Goal: Information Seeking & Learning: Learn about a topic

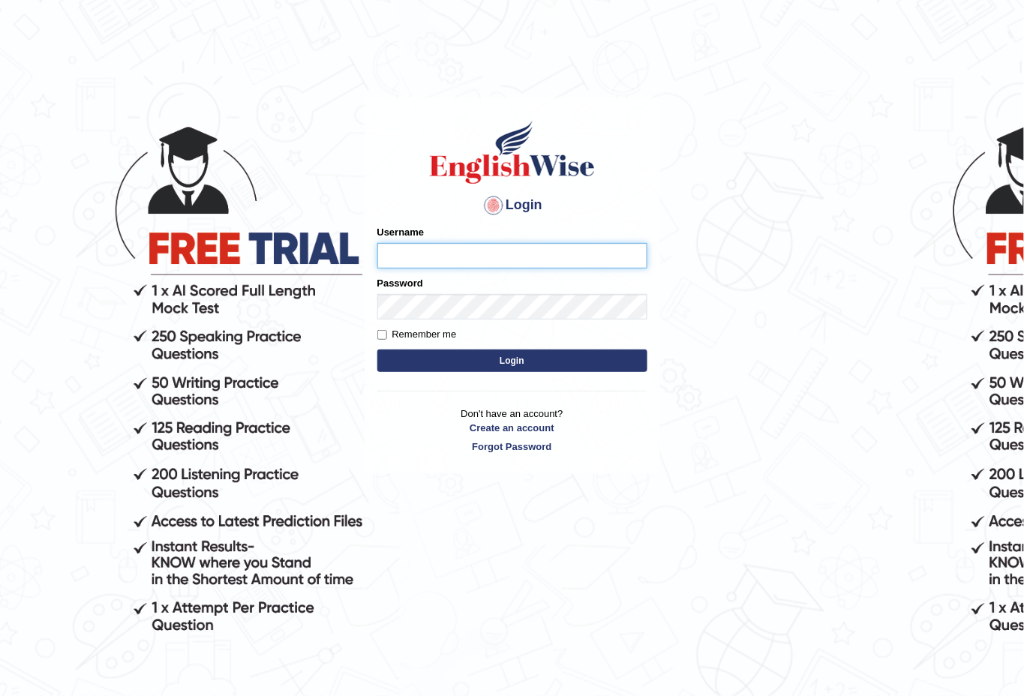
click at [411, 248] on input "Username" at bounding box center [512, 256] width 270 height 26
click at [416, 249] on input "Username" at bounding box center [512, 256] width 270 height 26
type input "enkhbayar_parramatta"
click at [504, 357] on button "Login" at bounding box center [512, 361] width 270 height 23
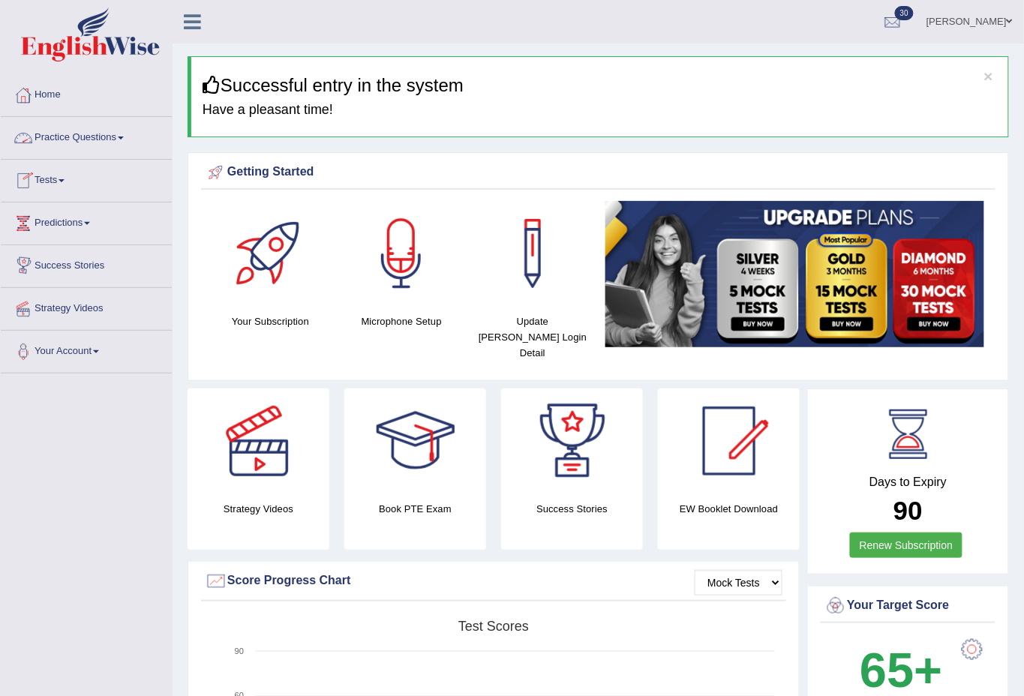
click at [116, 132] on link "Practice Questions" at bounding box center [86, 136] width 171 height 38
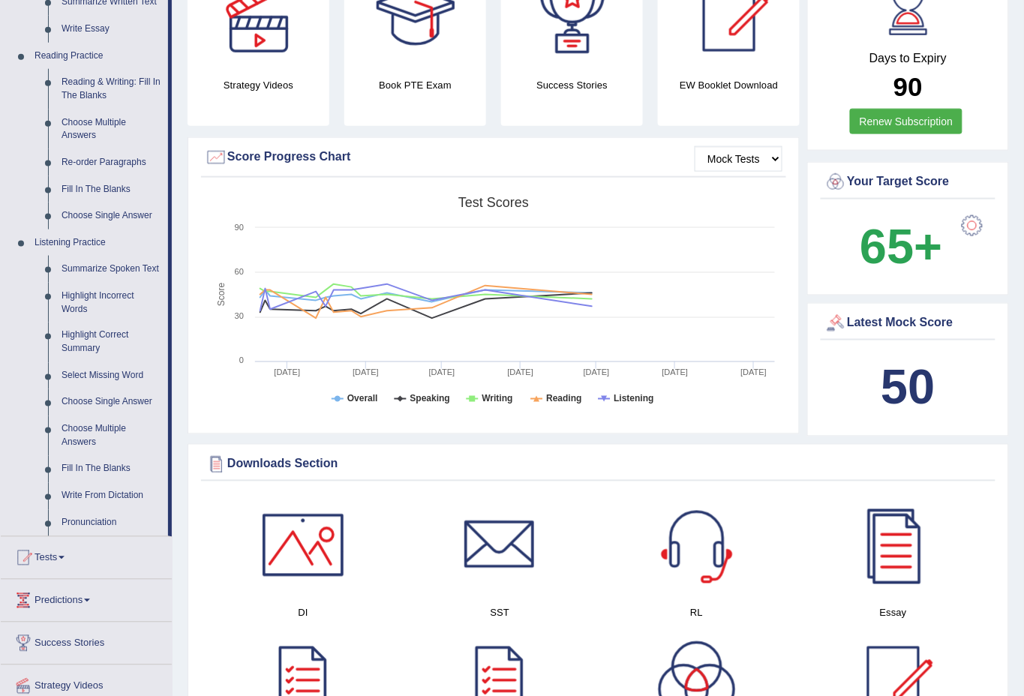
scroll to position [444, 0]
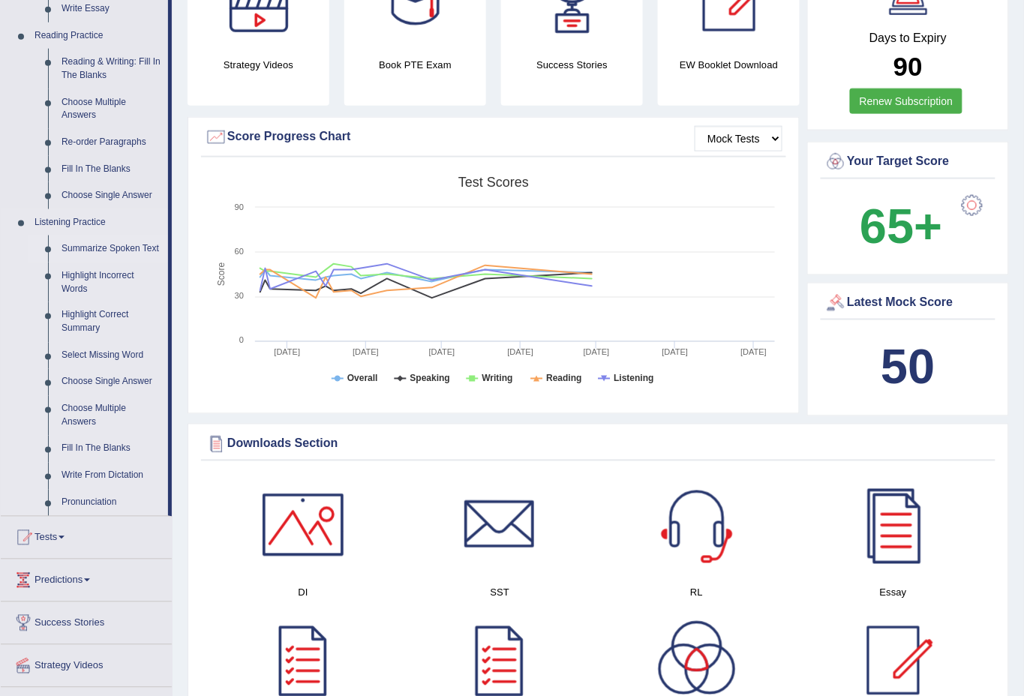
click at [105, 245] on link "Summarize Spoken Text" at bounding box center [111, 249] width 113 height 27
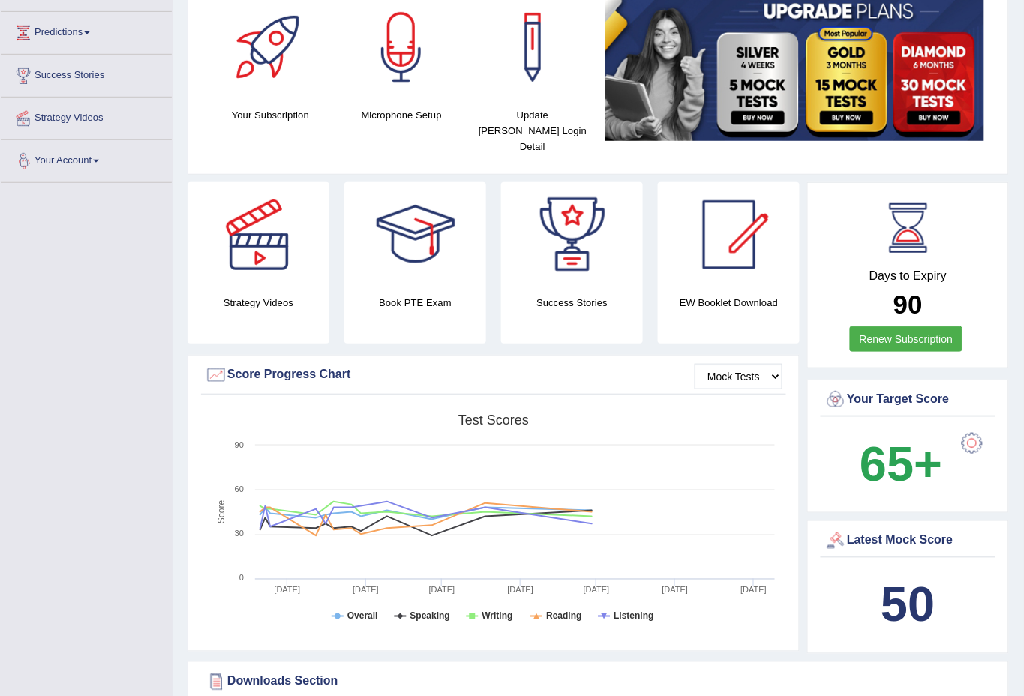
scroll to position [290, 0]
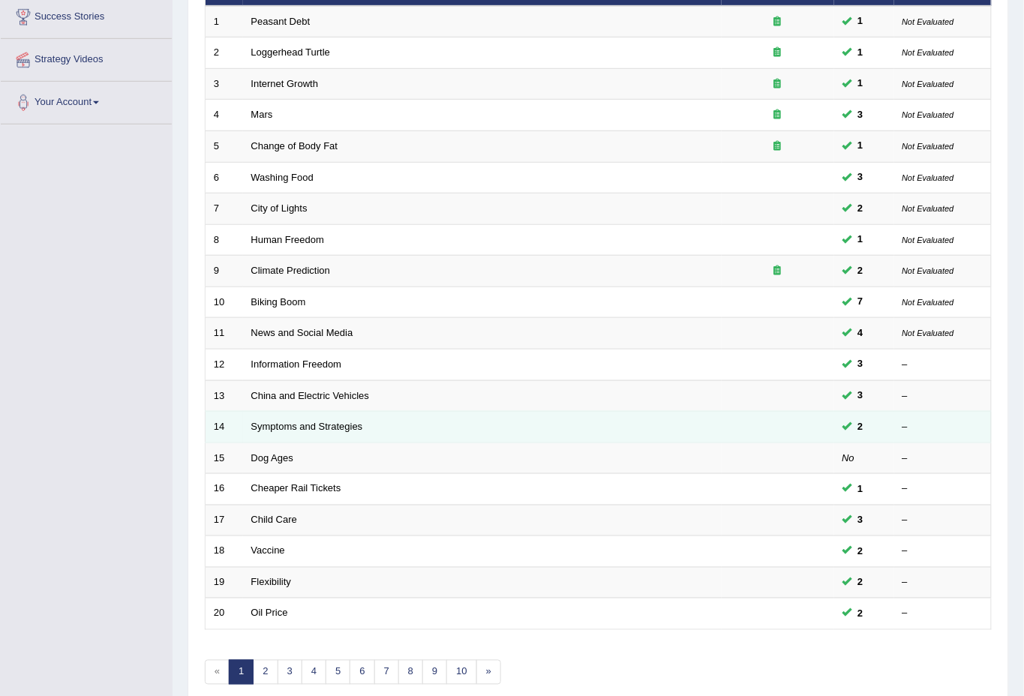
scroll to position [297, 0]
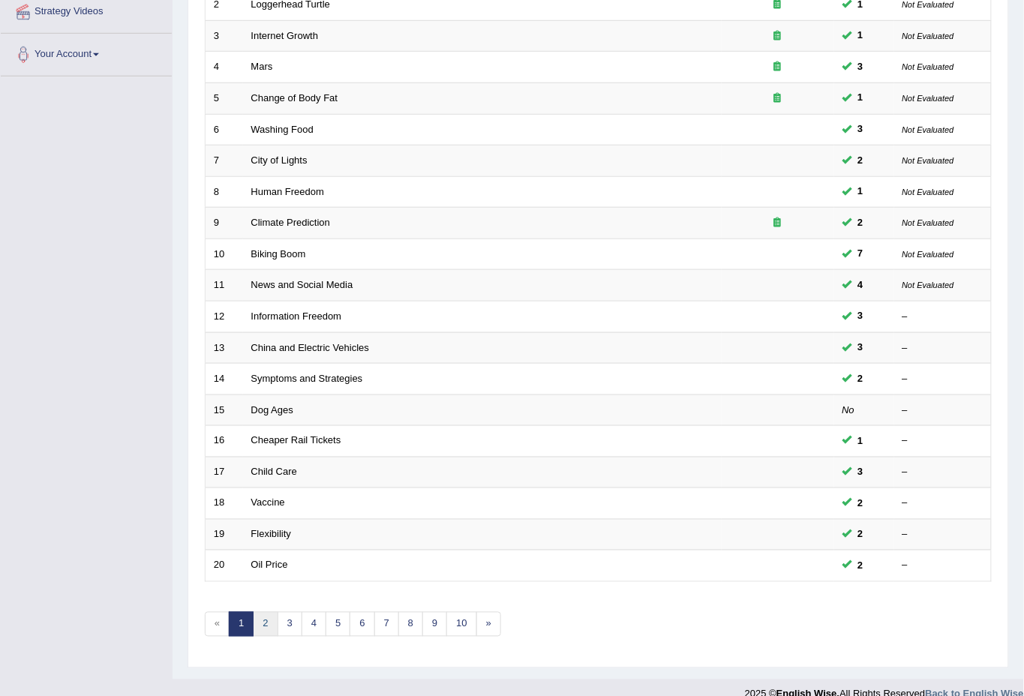
click at [262, 612] on link "2" at bounding box center [265, 624] width 25 height 25
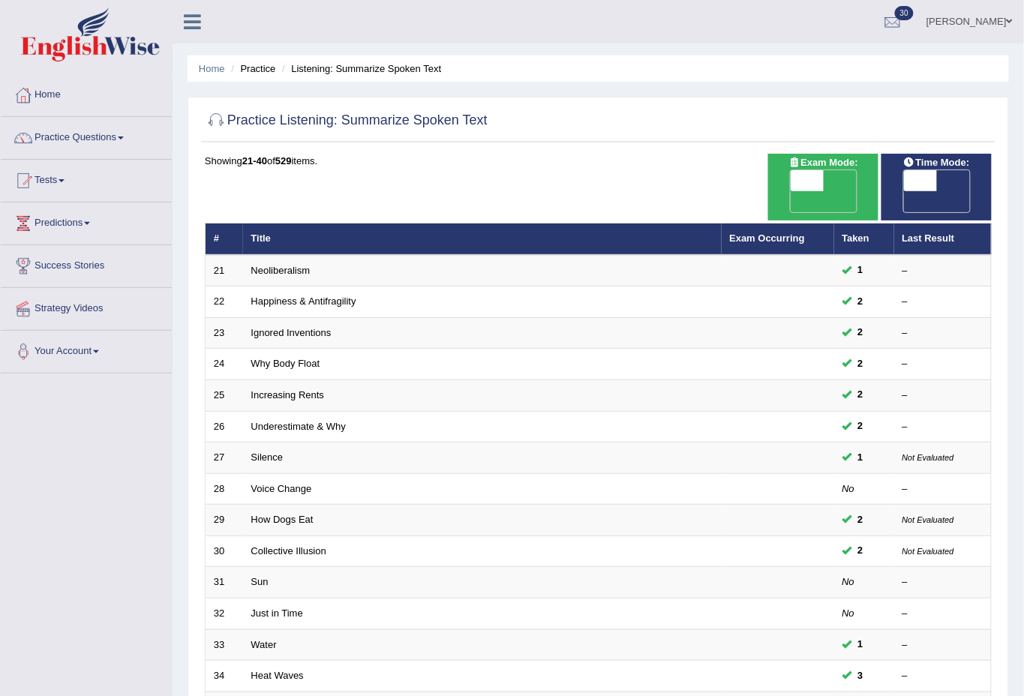
click at [791, 191] on span "OFF" at bounding box center [774, 201] width 33 height 21
checkbox input "true"
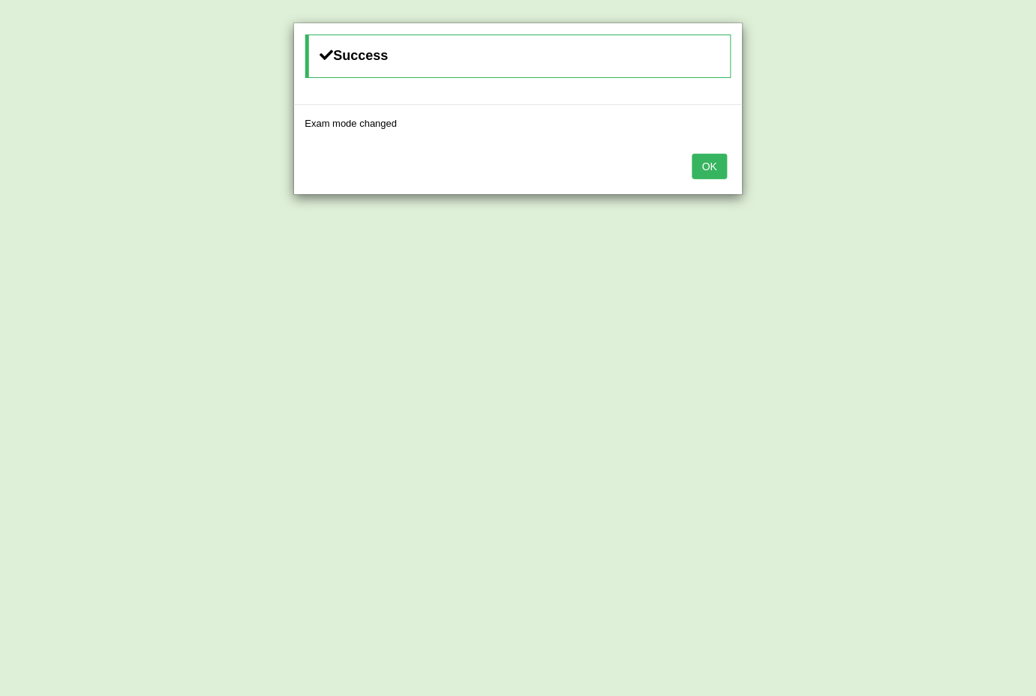
click at [699, 172] on button "OK" at bounding box center [710, 167] width 35 height 26
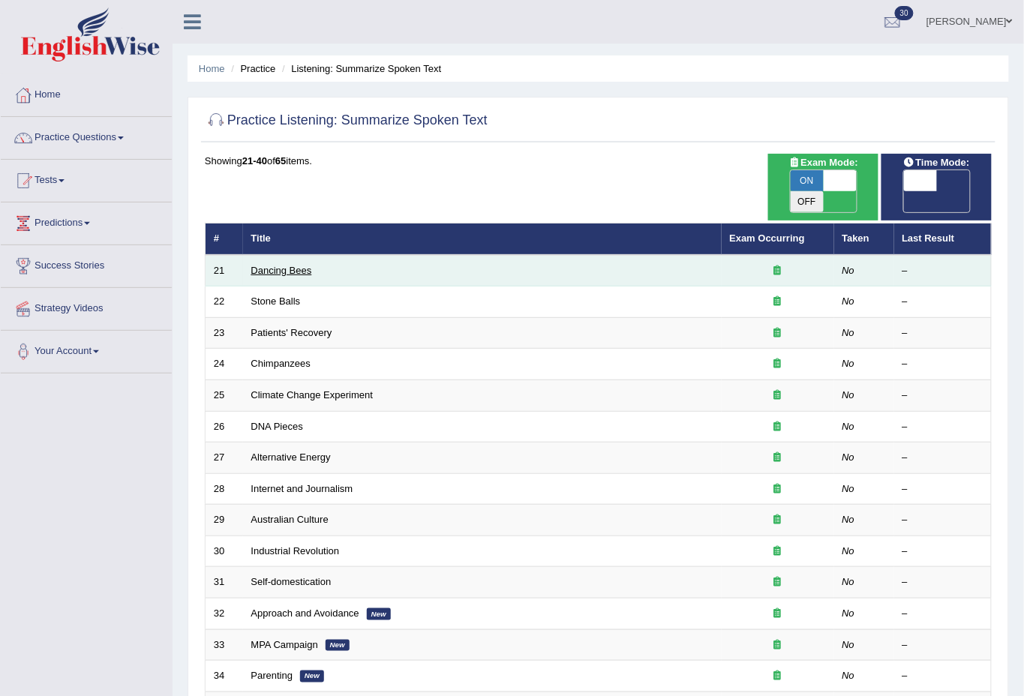
click at [289, 265] on link "Dancing Bees" at bounding box center [281, 270] width 61 height 11
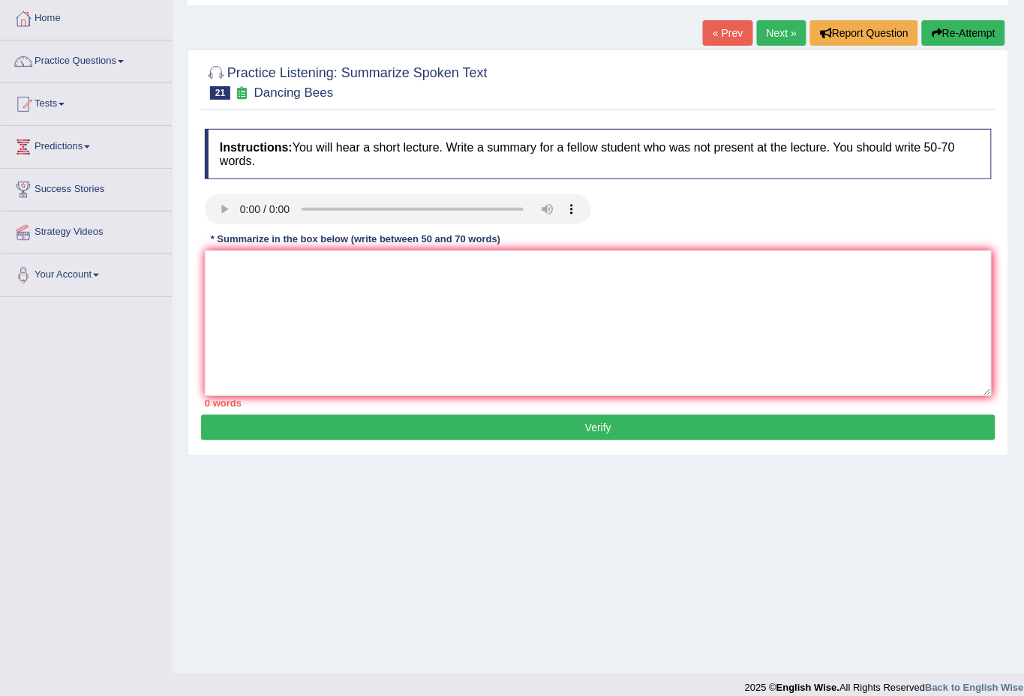
scroll to position [90, 0]
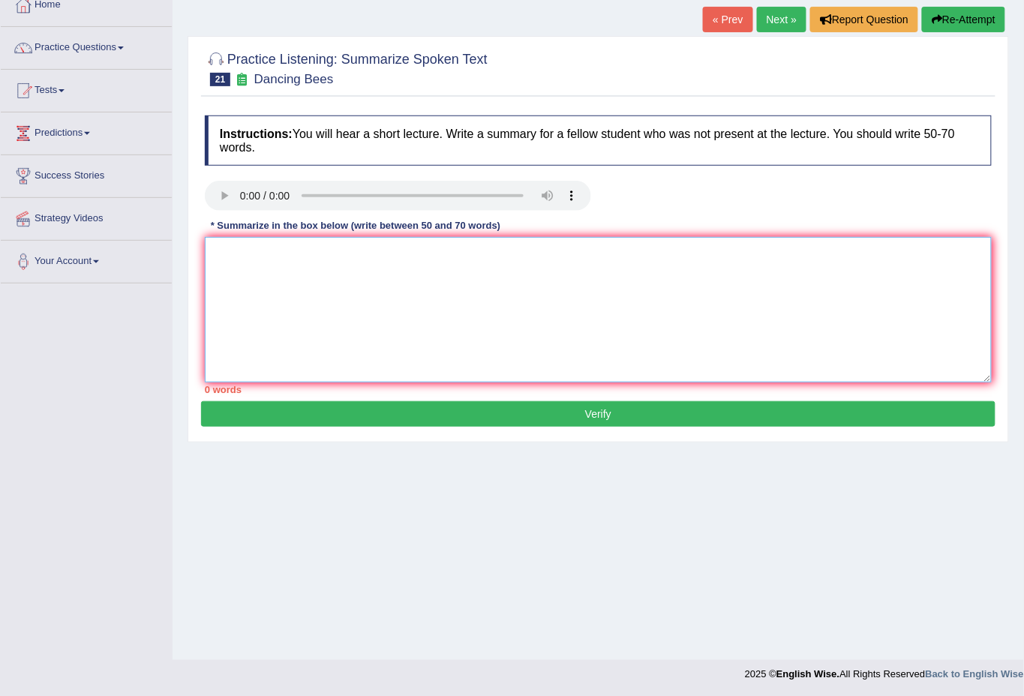
click at [488, 278] on textarea at bounding box center [598, 310] width 787 height 146
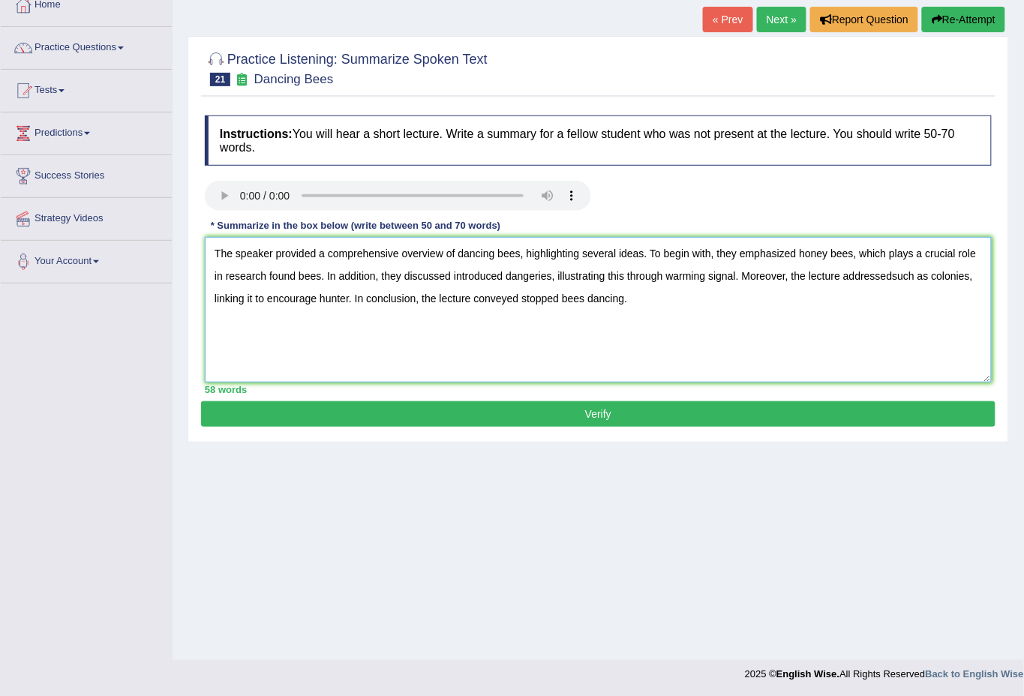
type textarea "The speaker provided a comprehensive overview of dancing bees, highlighting sev…"
click at [630, 416] on button "Verify" at bounding box center [598, 414] width 795 height 26
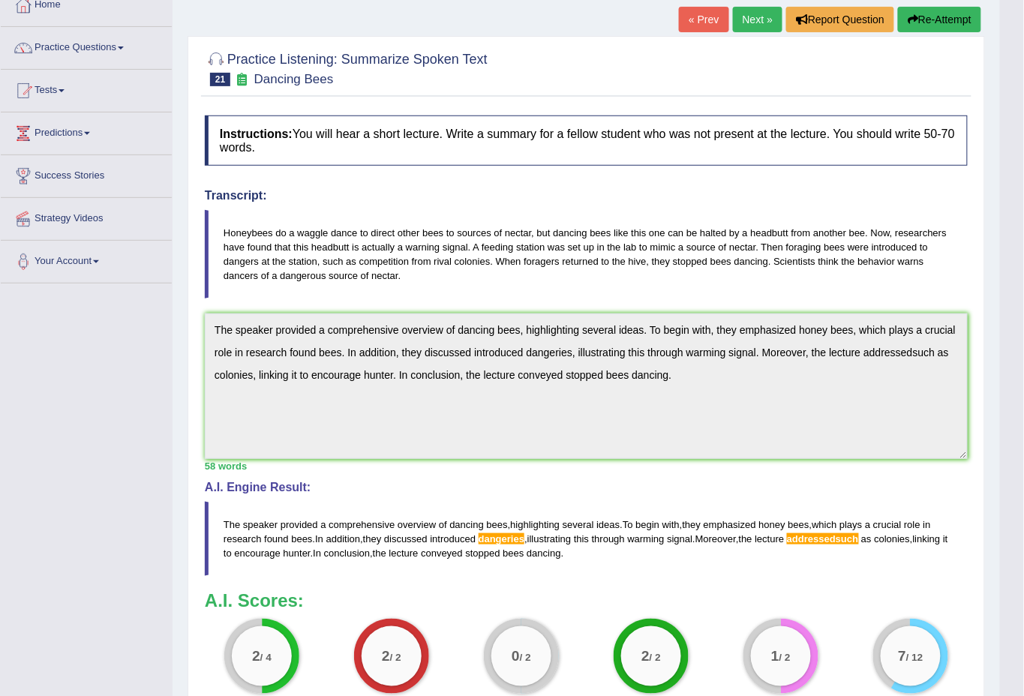
click at [945, 23] on button "Re-Attempt" at bounding box center [939, 20] width 83 height 26
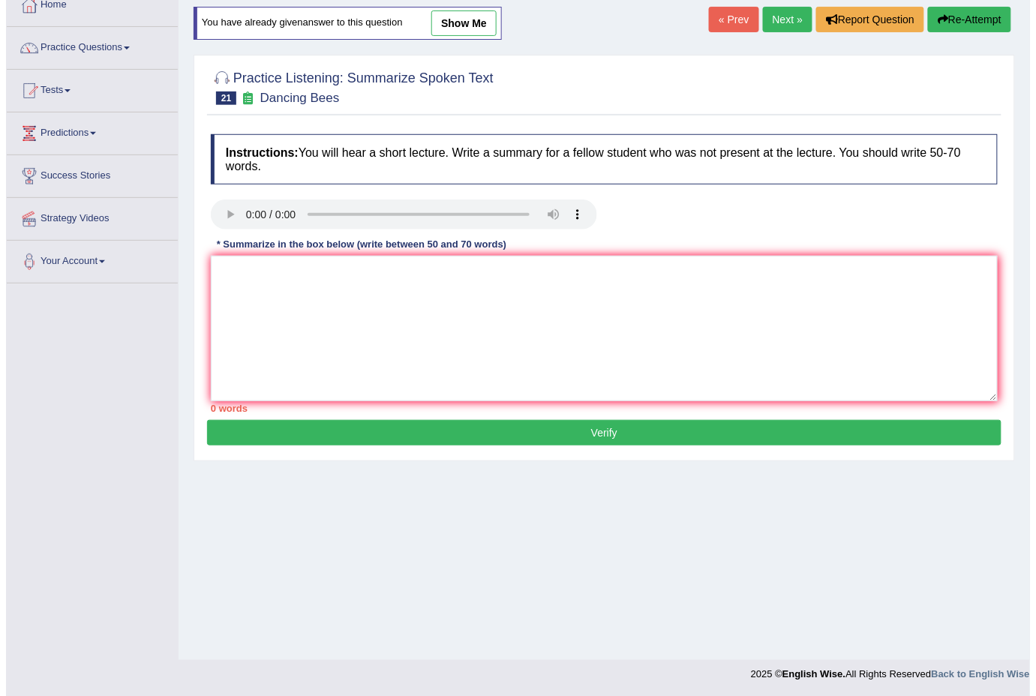
scroll to position [90, 0]
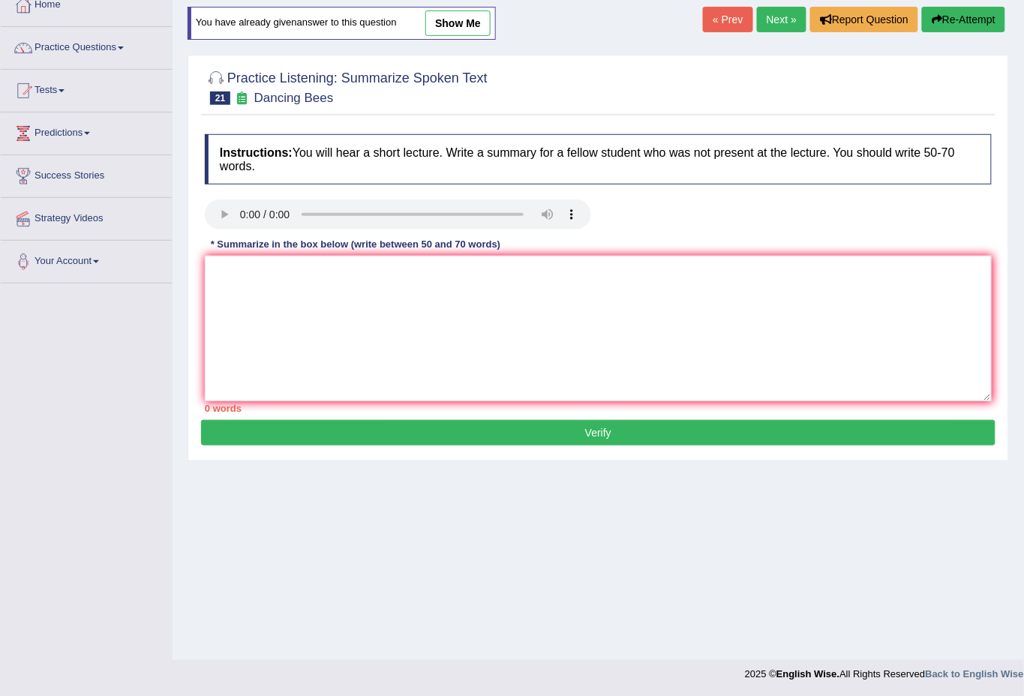
click at [346, 313] on textarea at bounding box center [598, 329] width 787 height 146
click at [464, 25] on link "show me" at bounding box center [457, 24] width 65 height 26
type textarea "The speaker provided a comprehensive overview of dancing bees, highlighting sev…"
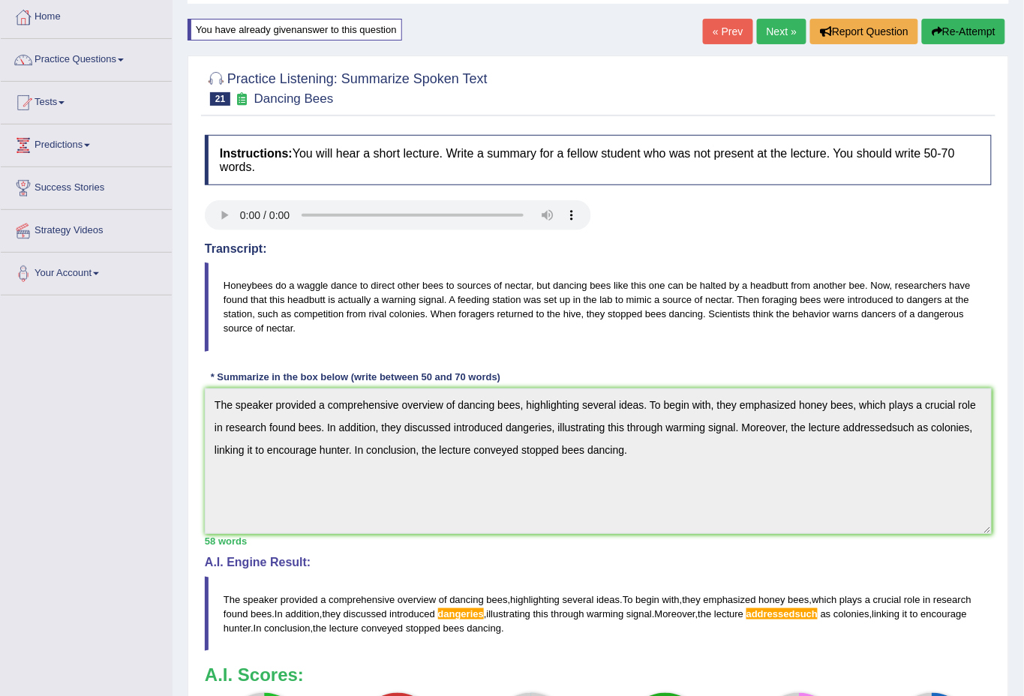
scroll to position [0, 0]
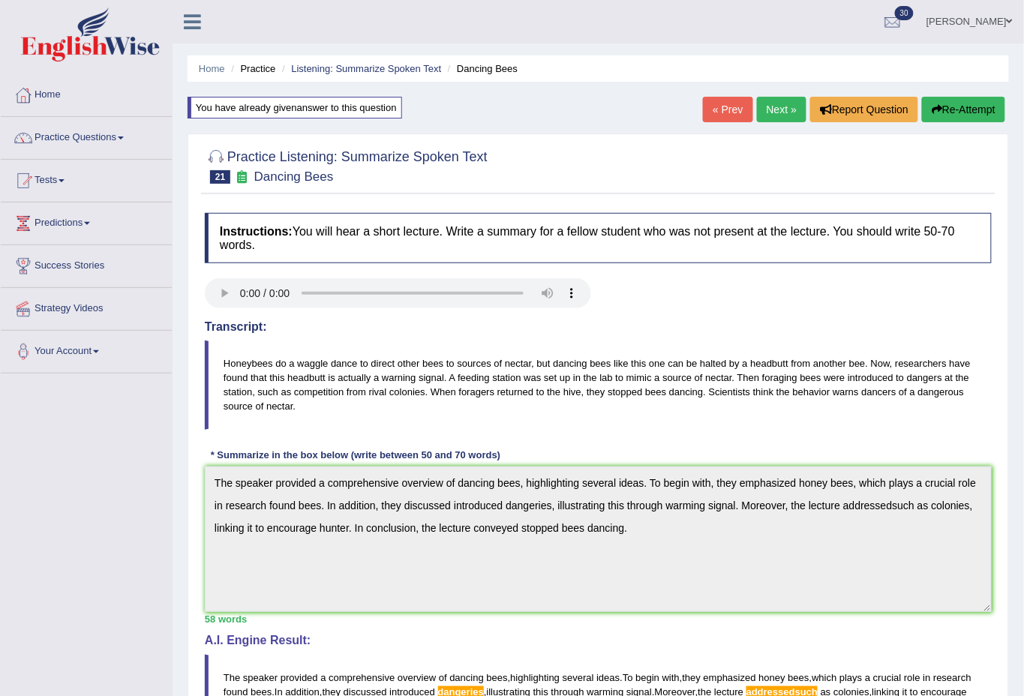
click at [967, 103] on button "Re-Attempt" at bounding box center [963, 110] width 83 height 26
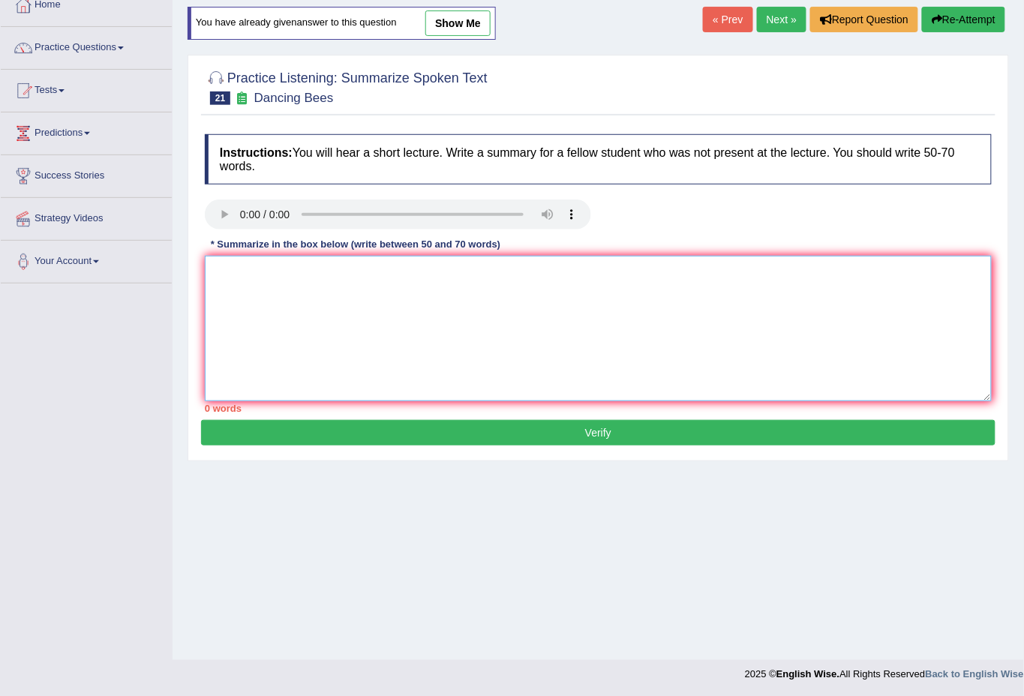
click at [311, 338] on textarea at bounding box center [598, 329] width 787 height 146
paste textarea "The speaker provided a comprehensive overview of dancing bees, highlighting sev…"
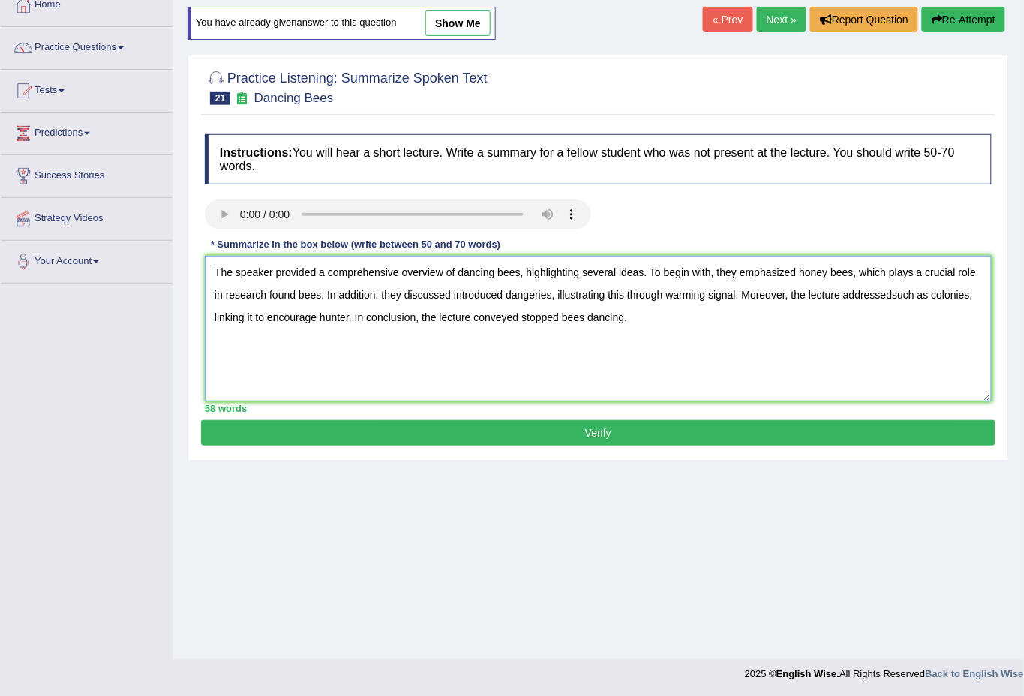
click at [550, 295] on textarea "The speaker provided a comprehensive overview of dancing bees, highlighting sev…" at bounding box center [598, 329] width 787 height 146
click at [898, 295] on textarea "The speaker provided a comprehensive overview of dancing bees, highlighting sev…" at bounding box center [598, 329] width 787 height 146
click at [895, 293] on textarea "The speaker provided a comprehensive overview of dancing bees, highlighting sev…" at bounding box center [598, 329] width 787 height 146
click at [658, 328] on textarea "The speaker provided a comprehensive overview of dancing bees, highlighting sev…" at bounding box center [598, 329] width 787 height 146
type textarea "The speaker provided a comprehensive overview of dancing bees, highlighting sev…"
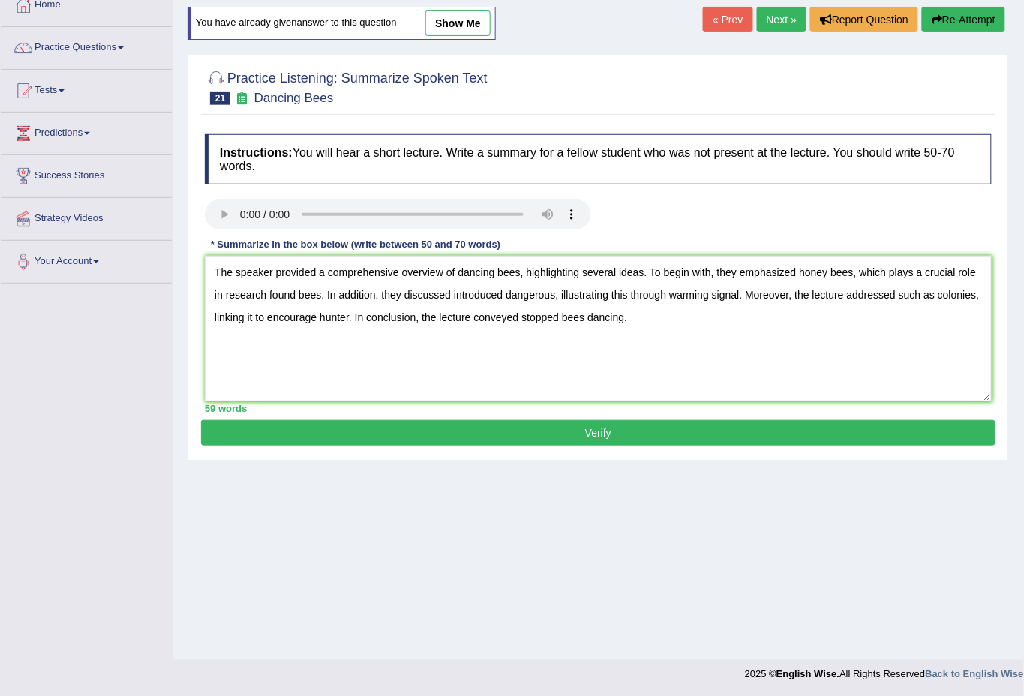
click at [607, 429] on button "Verify" at bounding box center [598, 433] width 795 height 26
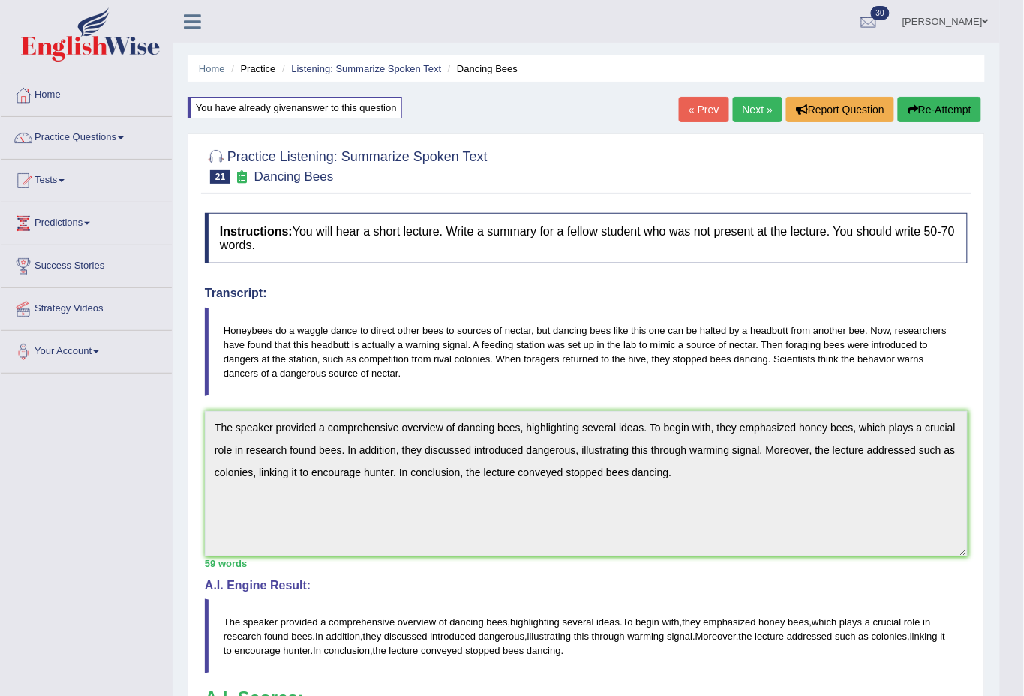
click at [759, 111] on link "Next »" at bounding box center [758, 110] width 50 height 26
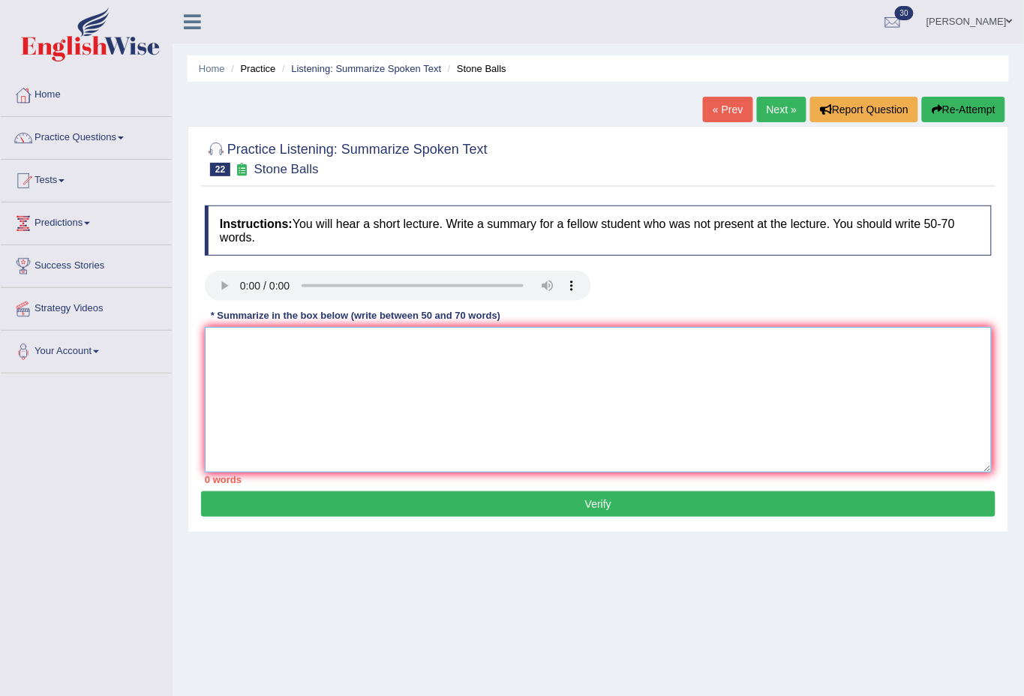
click at [251, 409] on textarea at bounding box center [598, 400] width 787 height 146
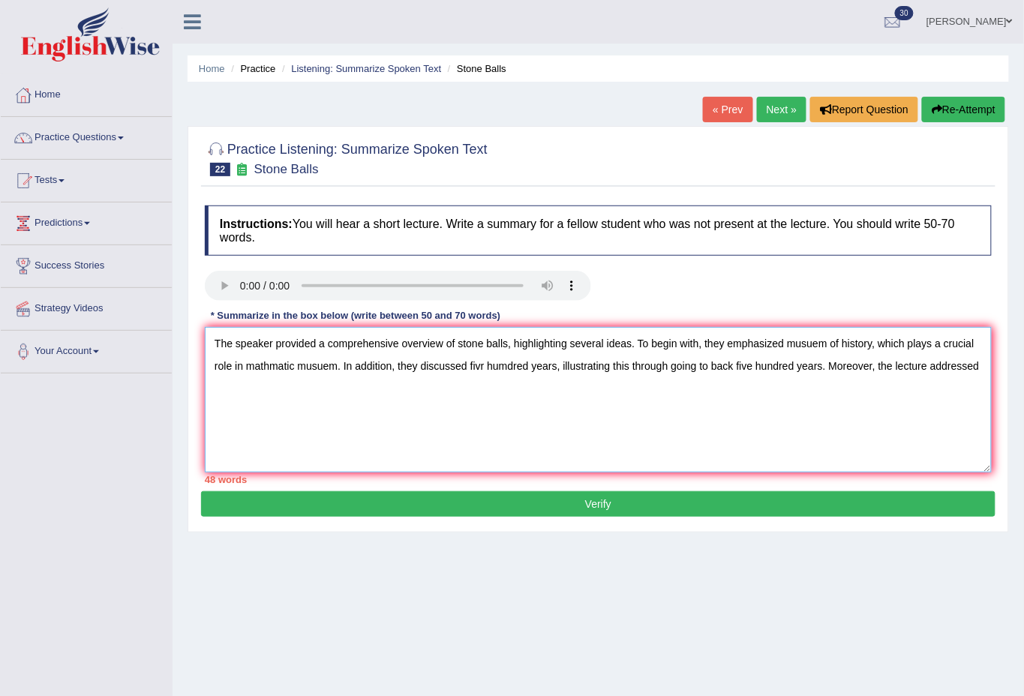
click at [990, 365] on textarea "The speaker provided a comprehensive overview of stone balls, highlighting seve…" at bounding box center [598, 400] width 787 height 146
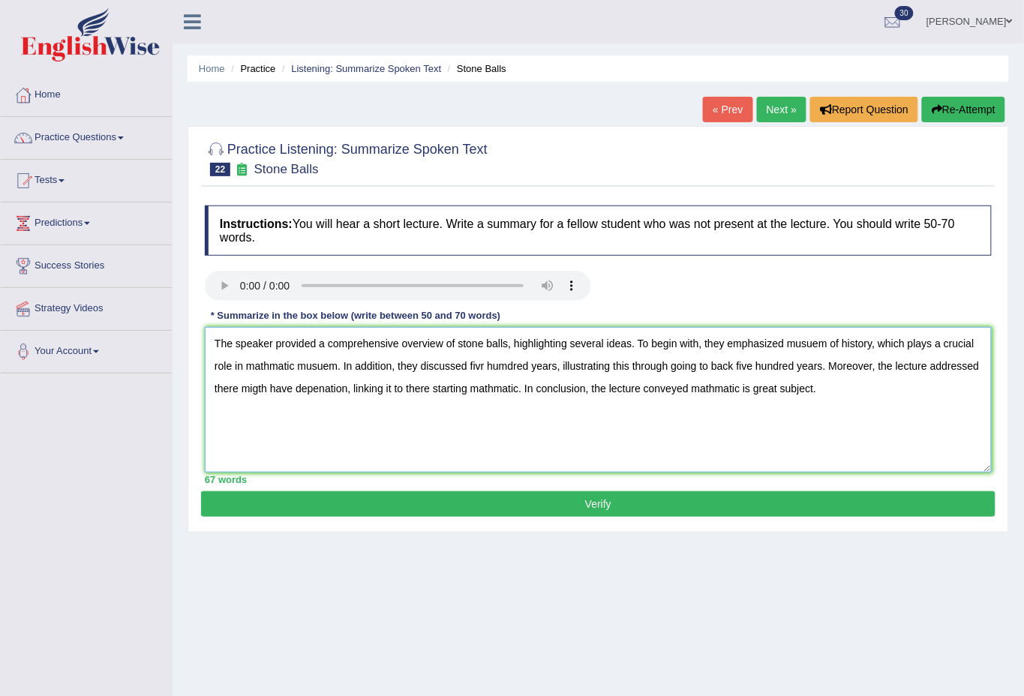
type textarea "The speaker provided a comprehensive overview of stone balls, highlighting seve…"
click at [627, 507] on button "Verify" at bounding box center [598, 504] width 795 height 26
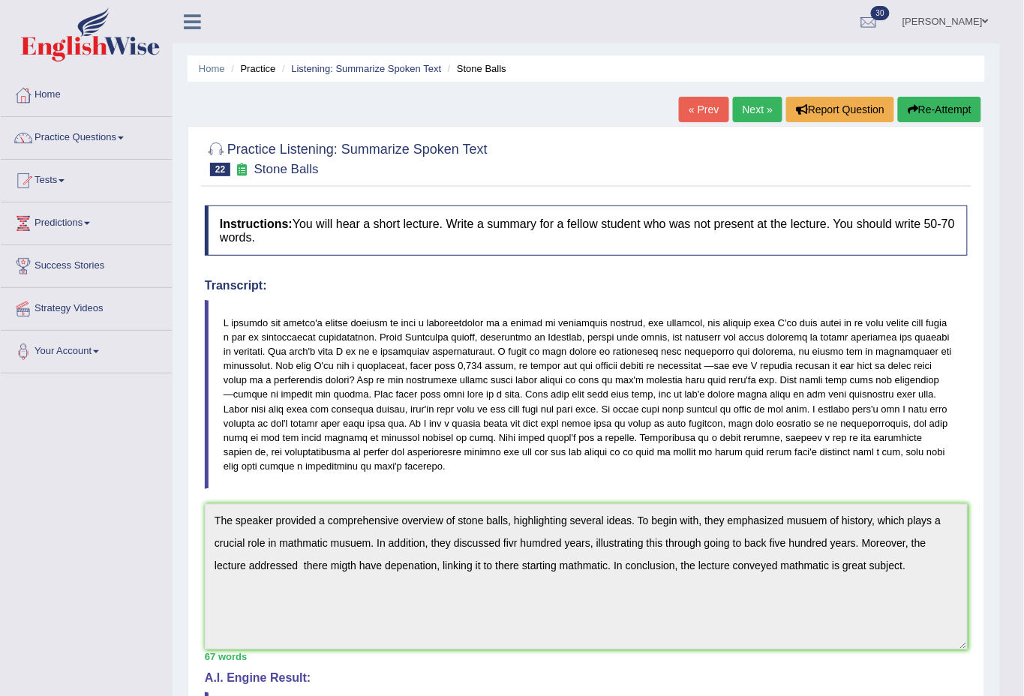
click at [934, 110] on button "Re-Attempt" at bounding box center [939, 110] width 83 height 26
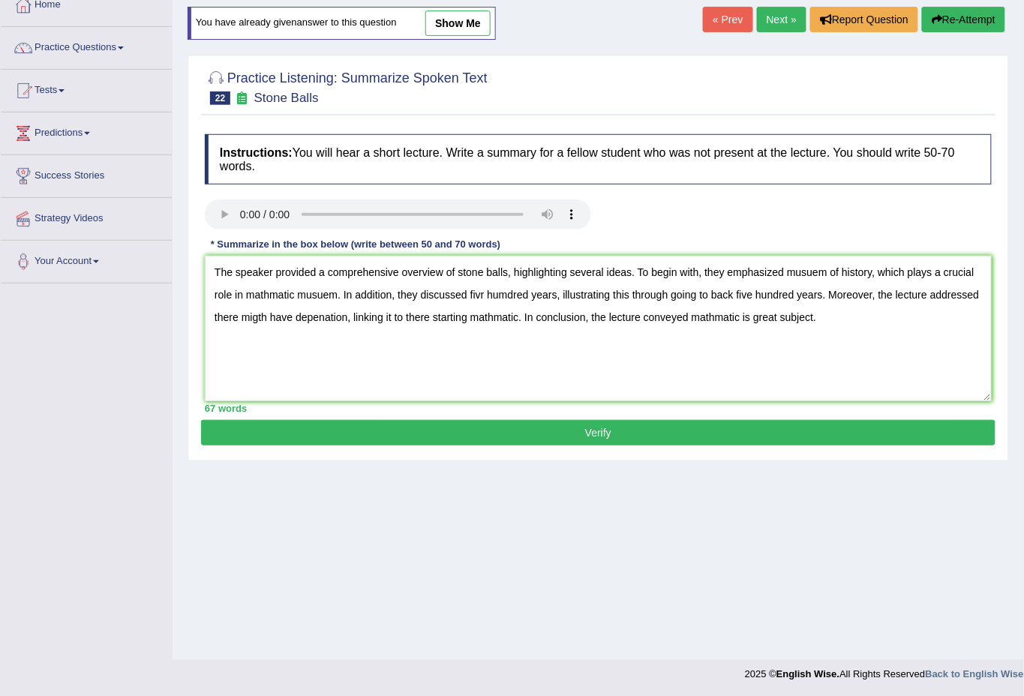
click at [819, 274] on textarea "The speaker provided a comprehensive overview of stone balls, highlighting seve…" at bounding box center [598, 329] width 787 height 146
click at [269, 293] on textarea "The speaker provided a comprehensive overview of stone balls, highlighting seve…" at bounding box center [598, 329] width 787 height 146
click at [297, 293] on textarea "The speaker provided a comprehensive overview of stone balls, highlighting seve…" at bounding box center [598, 329] width 787 height 146
click at [546, 316] on textarea "The speaker provided a comprehensive overview of stone balls, highlighting seve…" at bounding box center [598, 329] width 787 height 146
click at [576, 317] on textarea "The speaker provided a comprehensive overview of stone balls, highlighting seve…" at bounding box center [598, 329] width 787 height 146
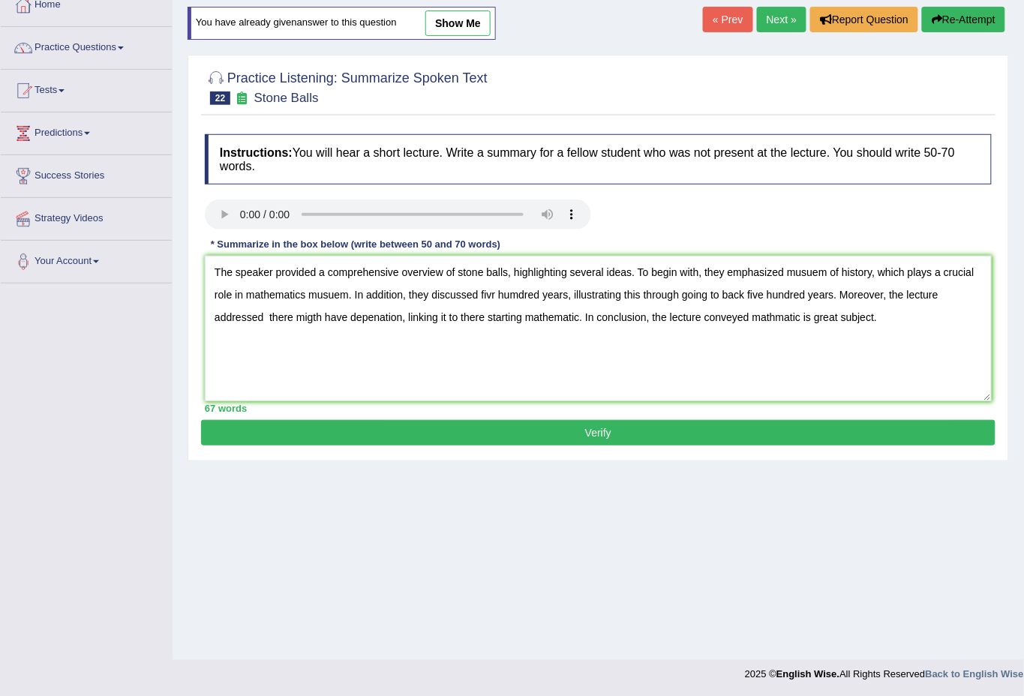
click at [579, 316] on textarea "The speaker provided a comprehensive overview of stone balls, highlighting seve…" at bounding box center [598, 329] width 787 height 146
click at [779, 317] on textarea "The speaker provided a comprehensive overview of stone balls, highlighting seve…" at bounding box center [598, 329] width 787 height 146
click at [809, 316] on textarea "The speaker provided a comprehensive overview of stone balls, highlighting seve…" at bounding box center [598, 329] width 787 height 146
click at [494, 293] on textarea "The speaker provided a comprehensive overview of stone balls, highlighting seve…" at bounding box center [598, 329] width 787 height 146
click at [521, 293] on textarea "The speaker provided a comprehensive overview of stone balls, highlighting seve…" at bounding box center [598, 329] width 787 height 146
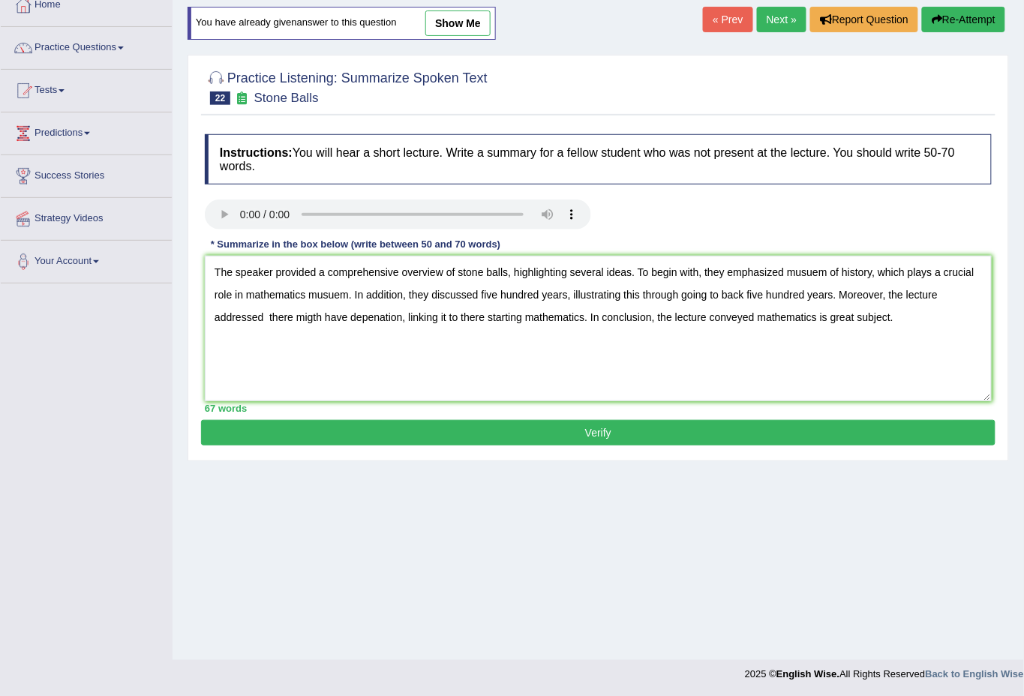
click at [320, 316] on textarea "The speaker provided a comprehensive overview of stone balls, highlighting seve…" at bounding box center [598, 329] width 787 height 146
click at [916, 321] on textarea "The speaker provided a comprehensive overview of stone balls, highlighting seve…" at bounding box center [598, 329] width 787 height 146
type textarea "The speaker provided a comprehensive overview of stone balls, highlighting seve…"
click at [620, 436] on button "Verify" at bounding box center [598, 433] width 795 height 26
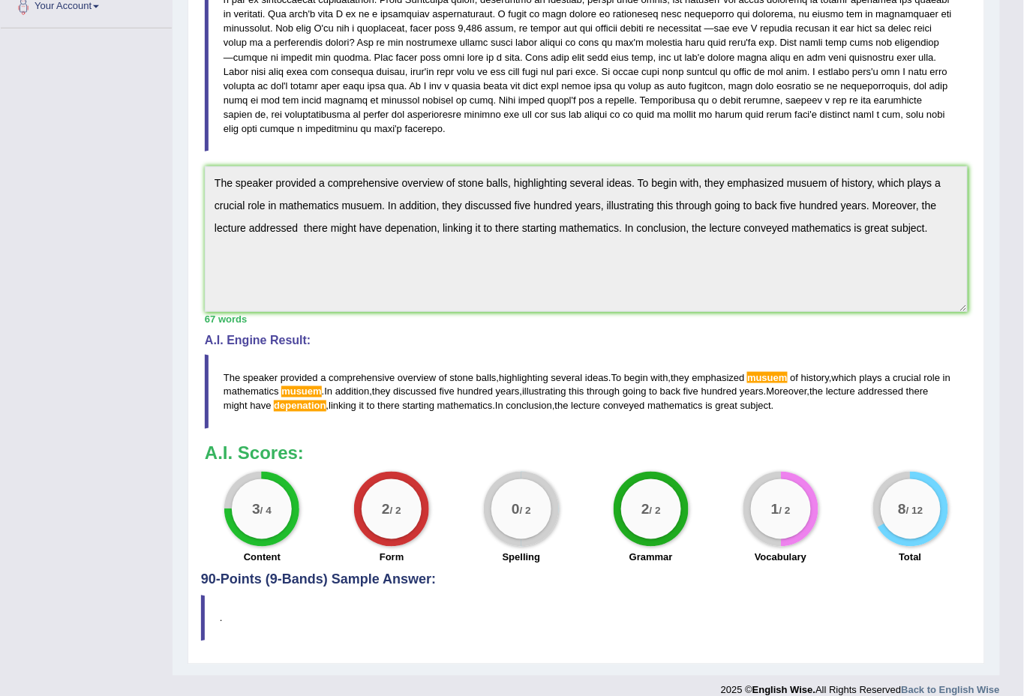
scroll to position [363, 0]
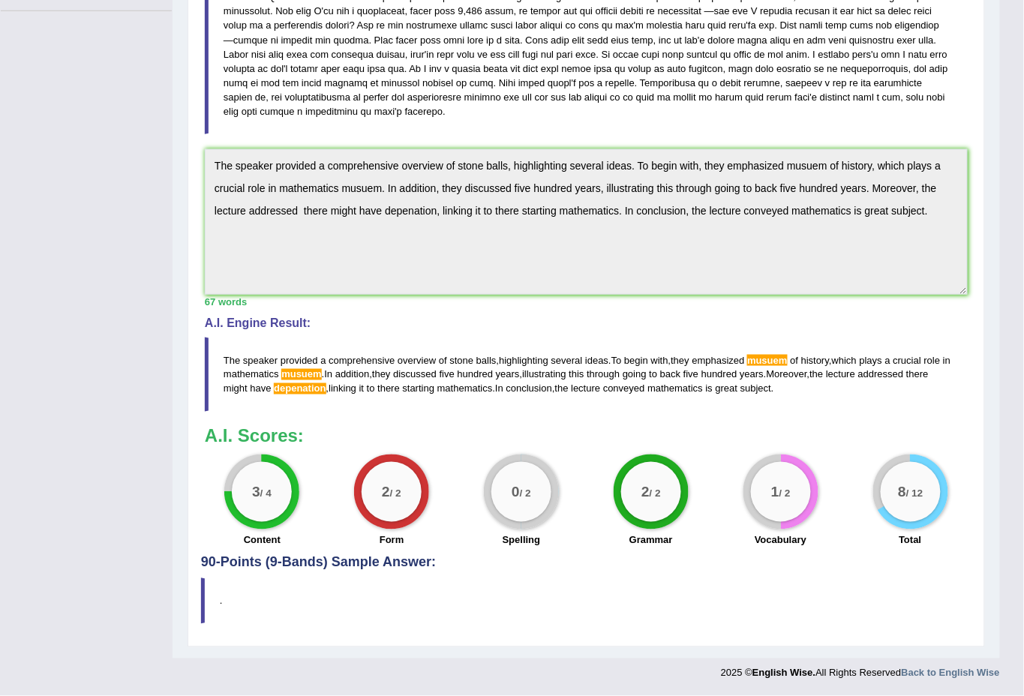
click at [227, 158] on div "Instructions: You will hear a short lecture. Write a summary for a fellow stude…" at bounding box center [586, 199] width 771 height 713
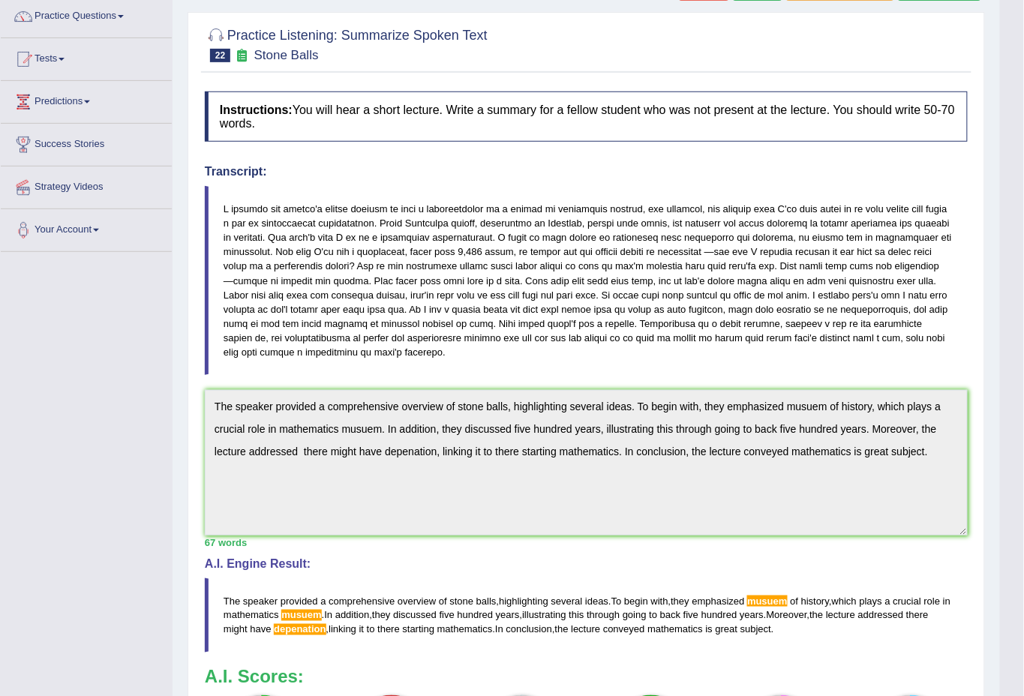
scroll to position [0, 0]
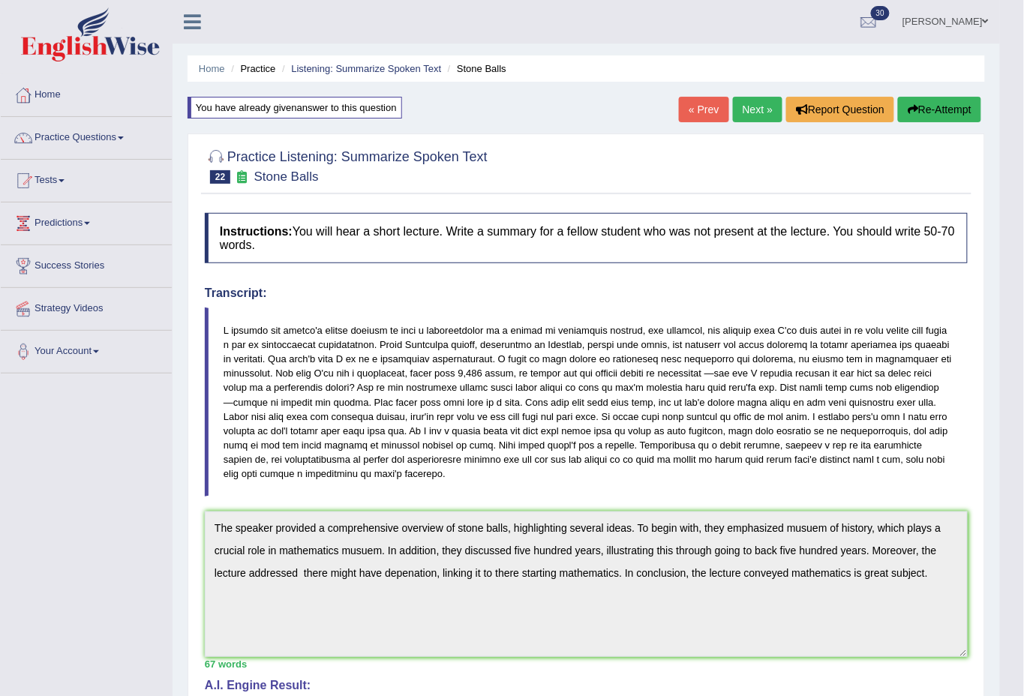
click at [931, 108] on button "Re-Attempt" at bounding box center [939, 110] width 83 height 26
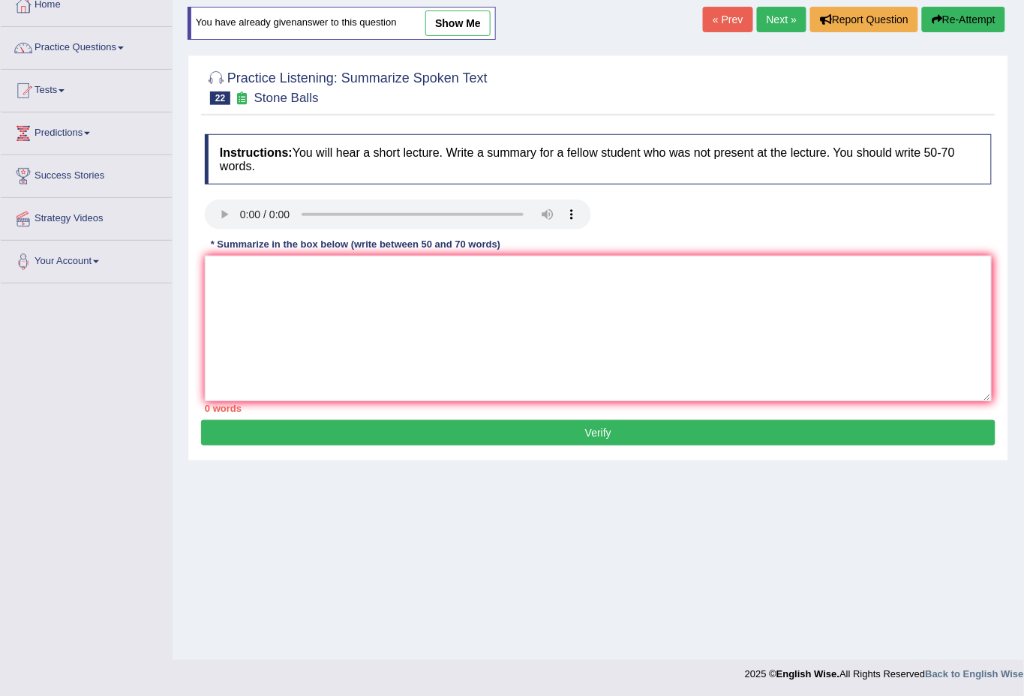
scroll to position [90, 0]
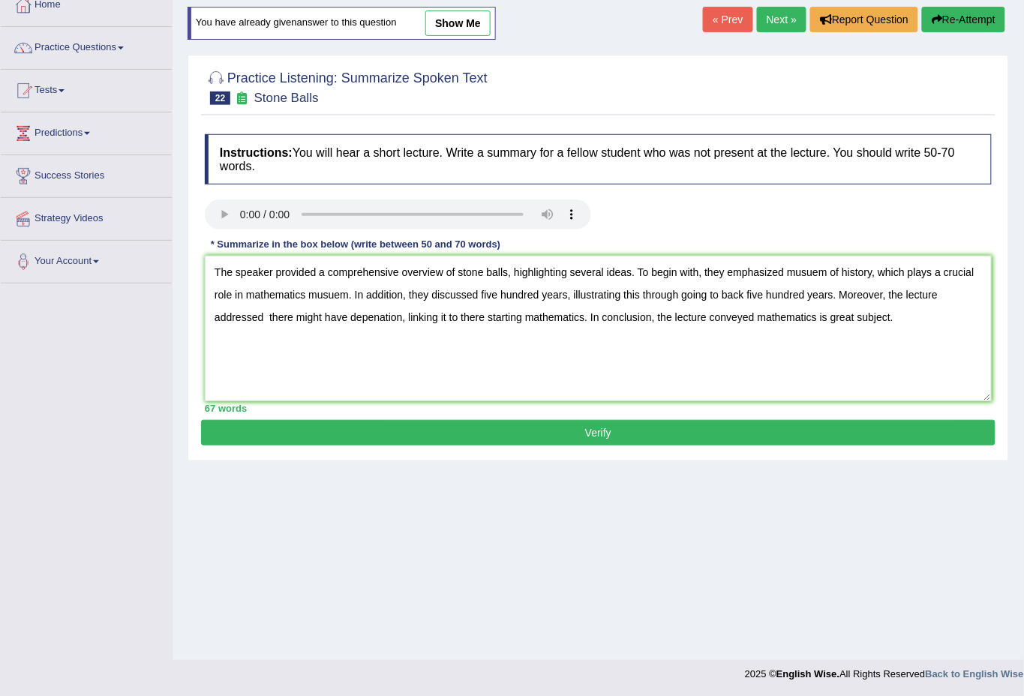
click at [341, 293] on textarea "The speaker provided a comprehensive overview of stone balls, highlighting seve…" at bounding box center [598, 329] width 787 height 146
drag, startPoint x: 816, startPoint y: 272, endPoint x: 817, endPoint y: 364, distance: 91.5
click at [816, 276] on textarea "The speaker provided a comprehensive overview of stone balls, highlighting seve…" at bounding box center [598, 329] width 787 height 146
click at [401, 316] on textarea "The speaker provided a comprehensive overview of stone balls, highlighting seve…" at bounding box center [598, 329] width 787 height 146
click at [908, 332] on textarea "The speaker provided a comprehensive overview of stone balls, highlighting seve…" at bounding box center [598, 329] width 787 height 146
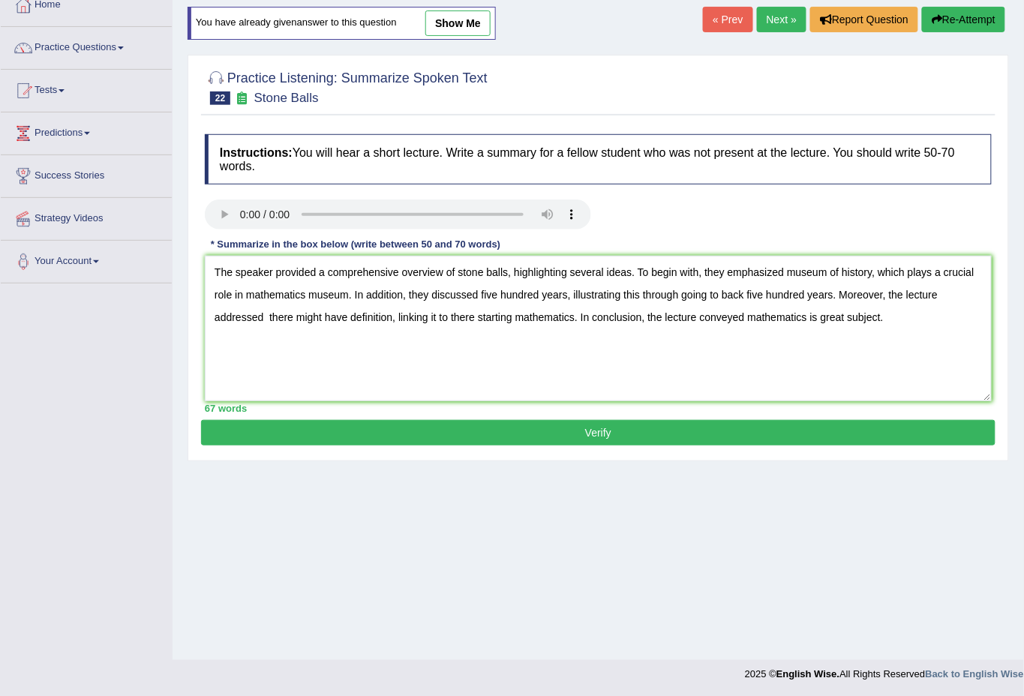
type textarea "The speaker provided a comprehensive overview of stone balls, highlighting seve…"
click at [625, 422] on button "Verify" at bounding box center [598, 433] width 795 height 26
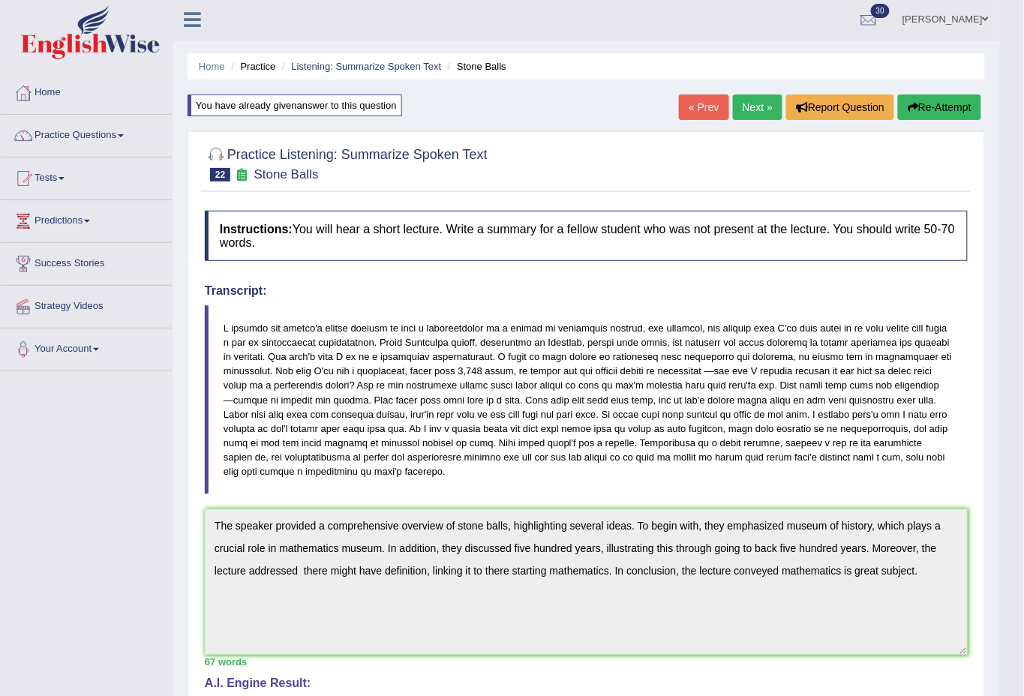
scroll to position [0, 0]
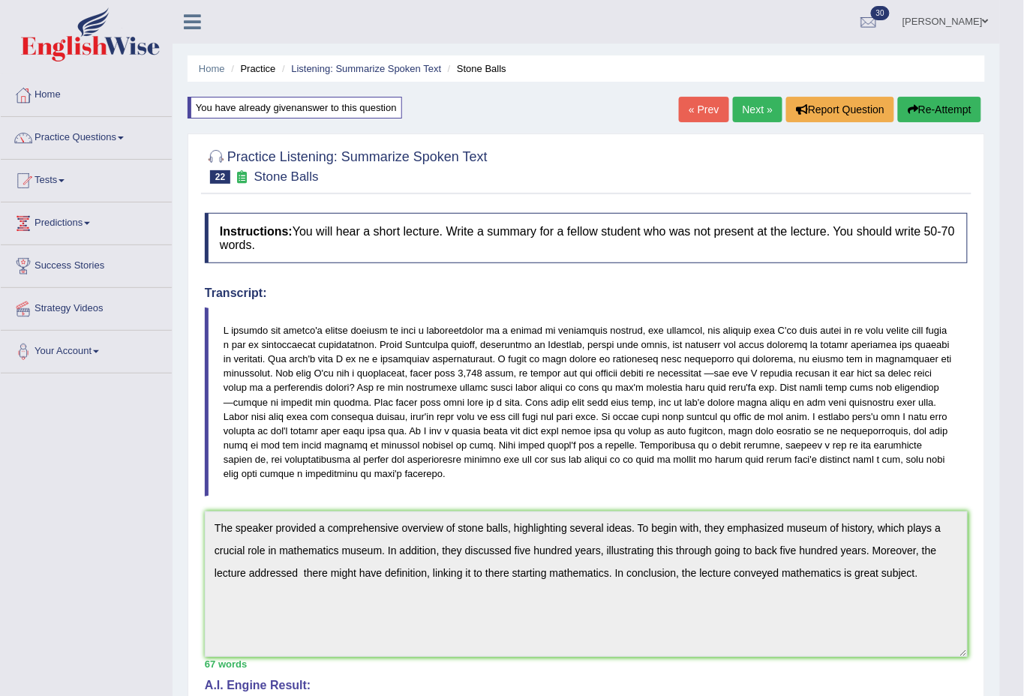
click at [765, 110] on link "Next »" at bounding box center [758, 110] width 50 height 26
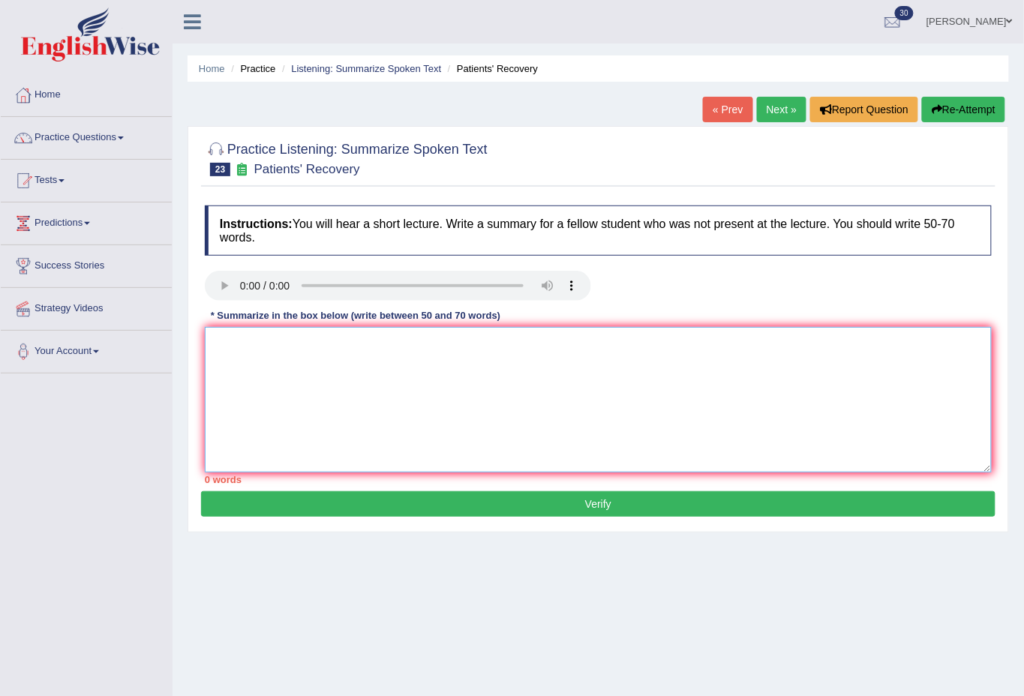
click at [251, 353] on textarea at bounding box center [598, 400] width 787 height 146
click at [281, 350] on textarea at bounding box center [598, 400] width 787 height 146
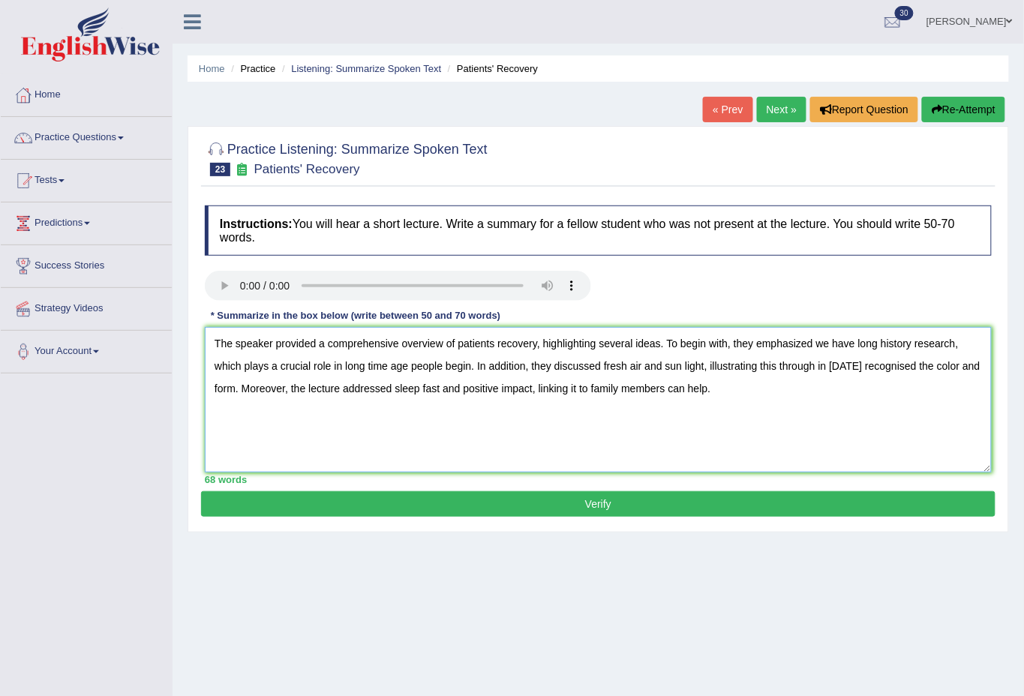
type textarea "The speaker provided a comprehensive overview of patients recovery, highlightin…"
click at [630, 504] on button "Verify" at bounding box center [598, 504] width 795 height 26
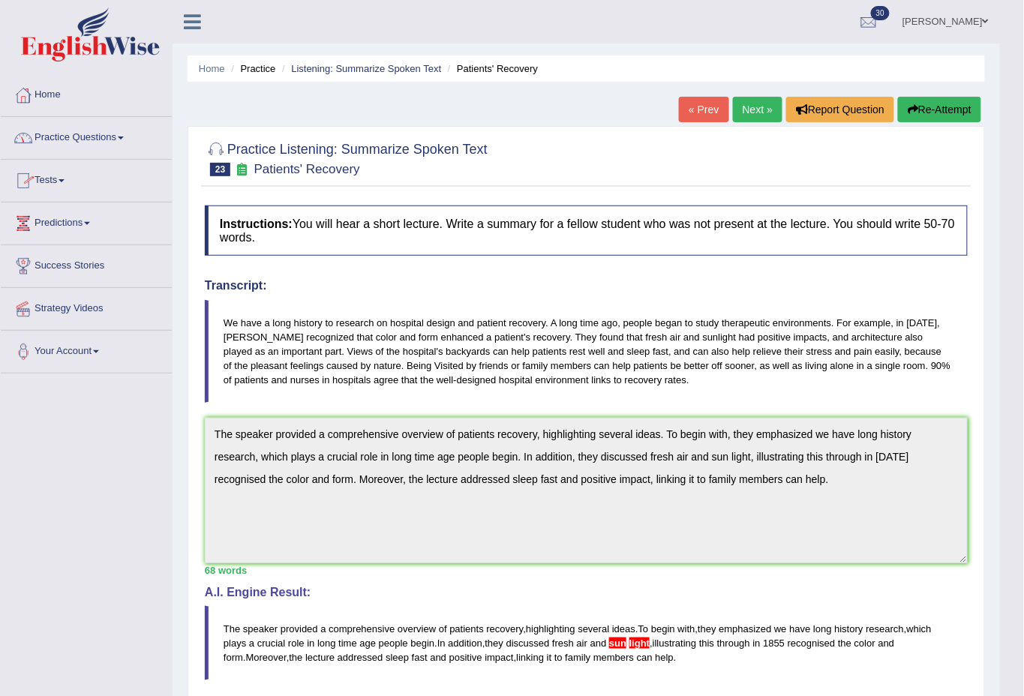
click at [78, 132] on link "Practice Questions" at bounding box center [86, 136] width 171 height 38
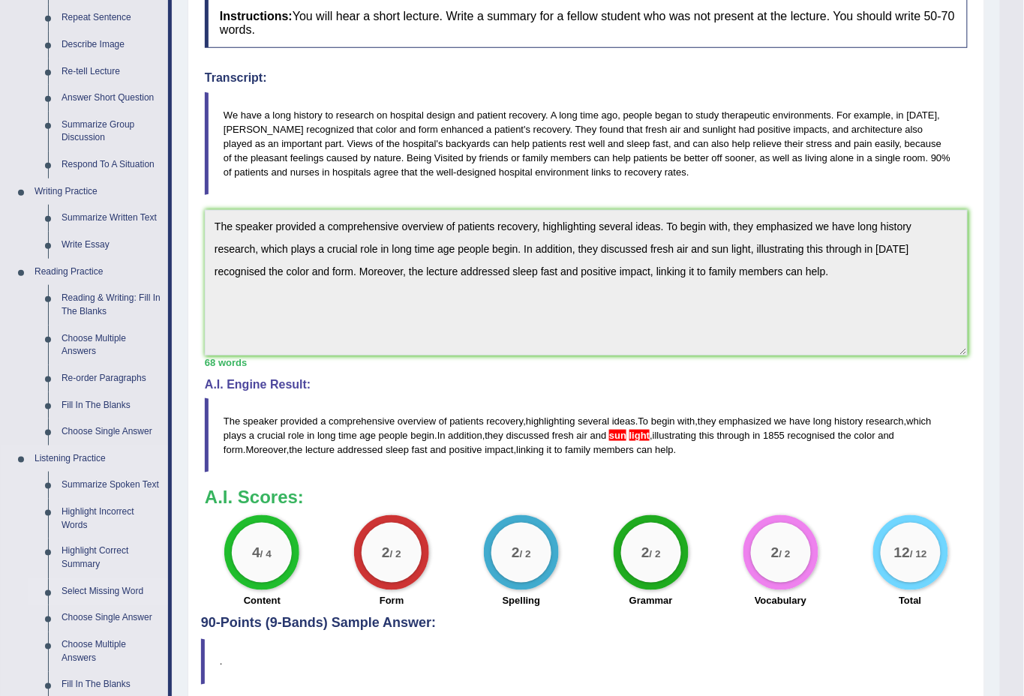
scroll to position [479, 0]
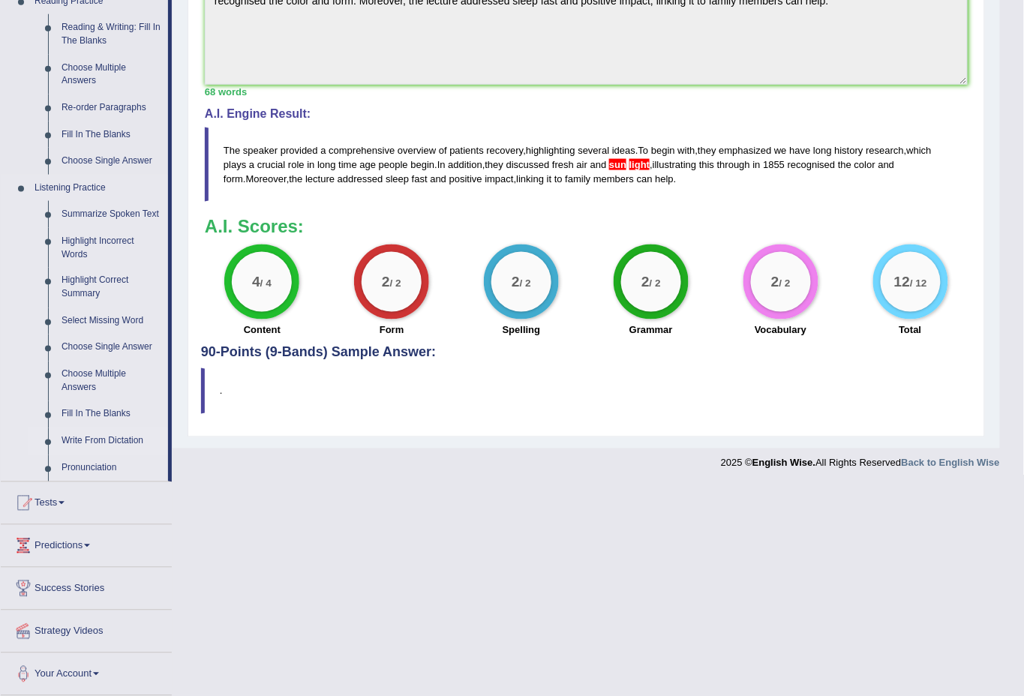
click at [92, 443] on link "Write From Dictation" at bounding box center [111, 441] width 113 height 27
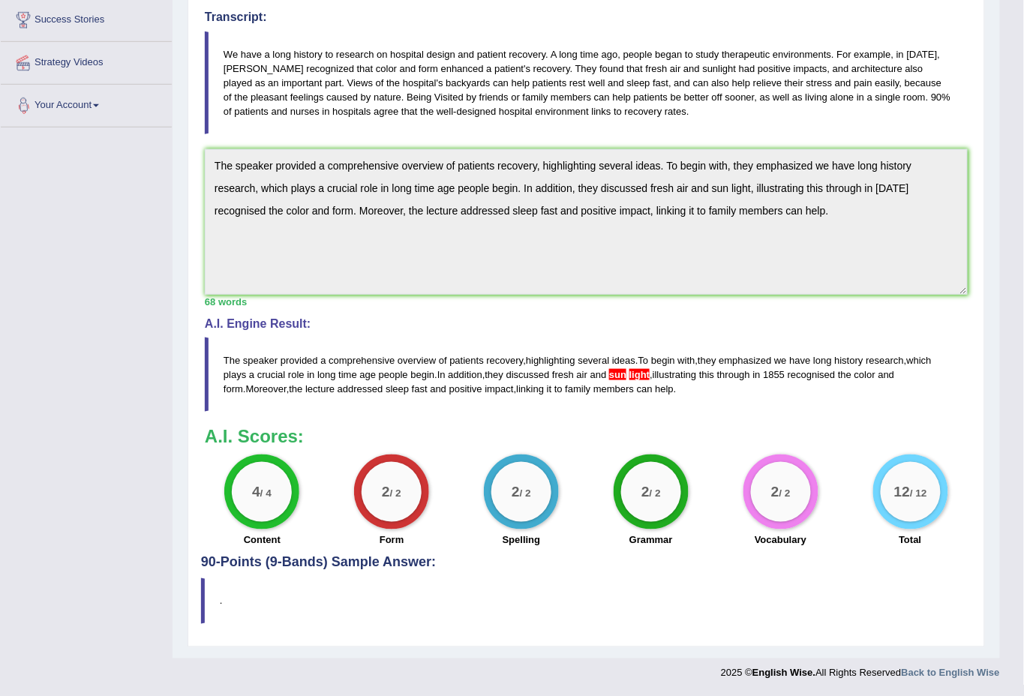
scroll to position [269, 0]
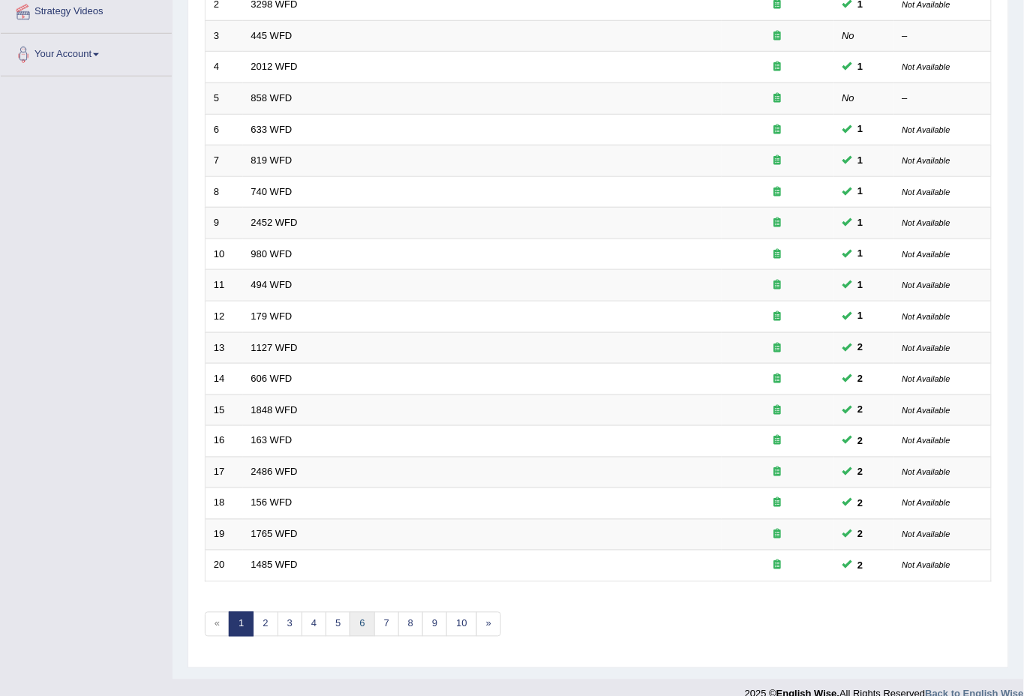
click at [355, 612] on link "6" at bounding box center [362, 624] width 25 height 25
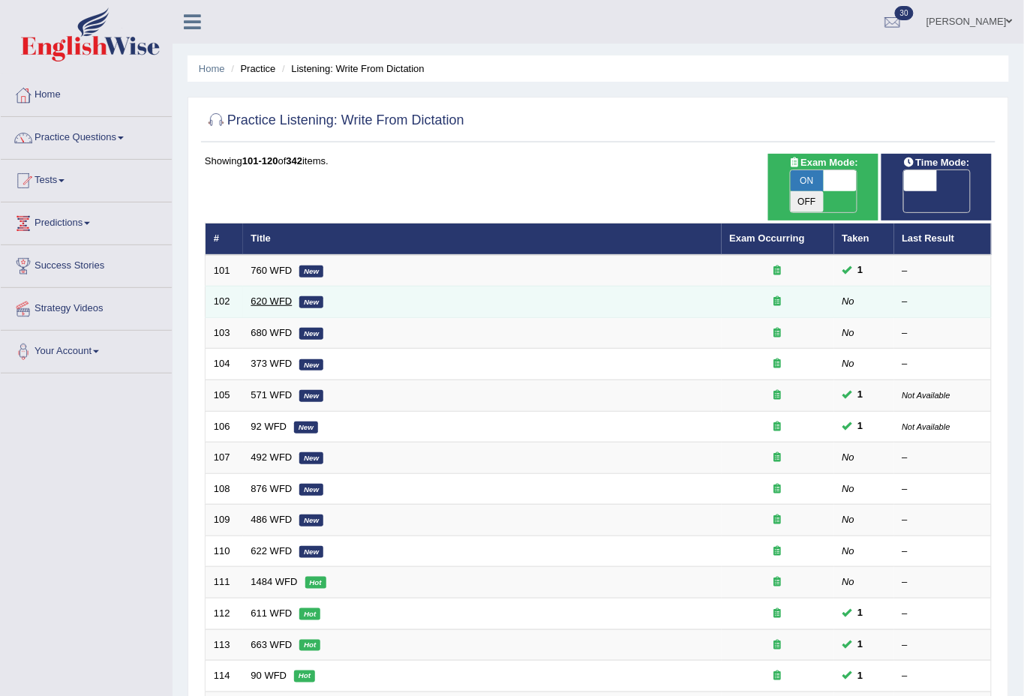
click at [272, 296] on link "620 WFD" at bounding box center [271, 301] width 41 height 11
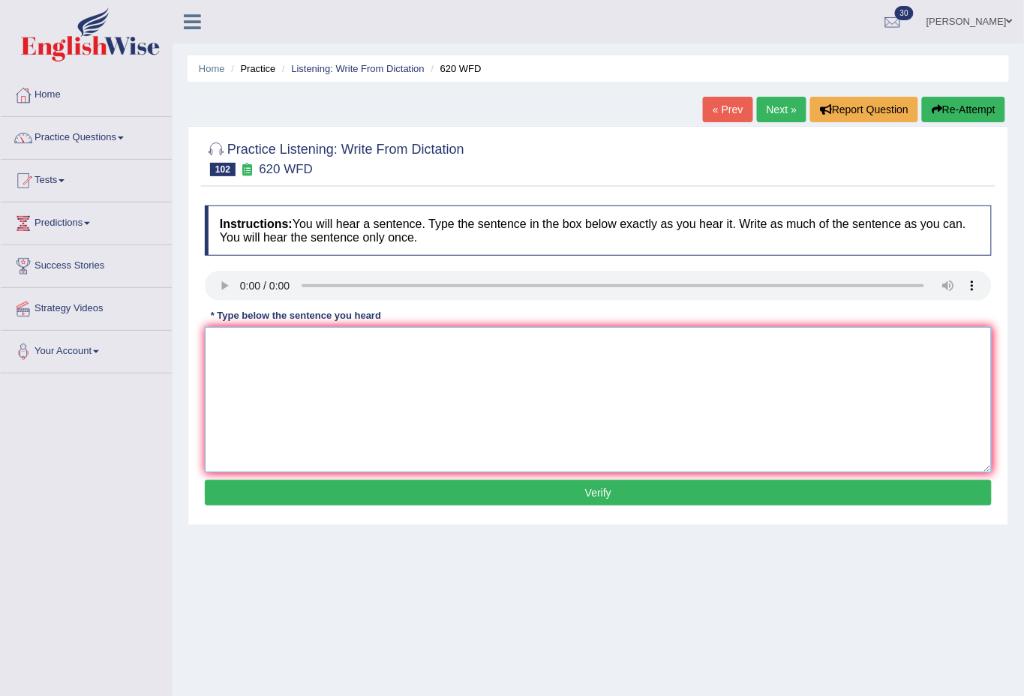
click at [334, 372] on textarea at bounding box center [598, 400] width 787 height 146
type textarea "c"
click at [612, 480] on button "Verify" at bounding box center [598, 493] width 787 height 26
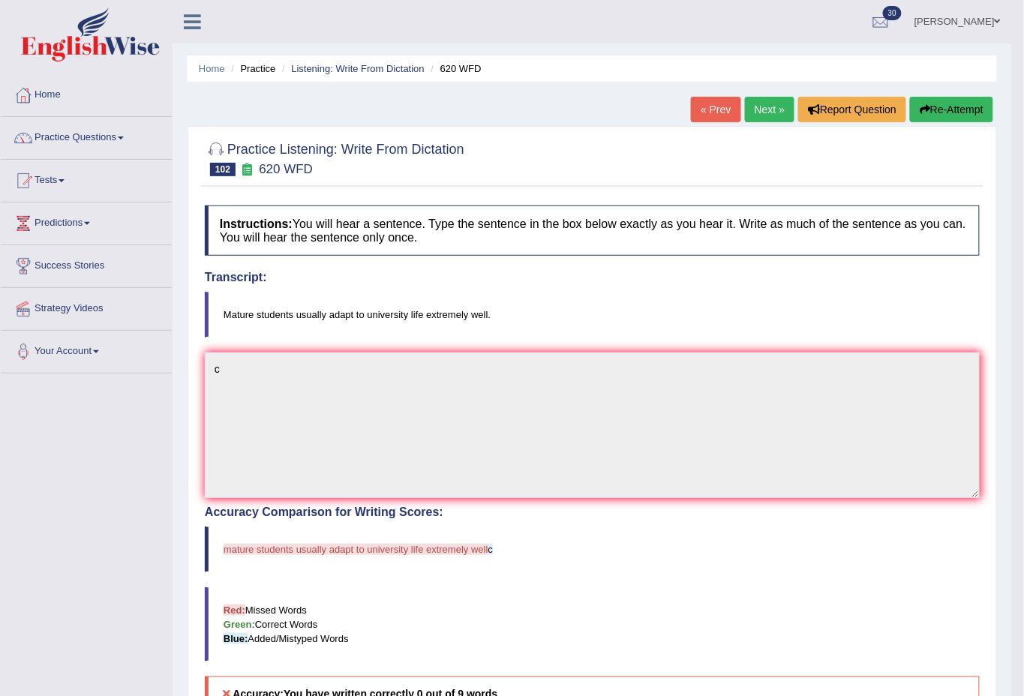
click at [972, 106] on button "Re-Attempt" at bounding box center [951, 110] width 83 height 26
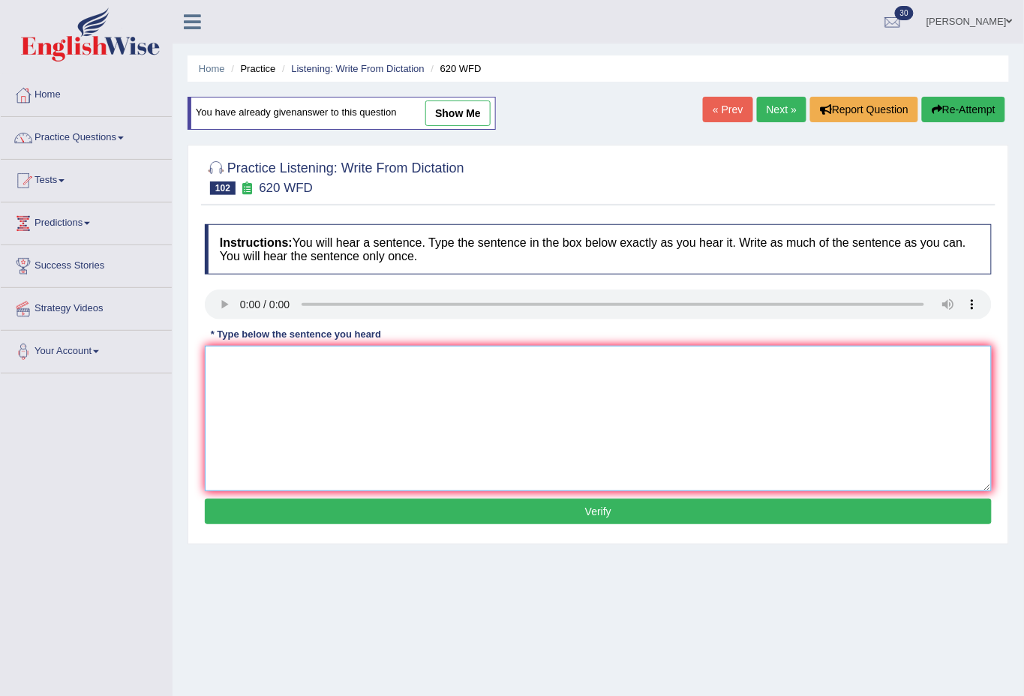
click at [292, 423] on textarea at bounding box center [598, 419] width 787 height 146
type textarea "Mature students usually adopt university life extremely well."
click at [610, 510] on button "Verify" at bounding box center [598, 512] width 787 height 26
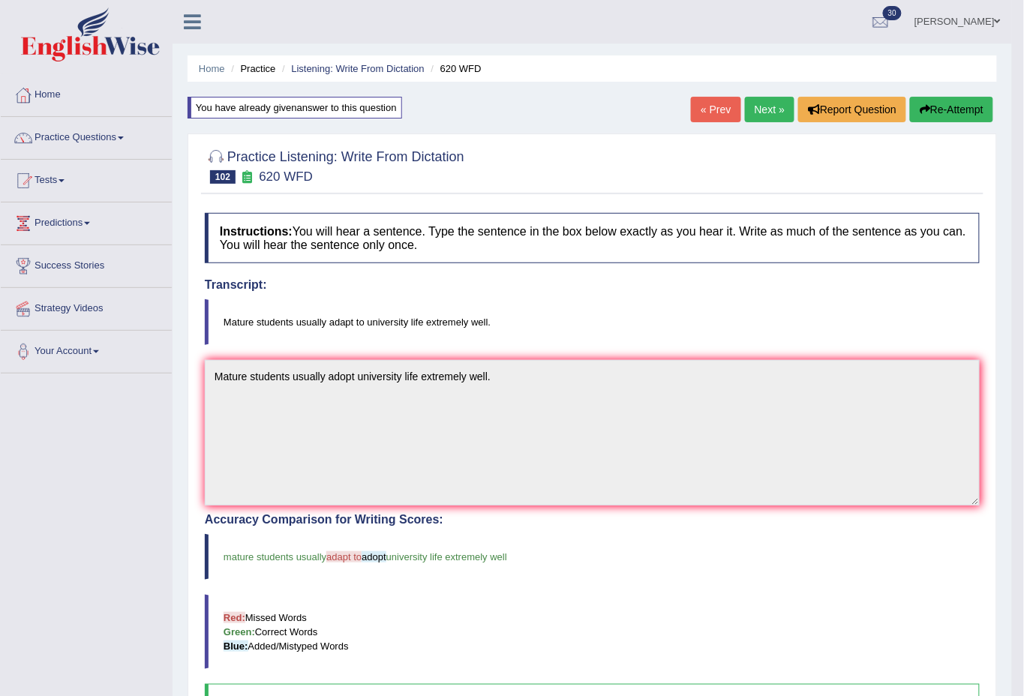
click at [762, 107] on link "Next »" at bounding box center [770, 110] width 50 height 26
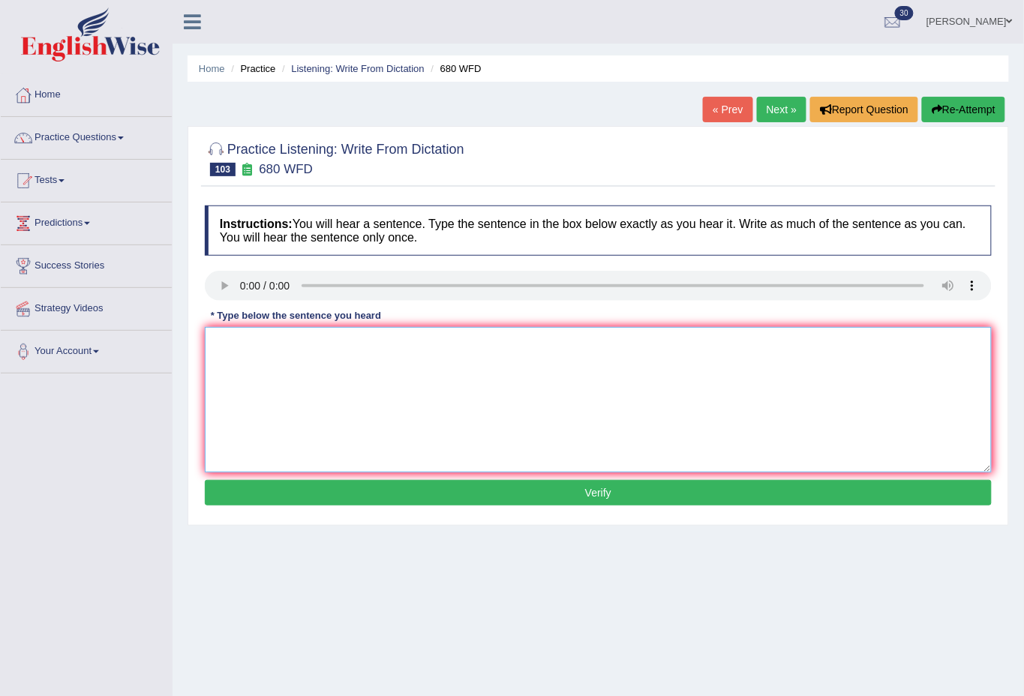
click at [287, 390] on textarea at bounding box center [598, 400] width 787 height 146
click at [324, 365] on textarea at bounding box center [598, 400] width 787 height 146
type textarea "c"
click at [477, 488] on button "Verify" at bounding box center [598, 493] width 787 height 26
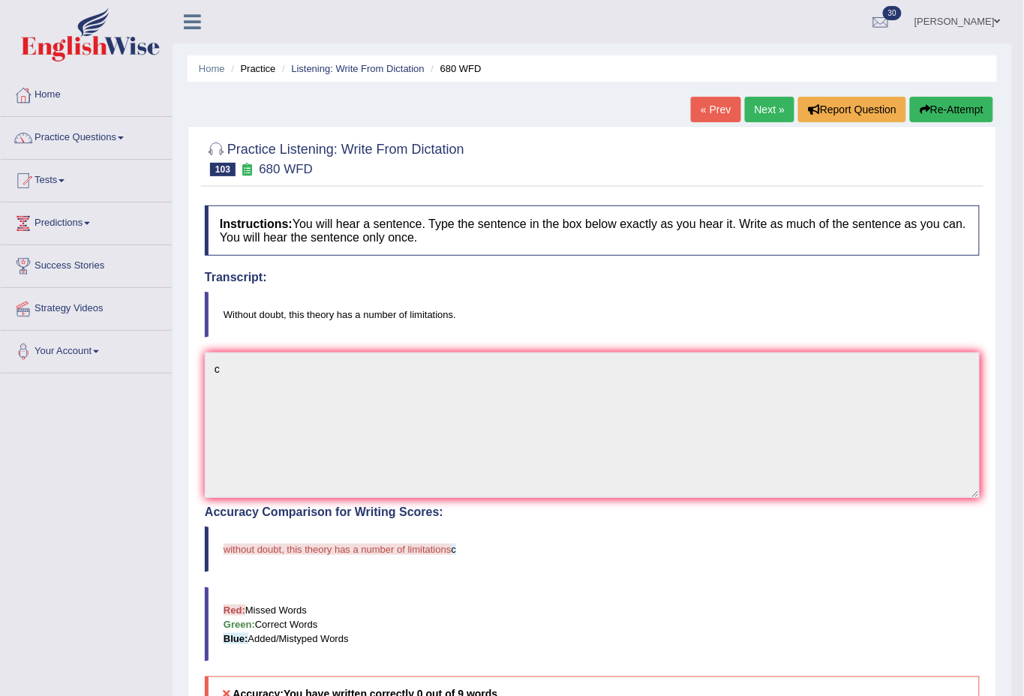
click at [768, 104] on link "Next »" at bounding box center [770, 110] width 50 height 26
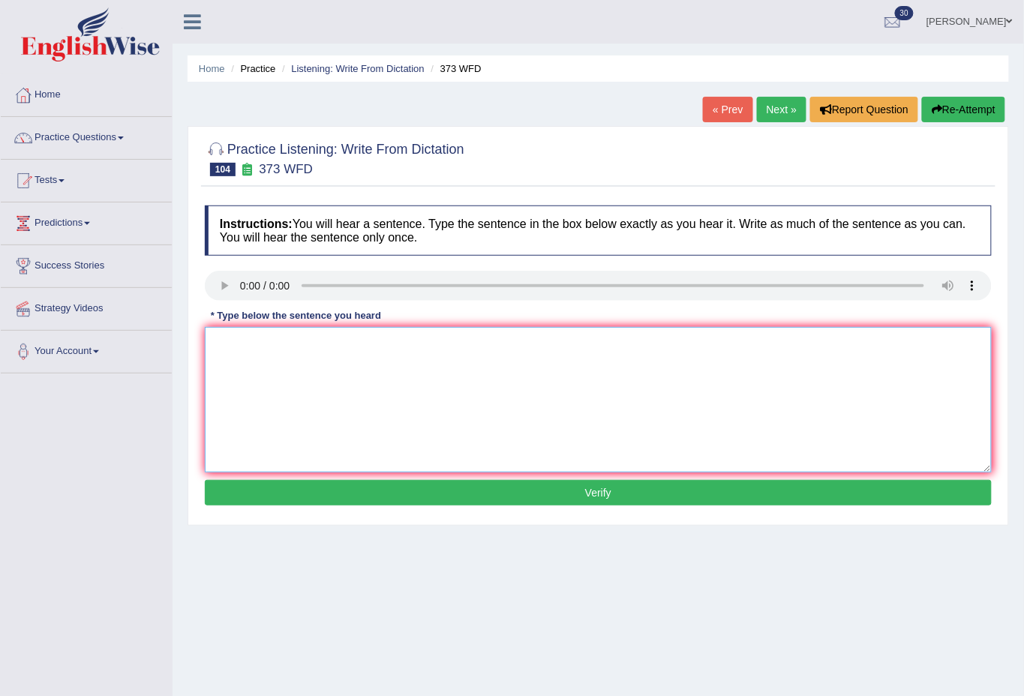
click at [334, 405] on textarea at bounding box center [598, 400] width 787 height 146
type textarea "The Earth atmosphere is nearly emposes oxigene oxigen and naturgen gases."
click at [566, 488] on button "Verify" at bounding box center [598, 493] width 787 height 26
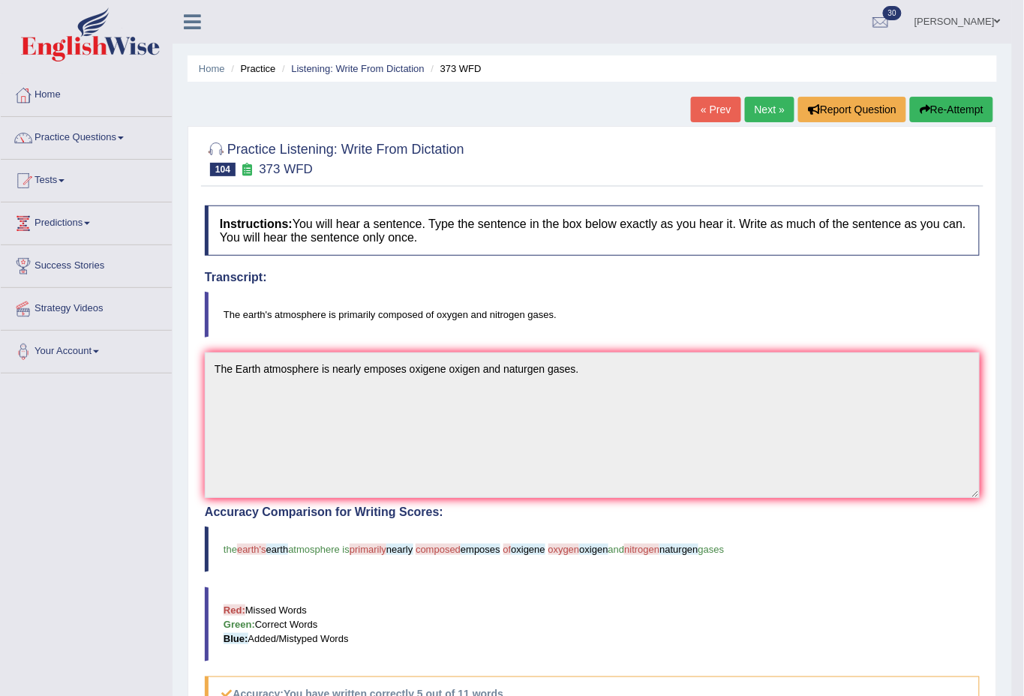
click at [765, 101] on link "Next »" at bounding box center [770, 110] width 50 height 26
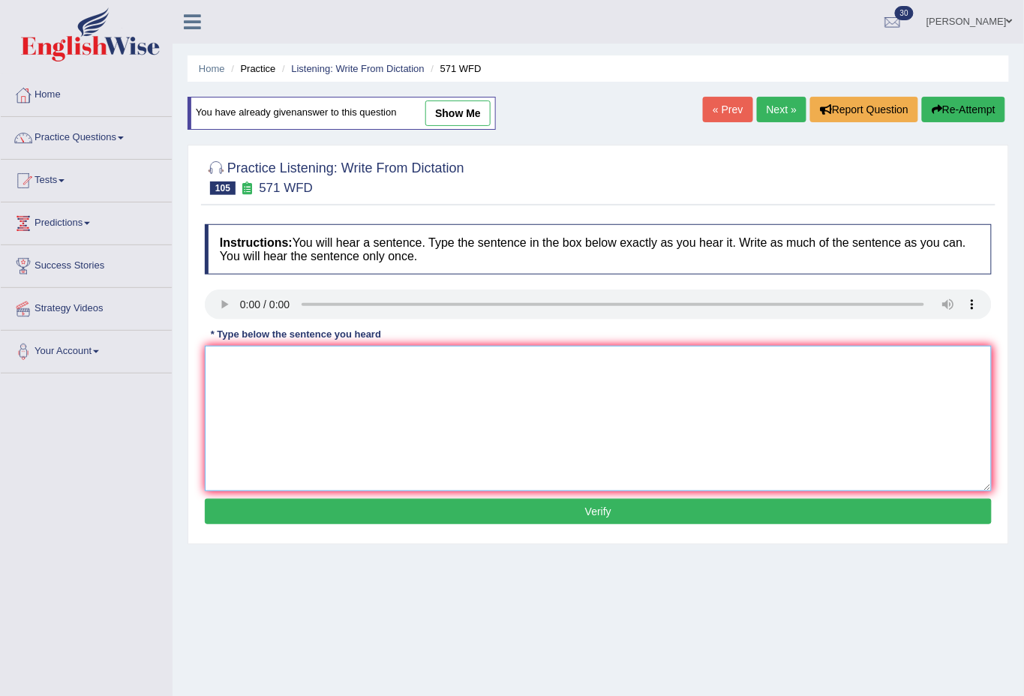
click at [252, 359] on textarea at bounding box center [598, 419] width 787 height 146
click at [273, 442] on textarea at bounding box center [598, 419] width 787 height 146
type textarea "The essay is easy to complete once the research is finished."
click at [582, 503] on button "Verify" at bounding box center [598, 512] width 787 height 26
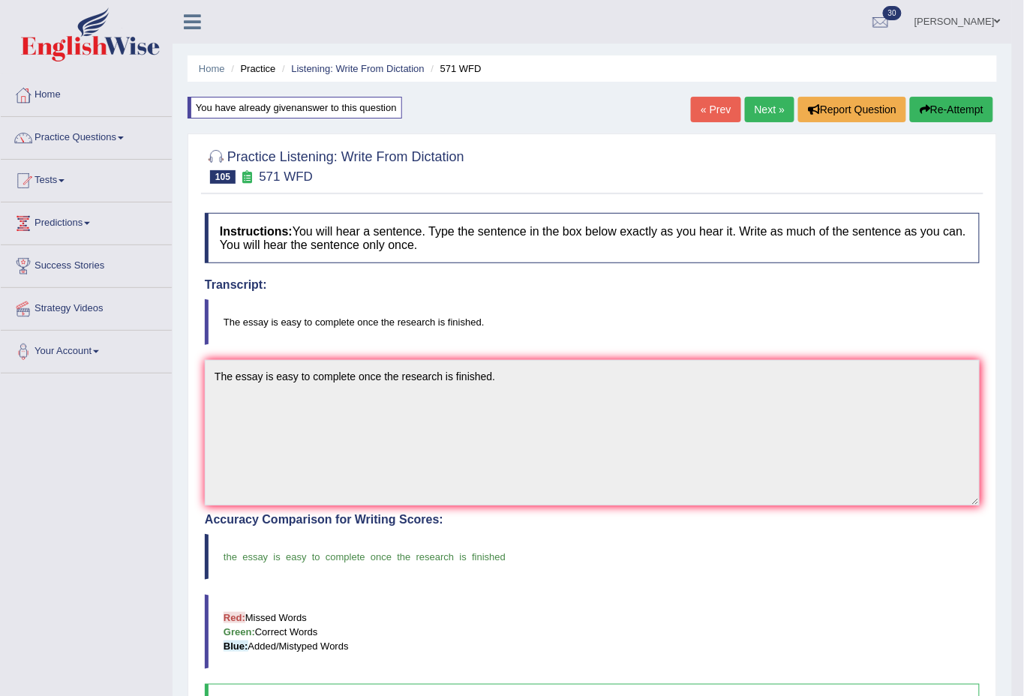
click at [752, 104] on link "Next »" at bounding box center [770, 110] width 50 height 26
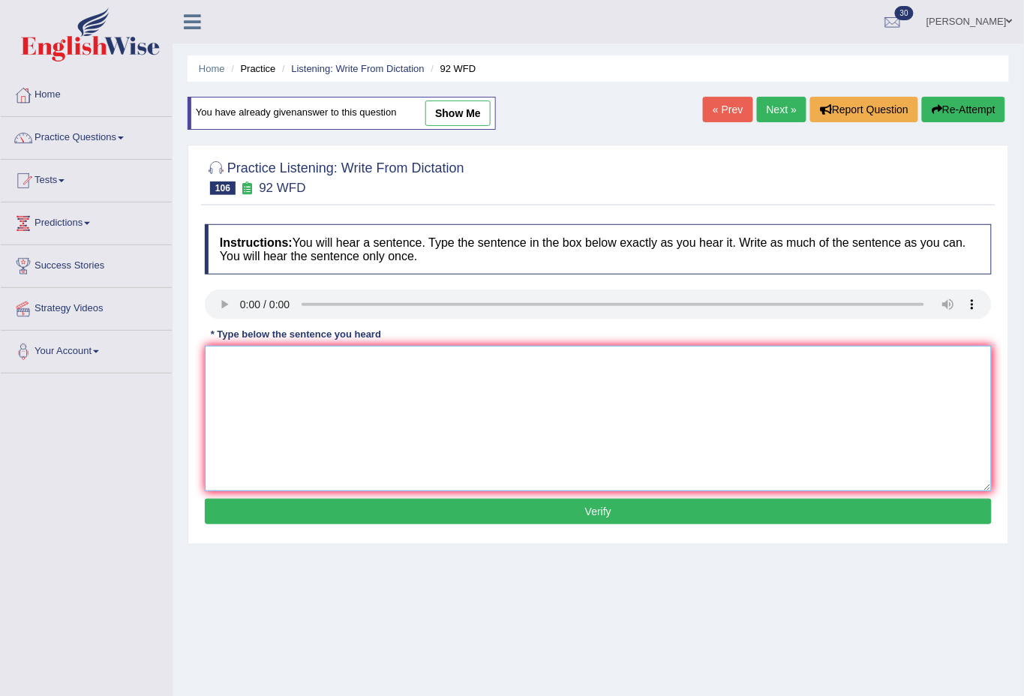
click at [285, 391] on textarea at bounding box center [598, 419] width 787 height 146
click at [304, 400] on textarea at bounding box center [598, 419] width 787 height 146
type textarea "d"
click at [536, 505] on button "Verify" at bounding box center [598, 512] width 787 height 26
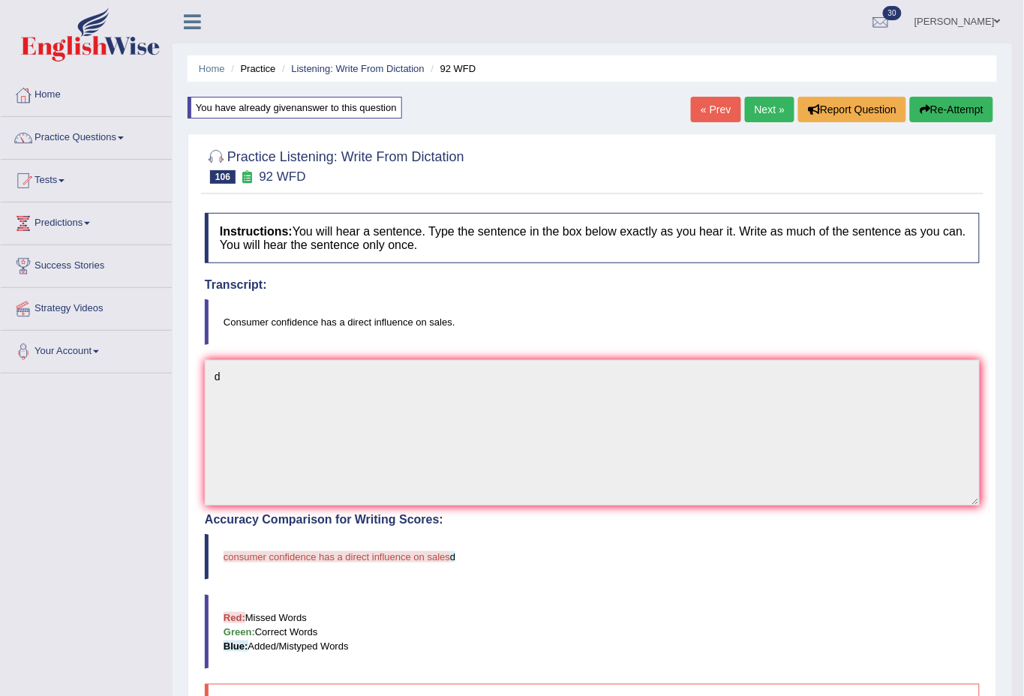
click at [932, 105] on button "Re-Attempt" at bounding box center [951, 110] width 83 height 26
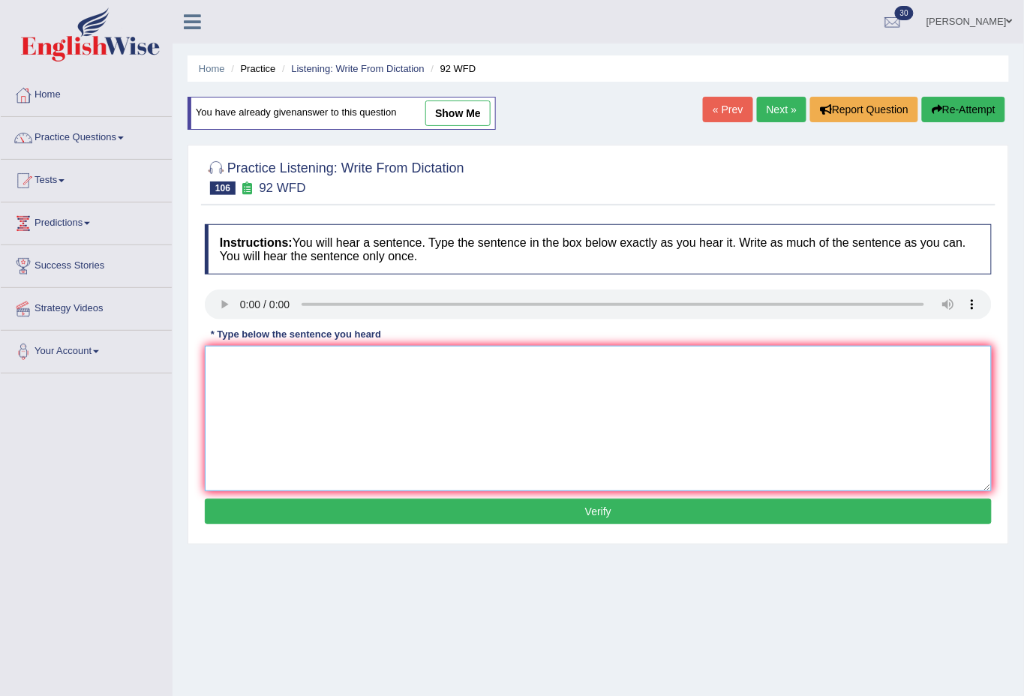
click at [248, 384] on textarea at bounding box center [598, 419] width 787 height 146
click at [274, 386] on textarea at bounding box center [598, 419] width 787 height 146
type textarea "Consumer confidence has direct influence on sales."
click at [573, 512] on button "Verify" at bounding box center [598, 512] width 787 height 26
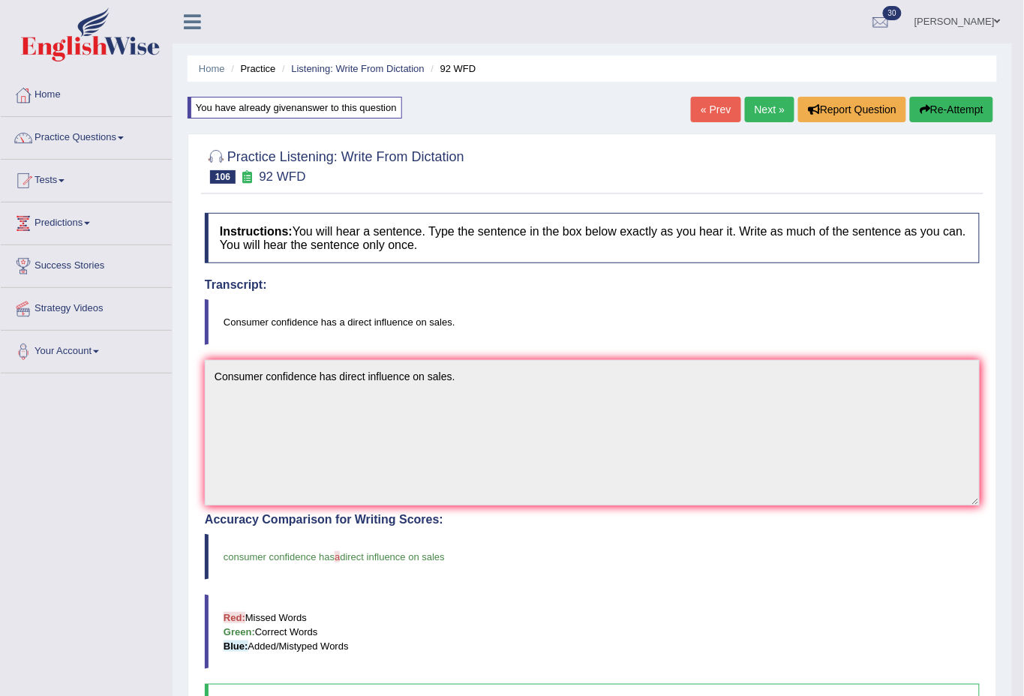
click at [765, 106] on link "Next »" at bounding box center [770, 110] width 50 height 26
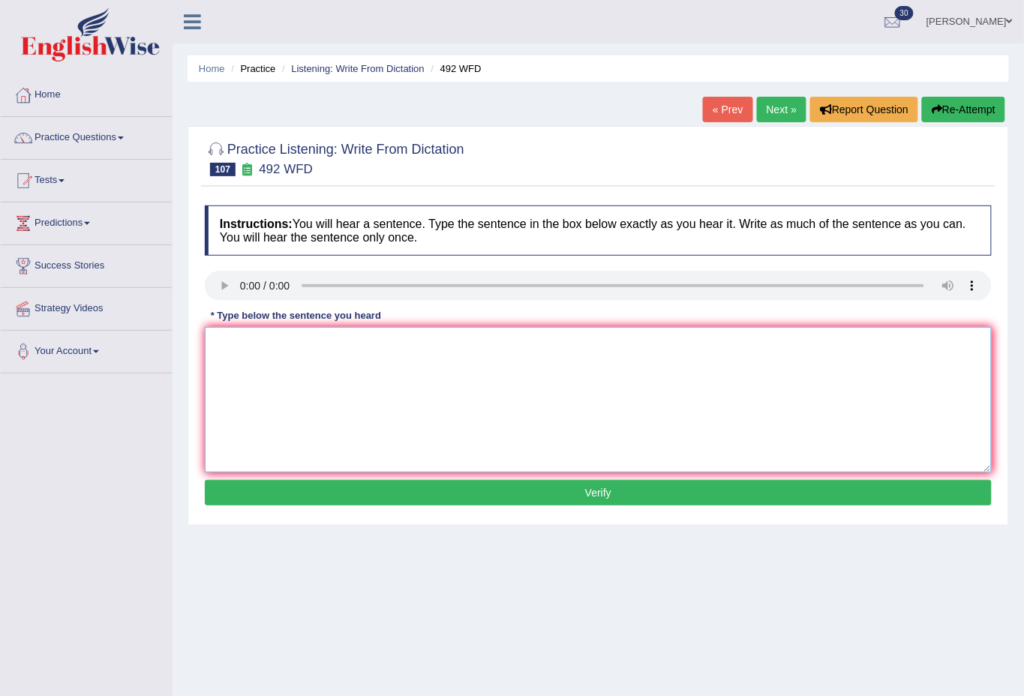
click at [247, 358] on textarea at bounding box center [598, 400] width 787 height 146
click at [222, 339] on textarea at bounding box center [598, 400] width 787 height 146
click at [252, 380] on textarea at bounding box center [598, 400] width 787 height 146
click at [263, 374] on textarea at bounding box center [598, 400] width 787 height 146
type textarea "Digital budget is now becoming important part of all people's everyday life."
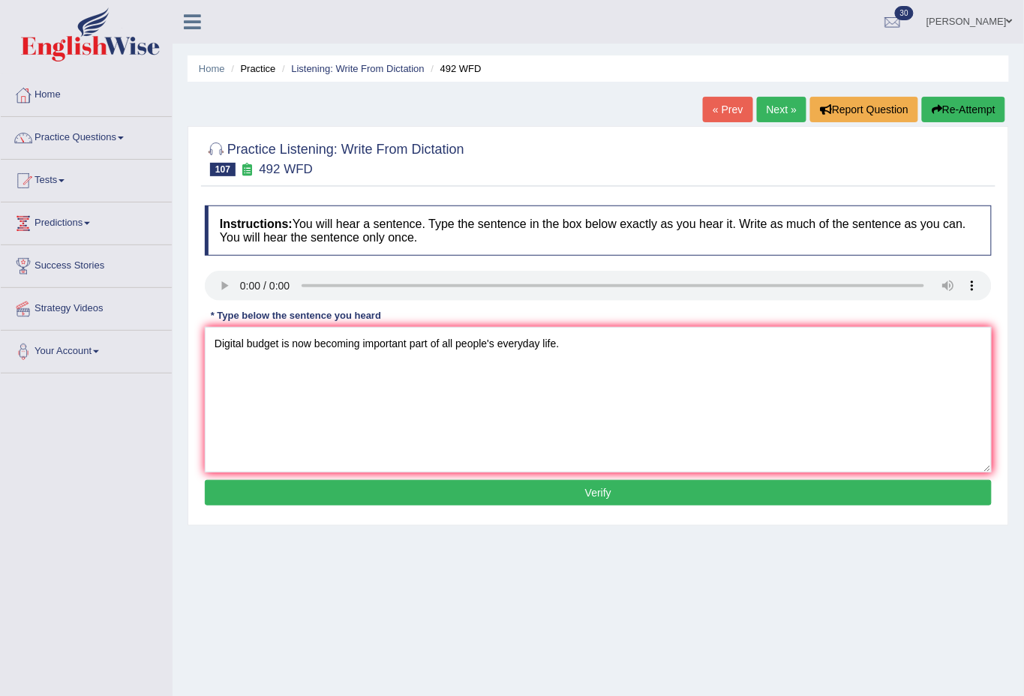
click at [575, 492] on button "Verify" at bounding box center [598, 493] width 787 height 26
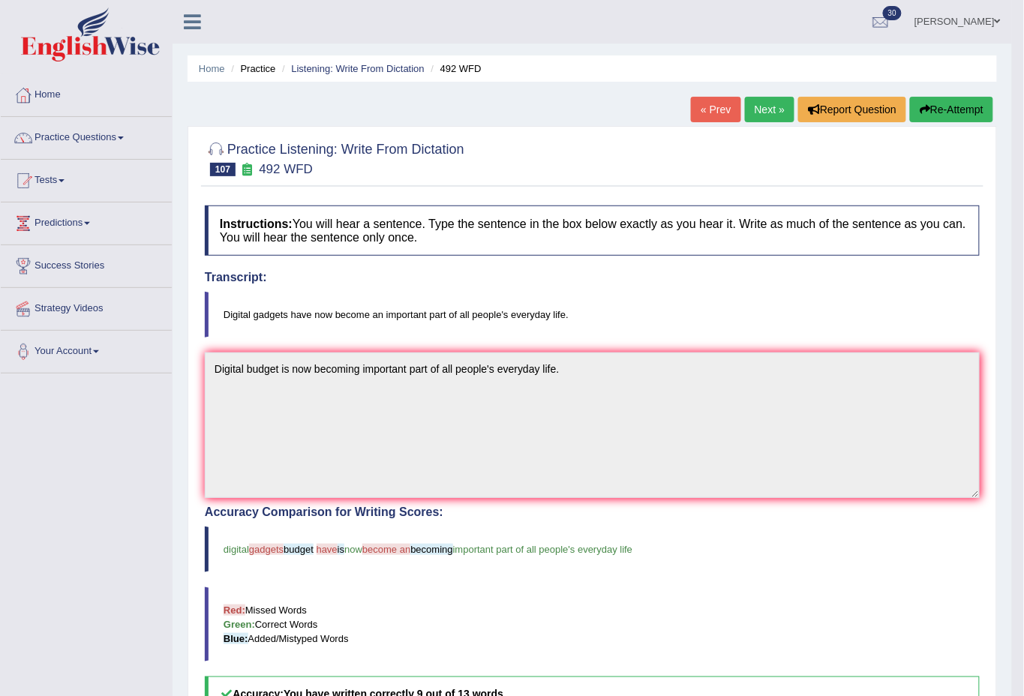
click at [767, 104] on link "Next »" at bounding box center [770, 110] width 50 height 26
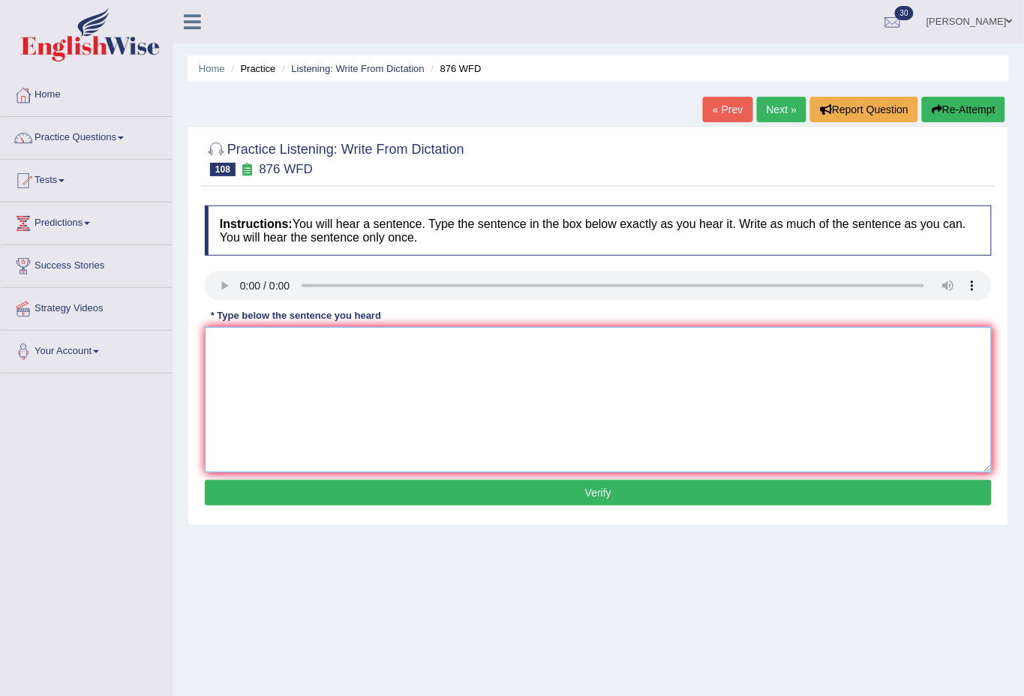
click at [291, 369] on textarea at bounding box center [598, 400] width 787 height 146
click at [264, 378] on textarea at bounding box center [598, 400] width 787 height 146
type textarea "She doesn't even care about anything but it is honest is true."
click at [603, 492] on button "Verify" at bounding box center [598, 493] width 787 height 26
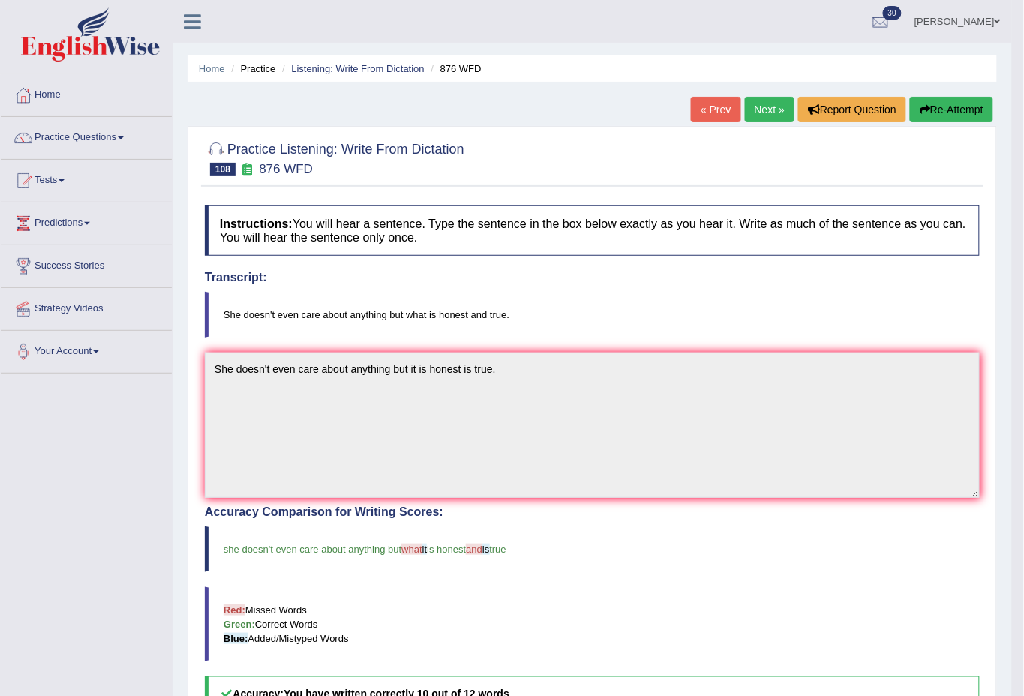
click at [768, 110] on link "Next »" at bounding box center [770, 110] width 50 height 26
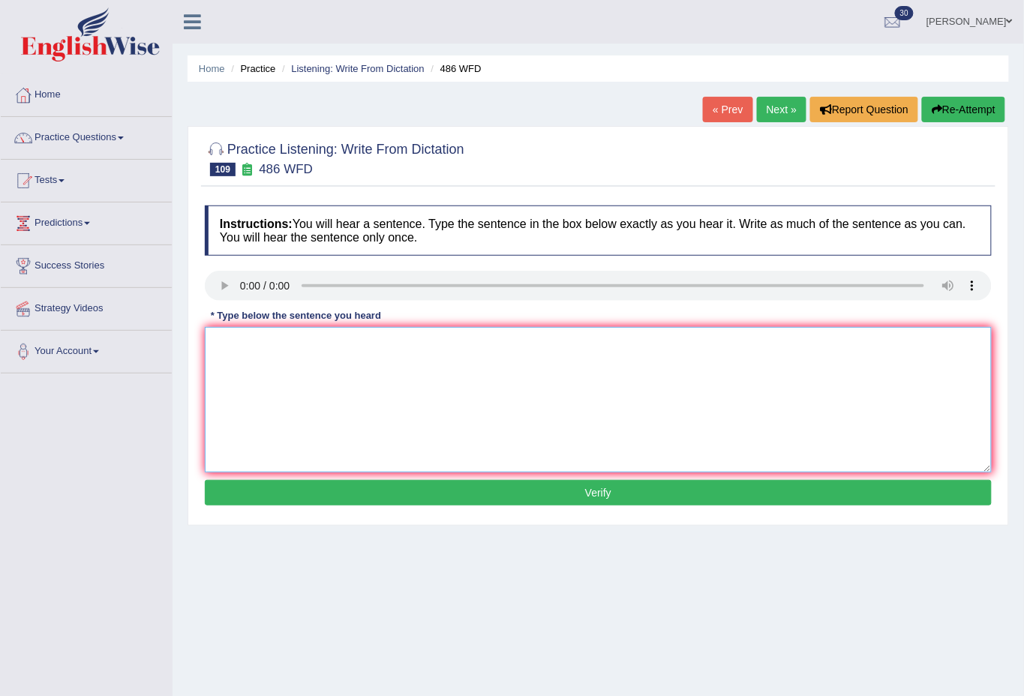
click at [260, 355] on textarea at bounding box center [598, 400] width 787 height 146
click at [251, 332] on textarea at bounding box center [598, 400] width 787 height 146
type textarea "More research is required in the field feild of food science."
click at [618, 491] on button "Verify" at bounding box center [598, 493] width 787 height 26
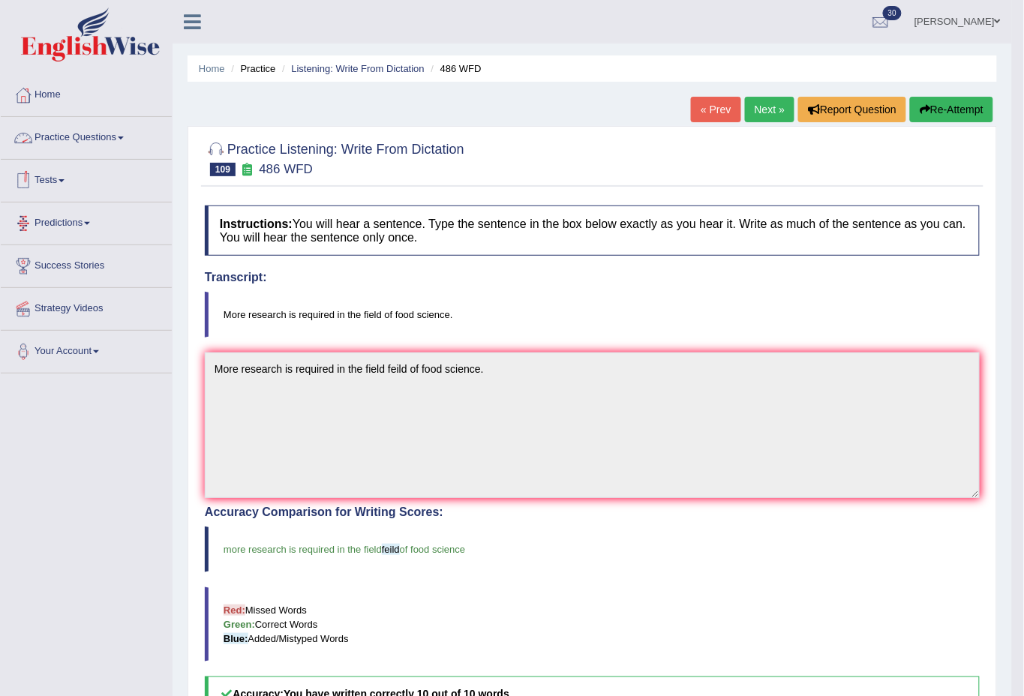
click at [62, 136] on link "Practice Questions" at bounding box center [86, 136] width 171 height 38
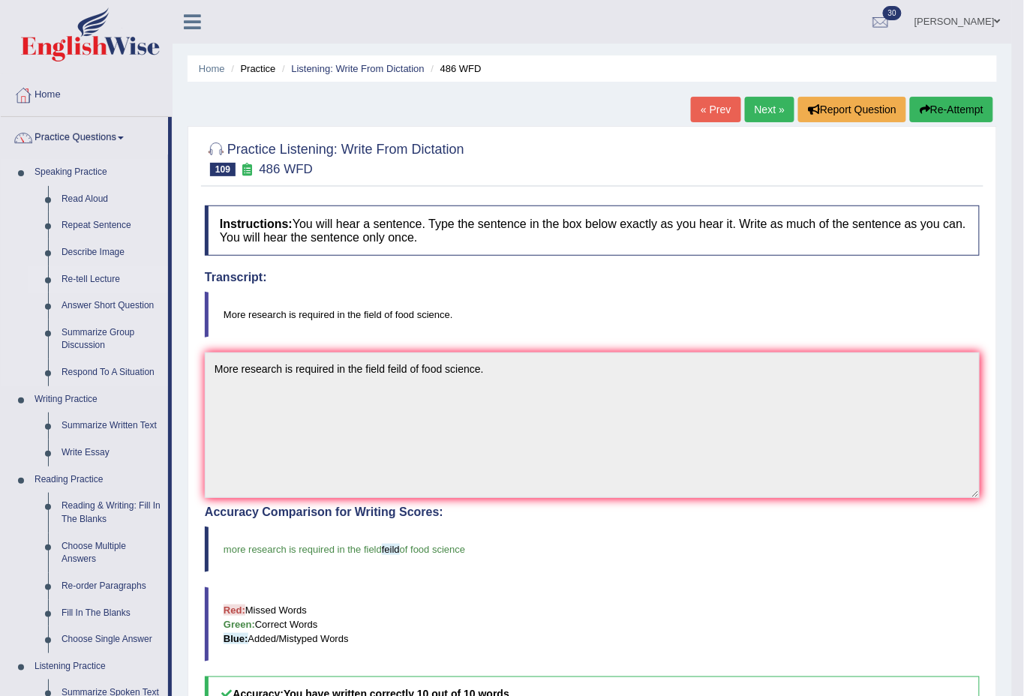
scroll to position [110, 0]
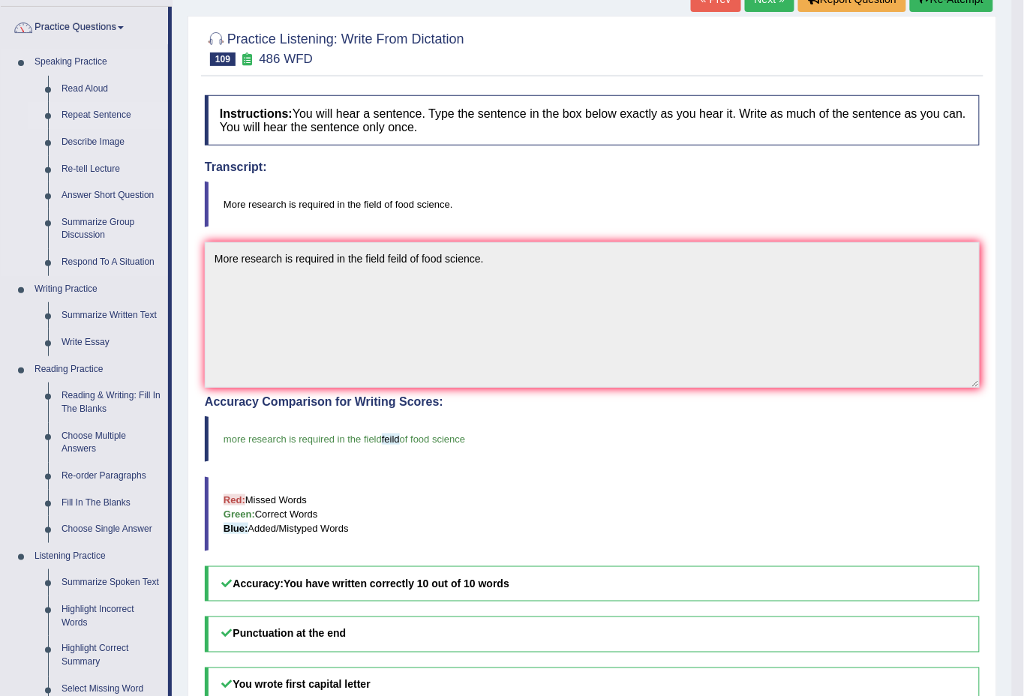
click at [98, 114] on link "Repeat Sentence" at bounding box center [111, 115] width 113 height 27
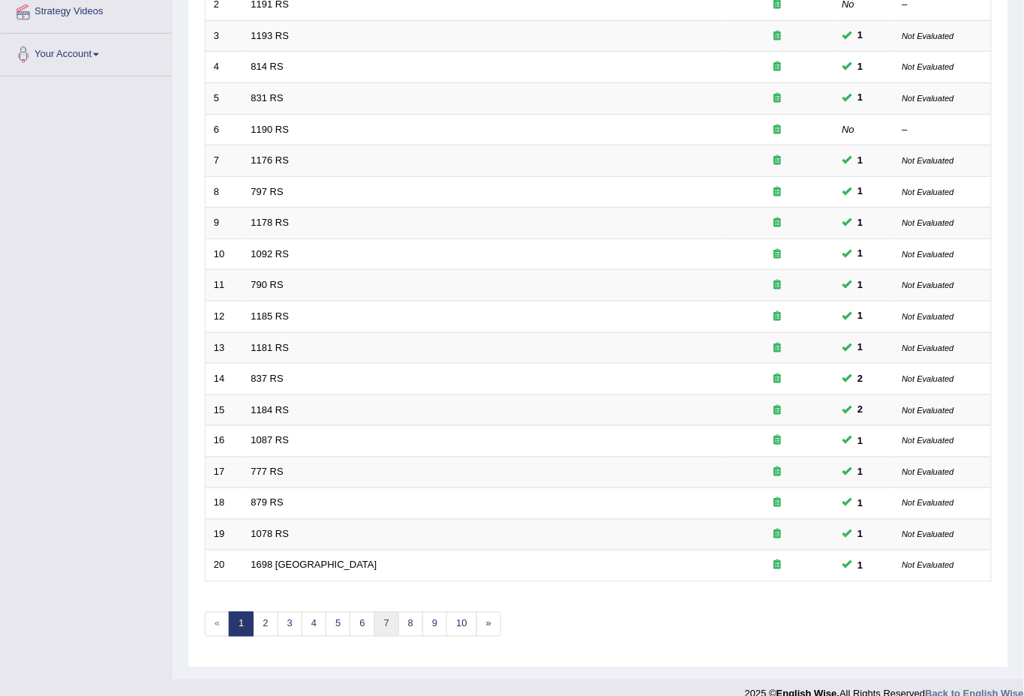
click at [386, 612] on link "7" at bounding box center [386, 624] width 25 height 25
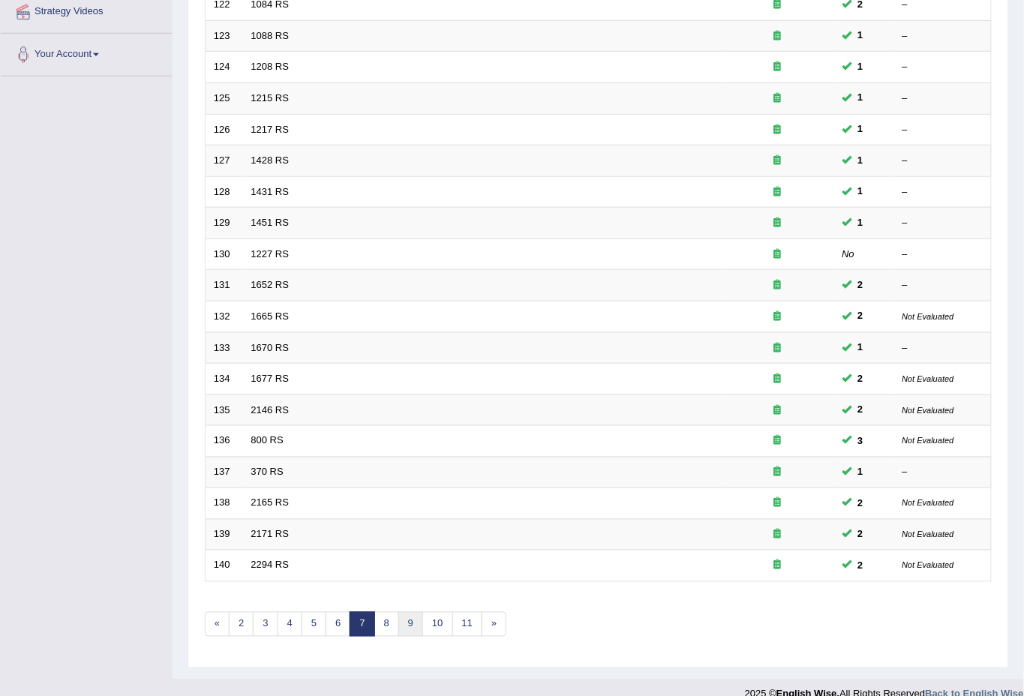
scroll to position [297, 0]
click at [443, 612] on link "10" at bounding box center [437, 624] width 30 height 25
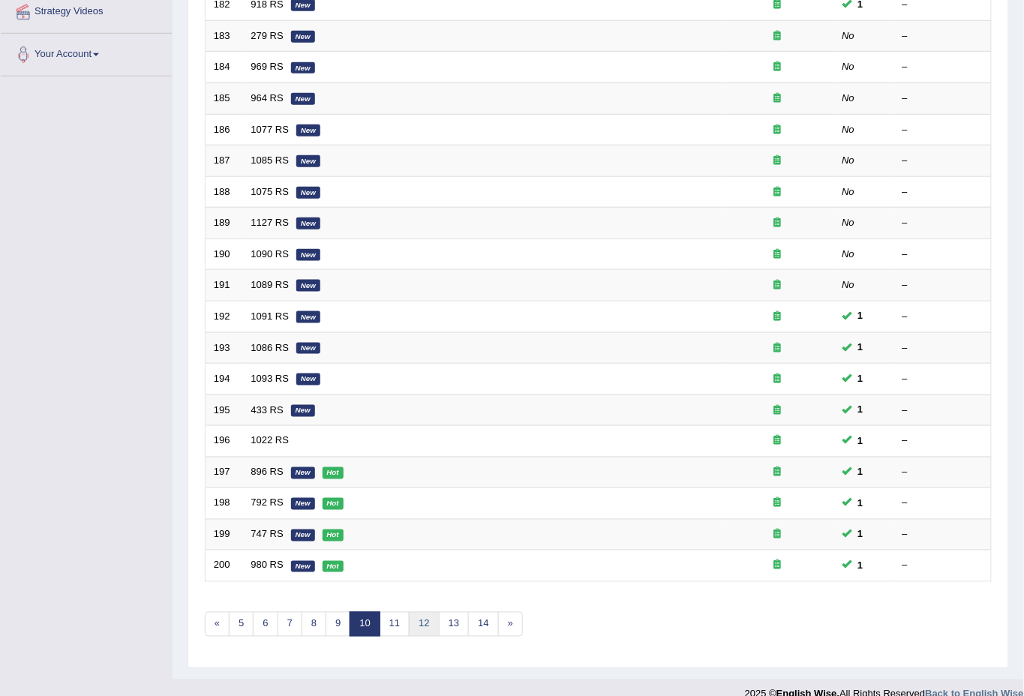
click at [431, 612] on link "12" at bounding box center [424, 624] width 30 height 25
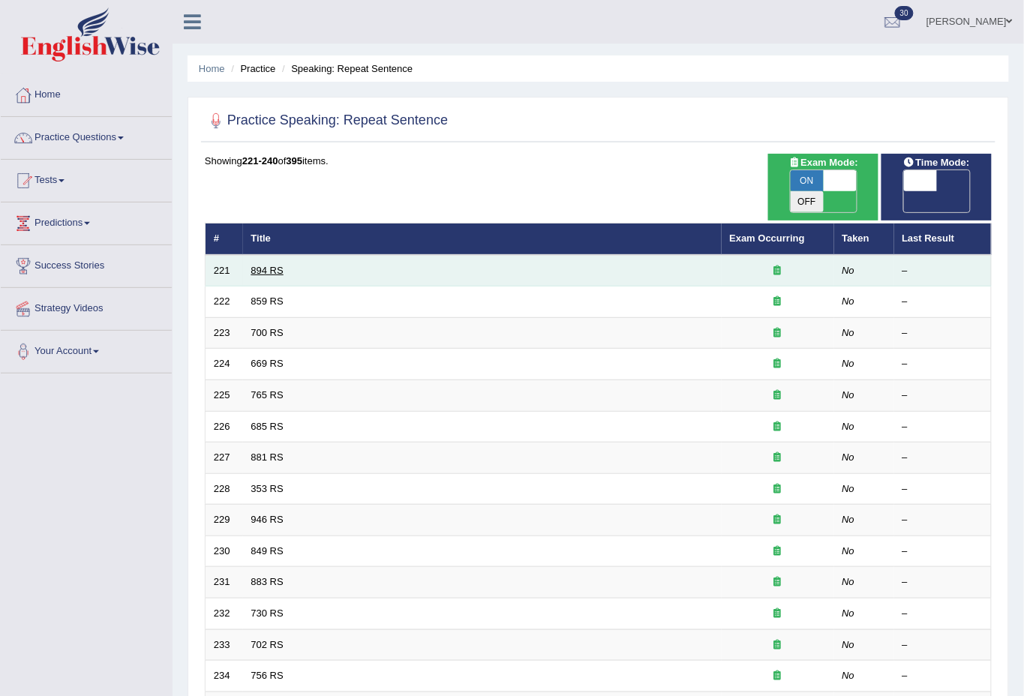
click at [265, 265] on link "894 RS" at bounding box center [267, 270] width 32 height 11
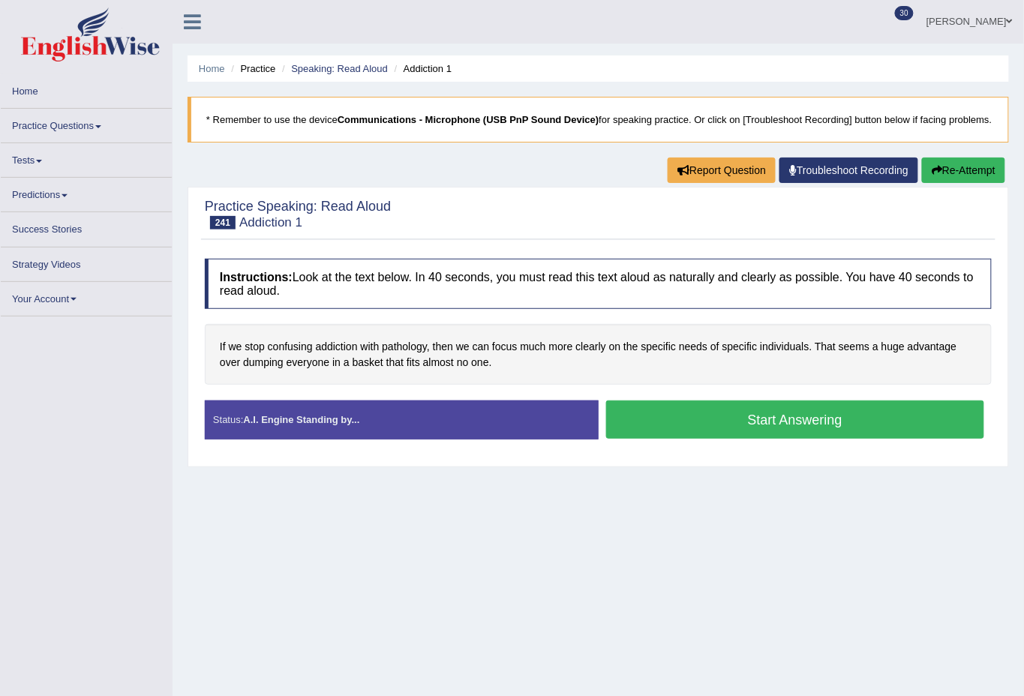
click at [86, 122] on link "Practice Questions" at bounding box center [86, 123] width 171 height 29
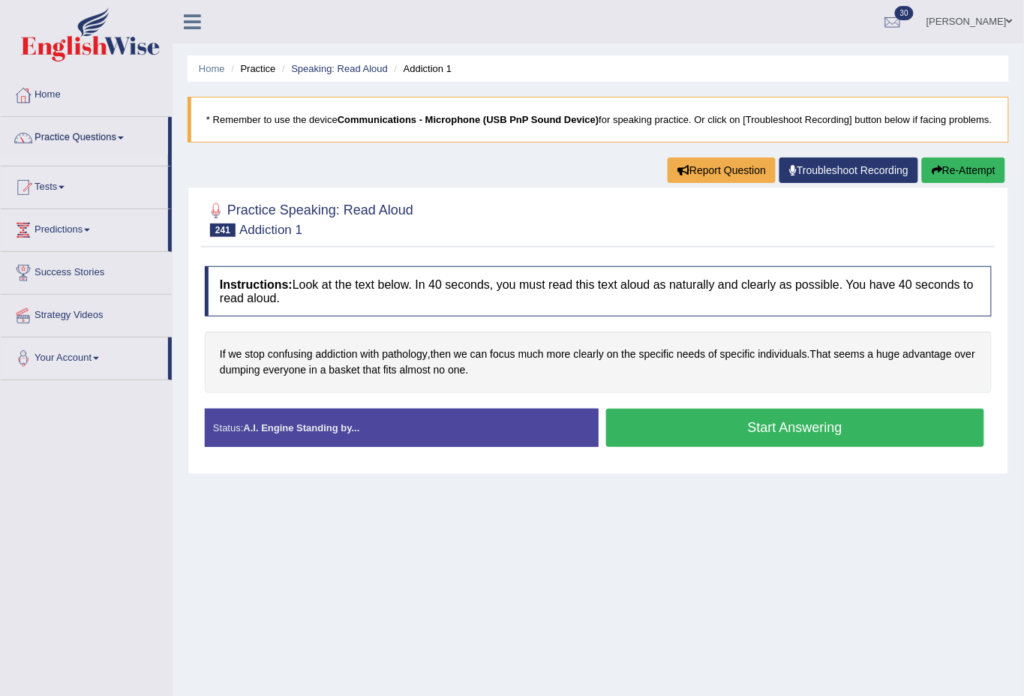
click at [86, 129] on link "Practice Questions" at bounding box center [84, 136] width 167 height 38
click at [104, 138] on link "Practice Questions" at bounding box center [84, 136] width 167 height 38
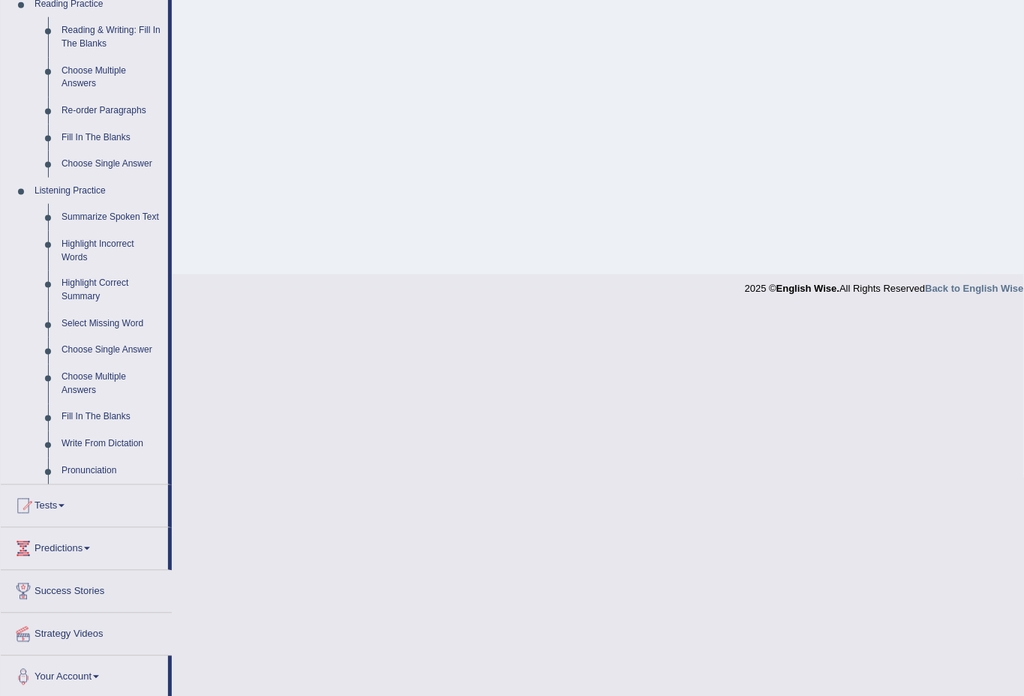
scroll to position [479, 0]
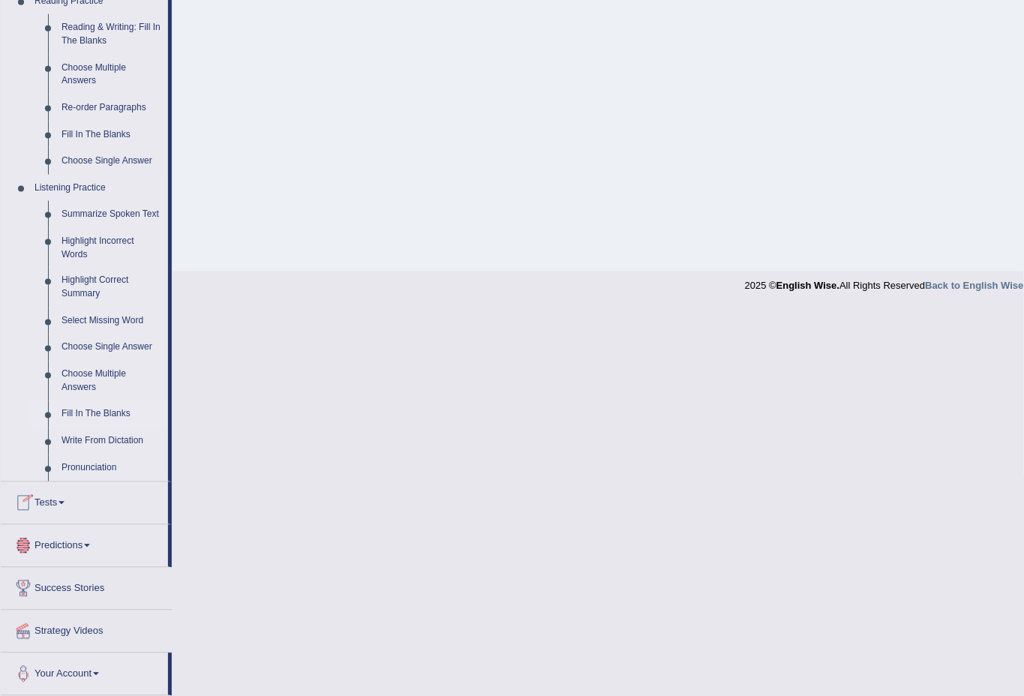
click at [110, 415] on link "Fill In The Blanks" at bounding box center [111, 414] width 113 height 27
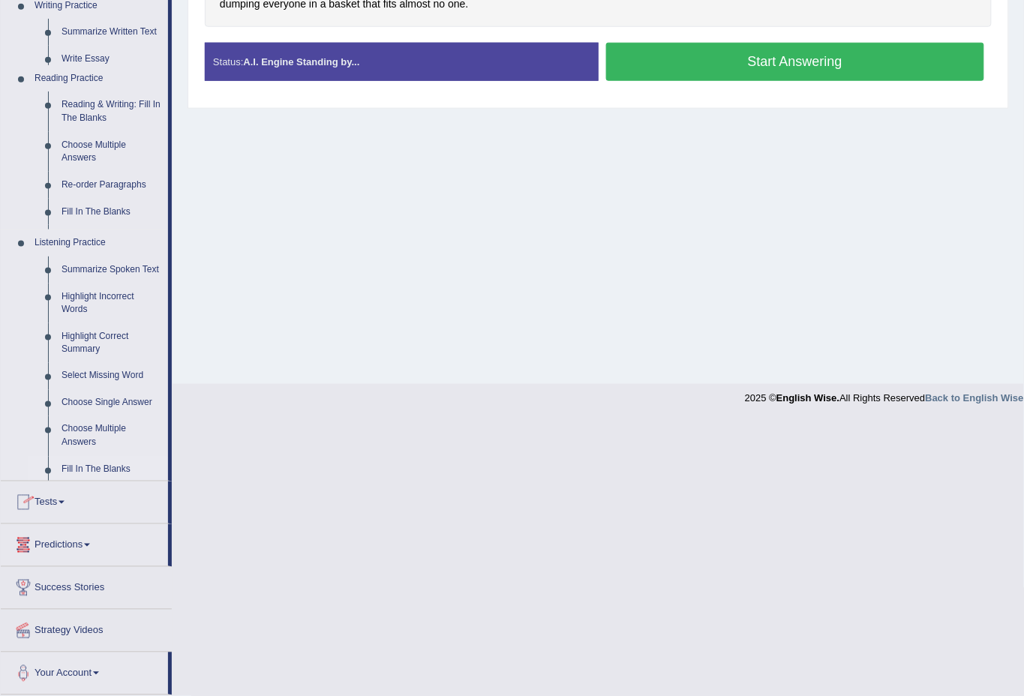
scroll to position [90, 0]
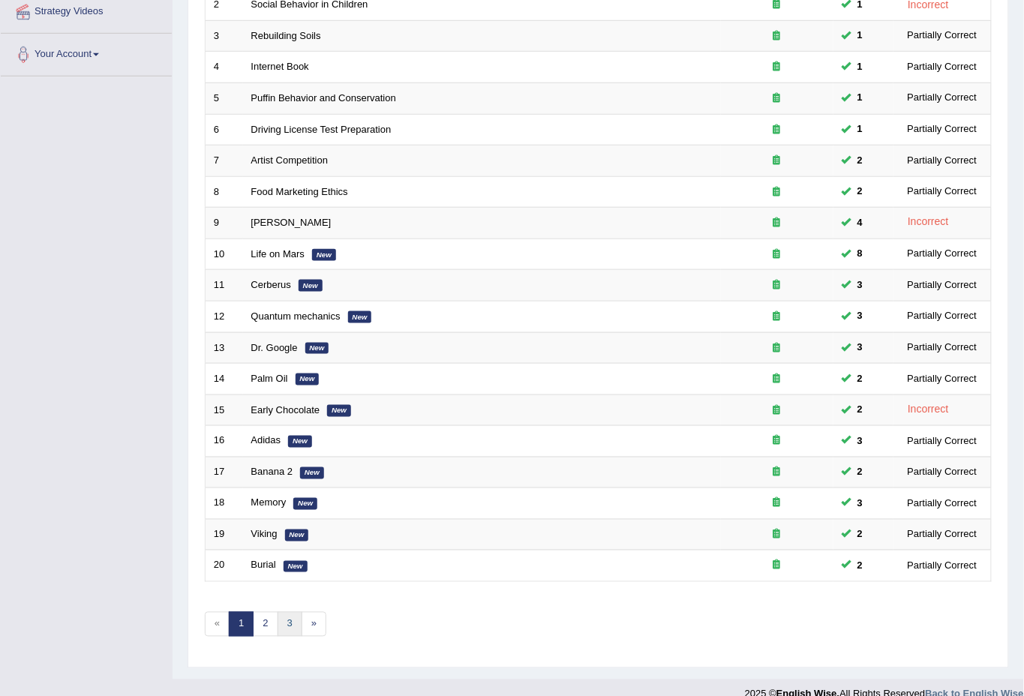
click at [289, 612] on link "3" at bounding box center [290, 624] width 25 height 25
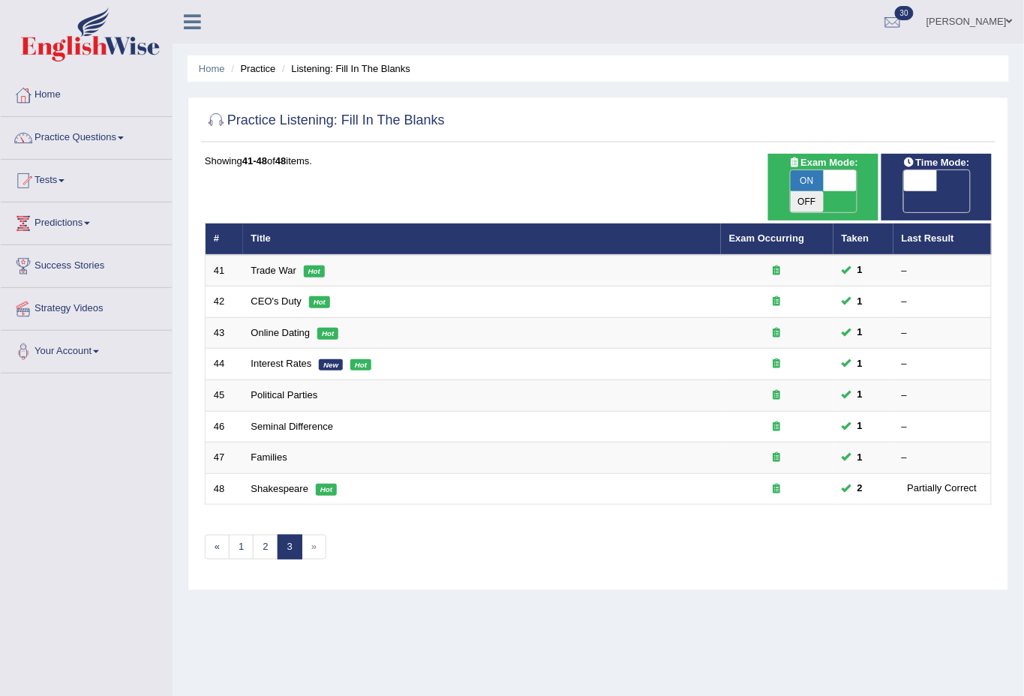
click at [828, 177] on span at bounding box center [840, 180] width 33 height 21
checkbox input "false"
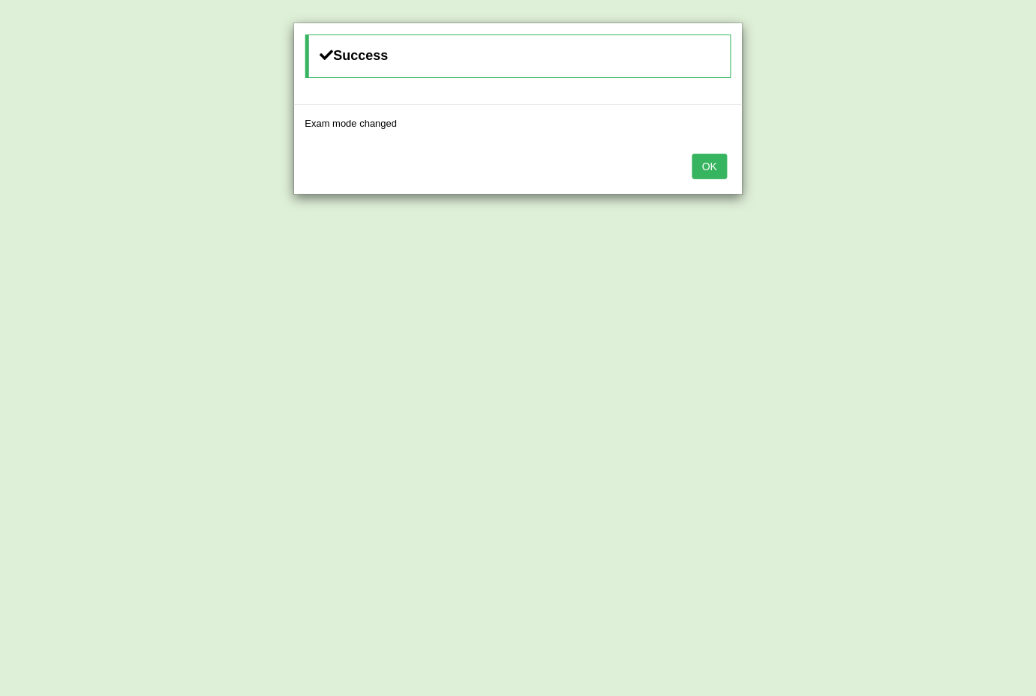
click at [720, 158] on button "OK" at bounding box center [710, 167] width 35 height 26
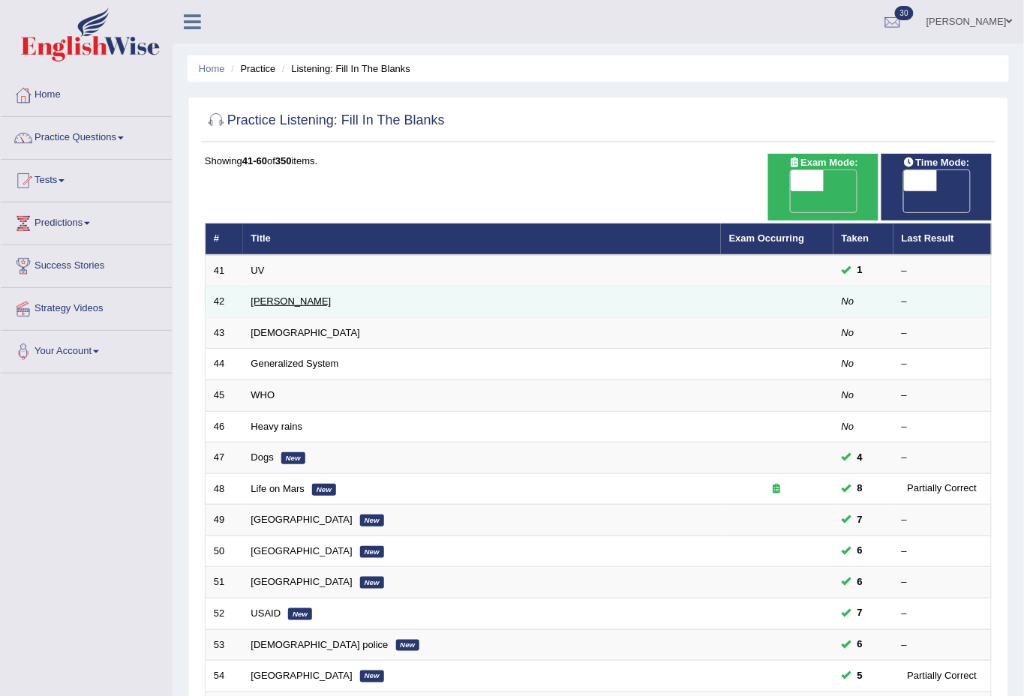
click at [275, 296] on link "[PERSON_NAME]" at bounding box center [291, 301] width 80 height 11
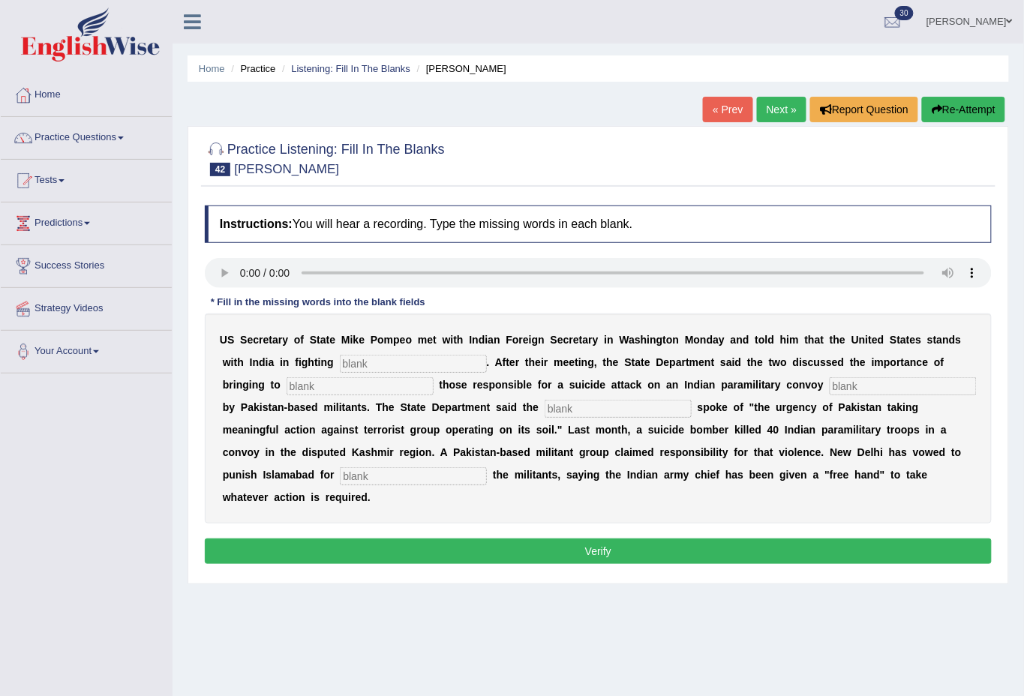
click at [363, 361] on input "text" at bounding box center [413, 364] width 147 height 18
type input "terrorism"
click at [371, 388] on input "text" at bounding box center [360, 386] width 147 height 18
type input "just"
click at [882, 383] on input "text" at bounding box center [903, 386] width 147 height 18
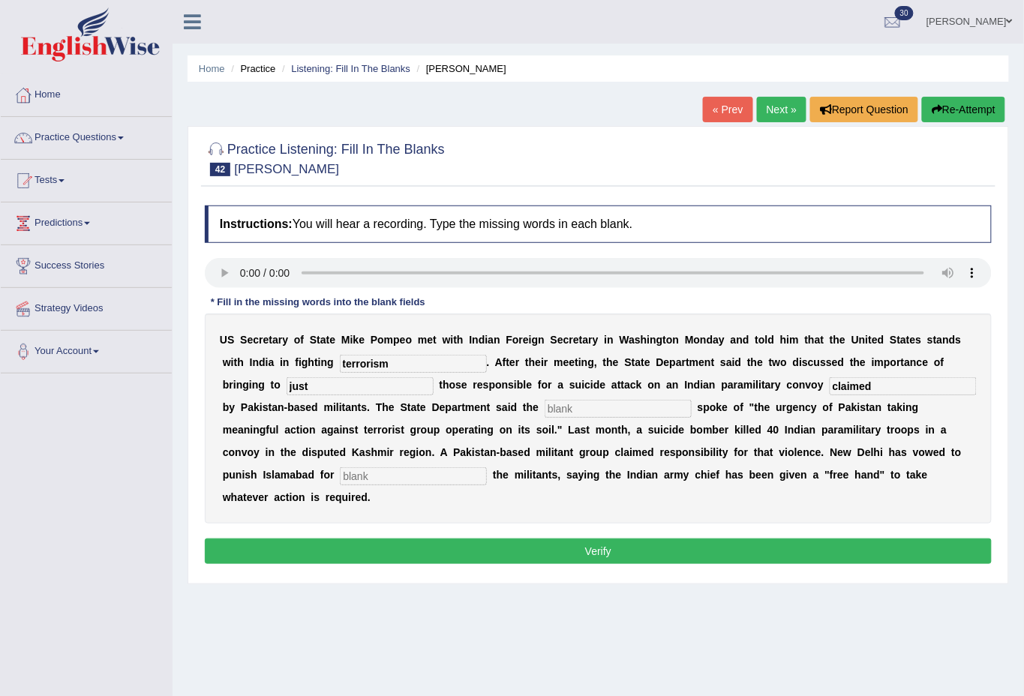
type input "claimed"
click at [651, 406] on input "text" at bounding box center [618, 409] width 147 height 18
type input "diplomat"
click at [408, 474] on input "text" at bounding box center [413, 476] width 147 height 18
type input "sheltering"
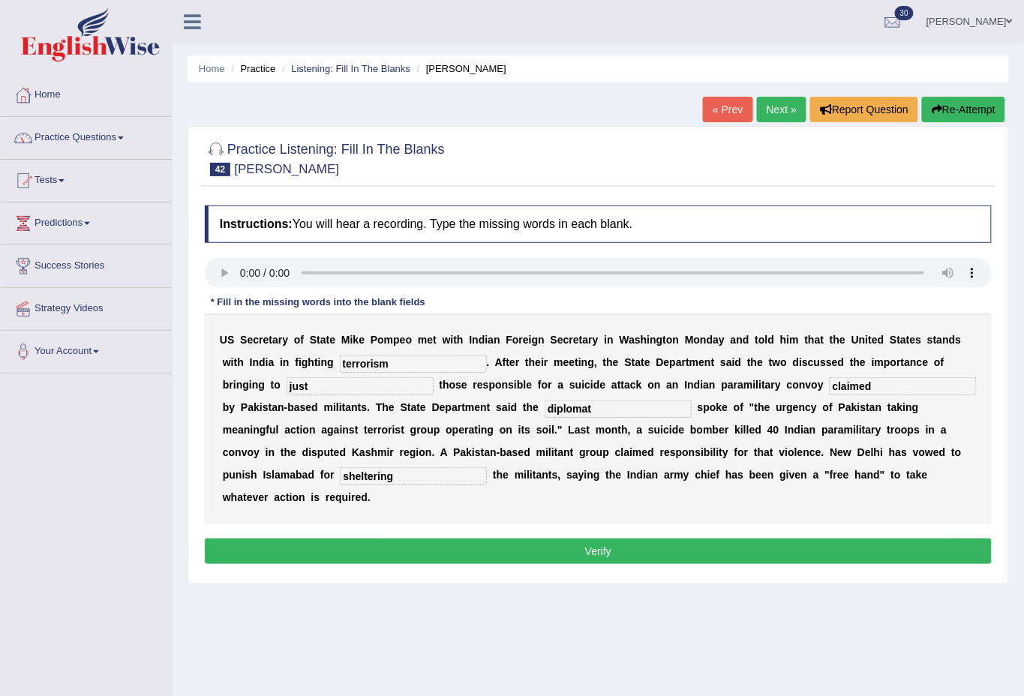
click at [630, 554] on button "Verify" at bounding box center [598, 552] width 787 height 26
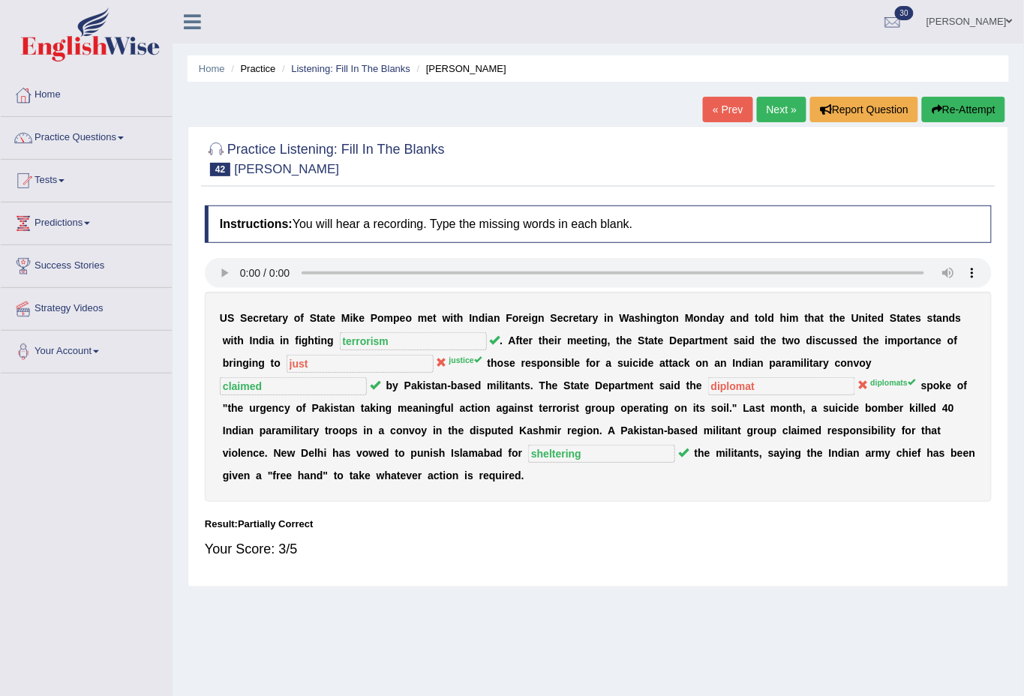
click at [777, 103] on link "Next »" at bounding box center [782, 110] width 50 height 26
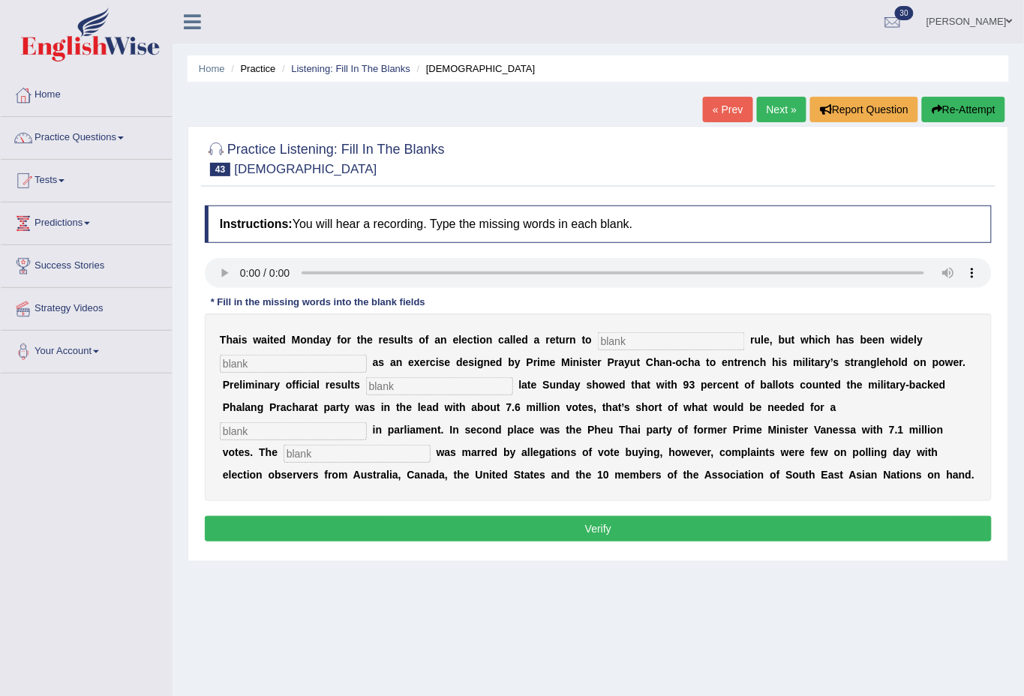
click at [659, 339] on input "text" at bounding box center [671, 341] width 147 height 18
type input "dimocratic"
click at [334, 365] on input "text" at bounding box center [293, 364] width 147 height 18
type input "critized"
click at [416, 388] on input "text" at bounding box center [439, 386] width 147 height 18
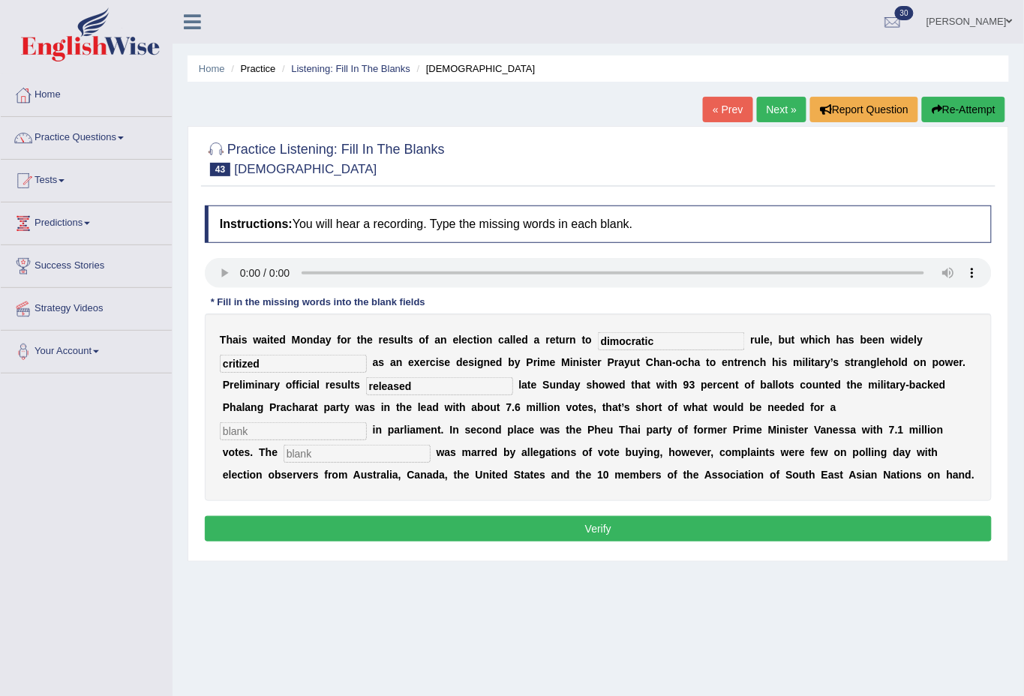
type input "released"
click at [315, 429] on input "text" at bounding box center [293, 431] width 147 height 18
type input "majority"
click at [317, 447] on input "text" at bounding box center [357, 454] width 147 height 18
type input "compain"
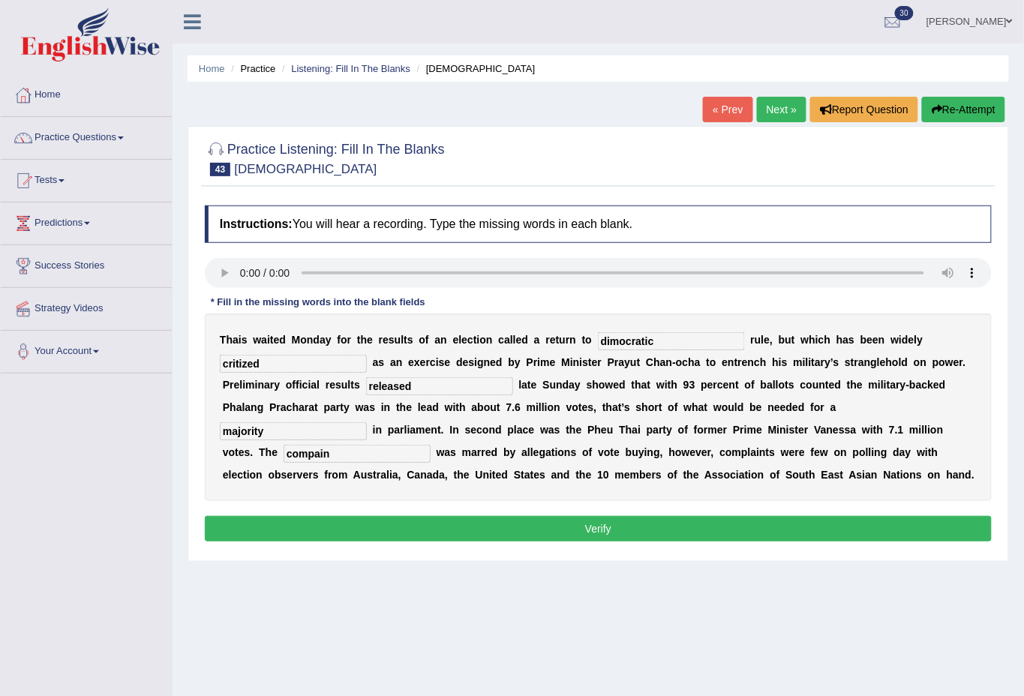
click at [613, 519] on button "Verify" at bounding box center [598, 529] width 787 height 26
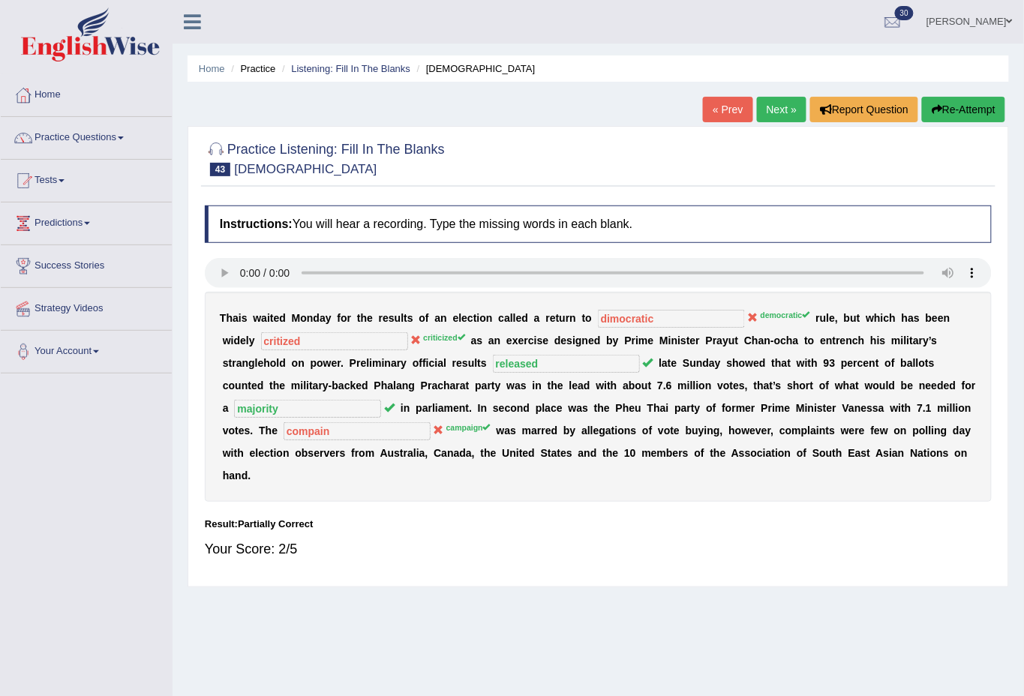
click at [675, 524] on div "Result:" at bounding box center [598, 524] width 787 height 14
click at [792, 110] on link "Next »" at bounding box center [782, 110] width 50 height 26
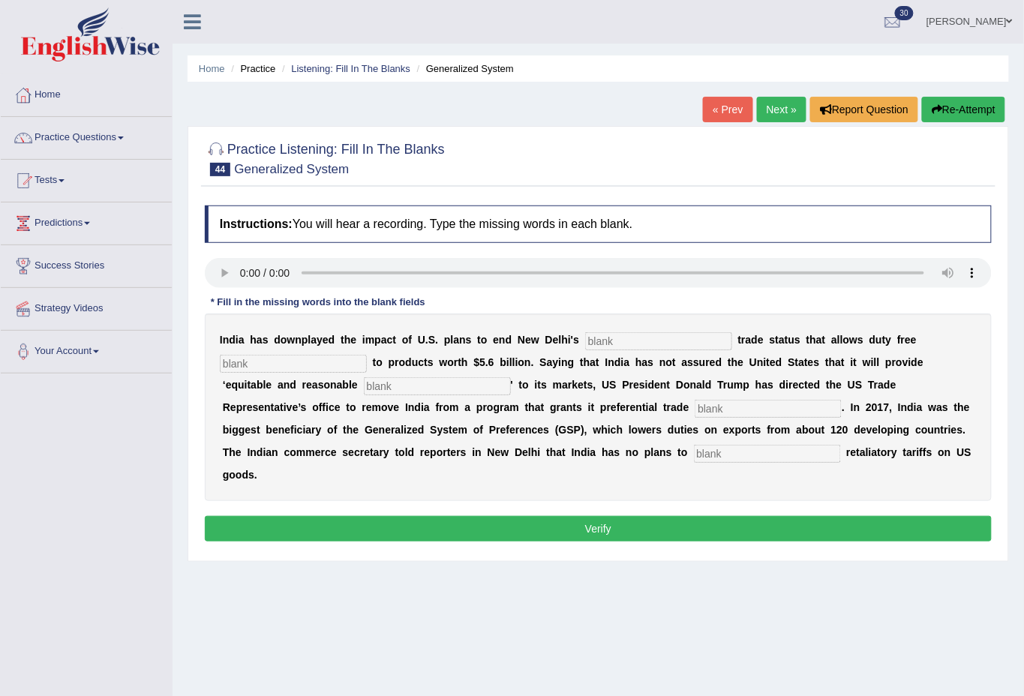
click at [617, 344] on input "text" at bounding box center [658, 341] width 147 height 18
click at [655, 341] on input "text" at bounding box center [658, 341] width 147 height 18
type input "pro"
click at [321, 365] on input "text" at bounding box center [293, 364] width 147 height 18
type input "access"
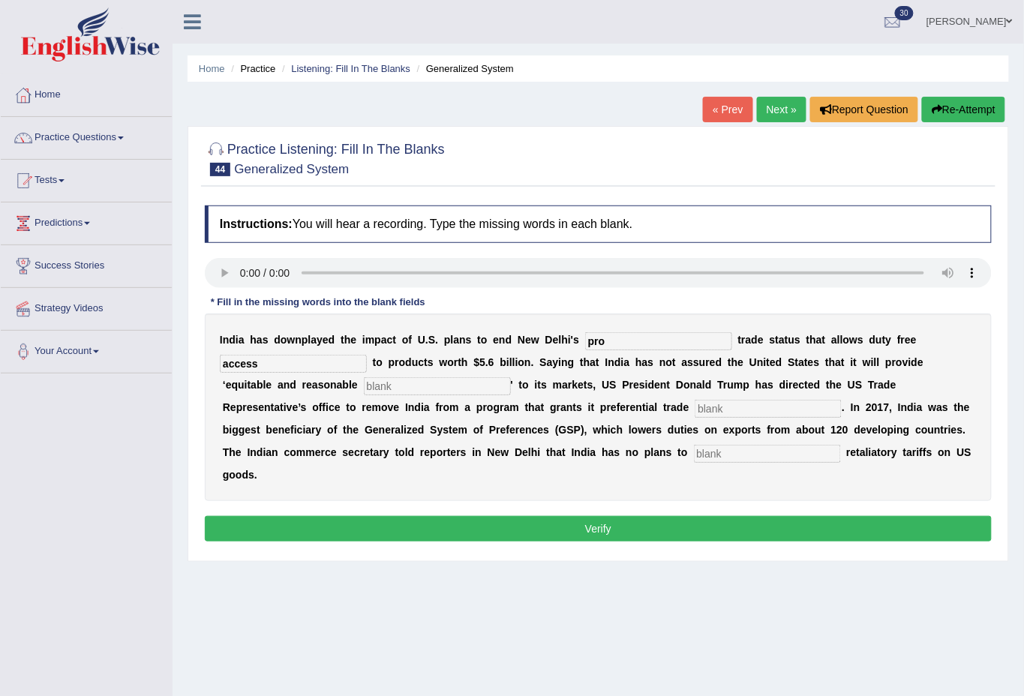
click at [364, 383] on input "text" at bounding box center [437, 386] width 147 height 18
type input "access"
click at [695, 409] on input "text" at bounding box center [768, 409] width 147 height 18
type input "treatment"
click at [694, 446] on input "text" at bounding box center [767, 454] width 147 height 18
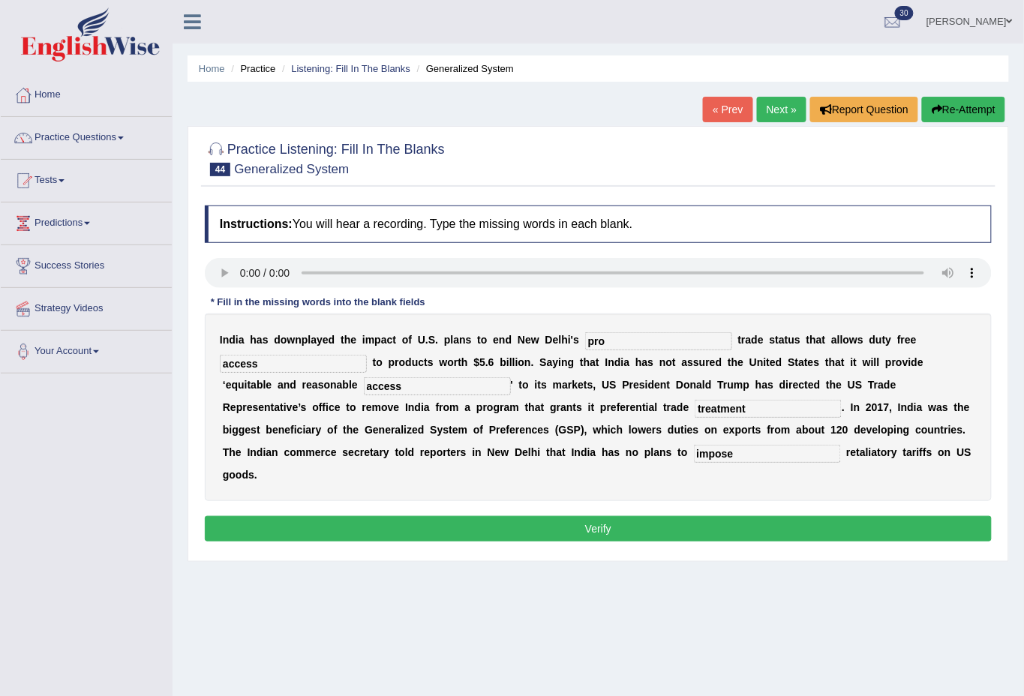
type input "impose"
click at [601, 516] on button "Verify" at bounding box center [598, 529] width 787 height 26
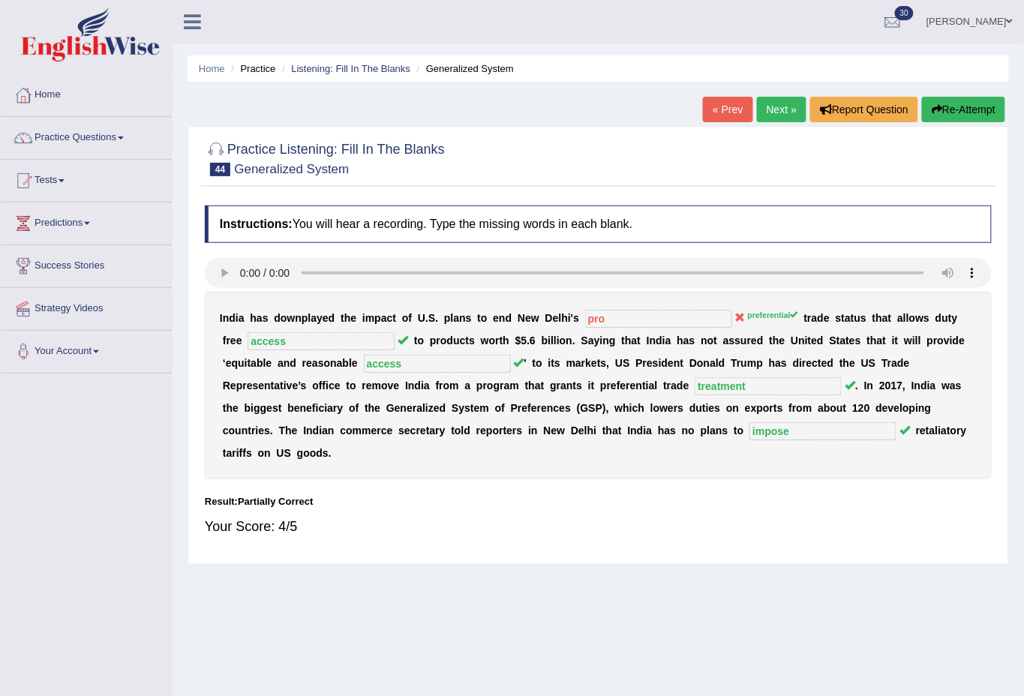
click at [775, 112] on link "Next »" at bounding box center [782, 110] width 50 height 26
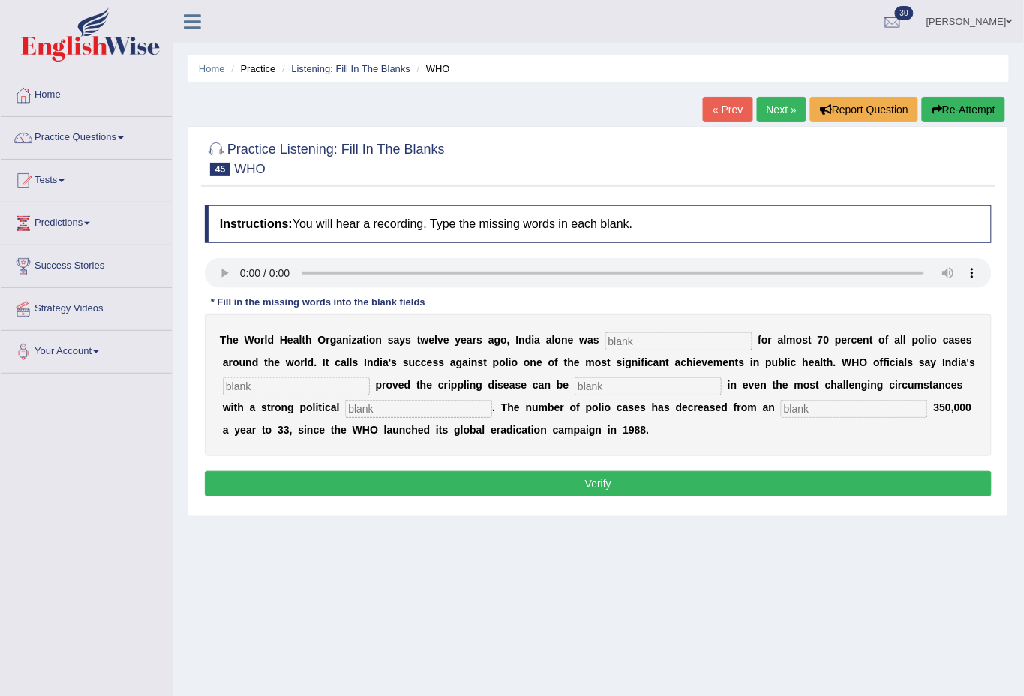
click at [673, 344] on input "text" at bounding box center [679, 341] width 147 height 18
type input "responsible"
click at [344, 382] on input "text" at bounding box center [296, 386] width 147 height 18
type input "conpe"
click at [661, 385] on input "text" at bounding box center [648, 386] width 147 height 18
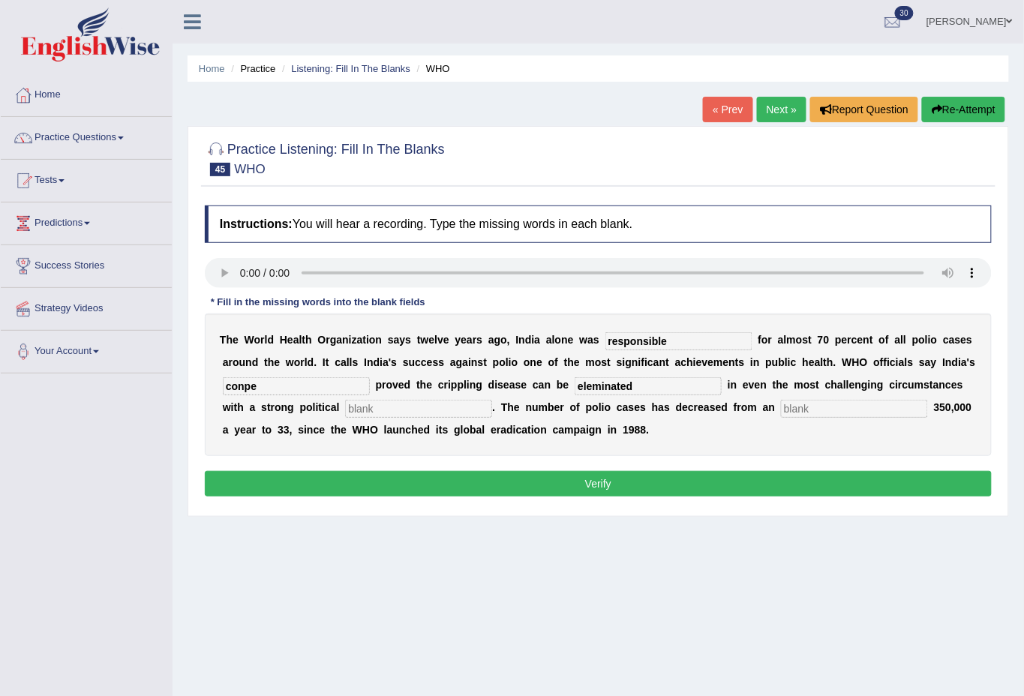
type input "eleminated"
click at [392, 406] on input "text" at bounding box center [418, 409] width 147 height 18
type input "commitment"
click at [836, 411] on input "text" at bounding box center [854, 409] width 147 height 18
type input "estimated"
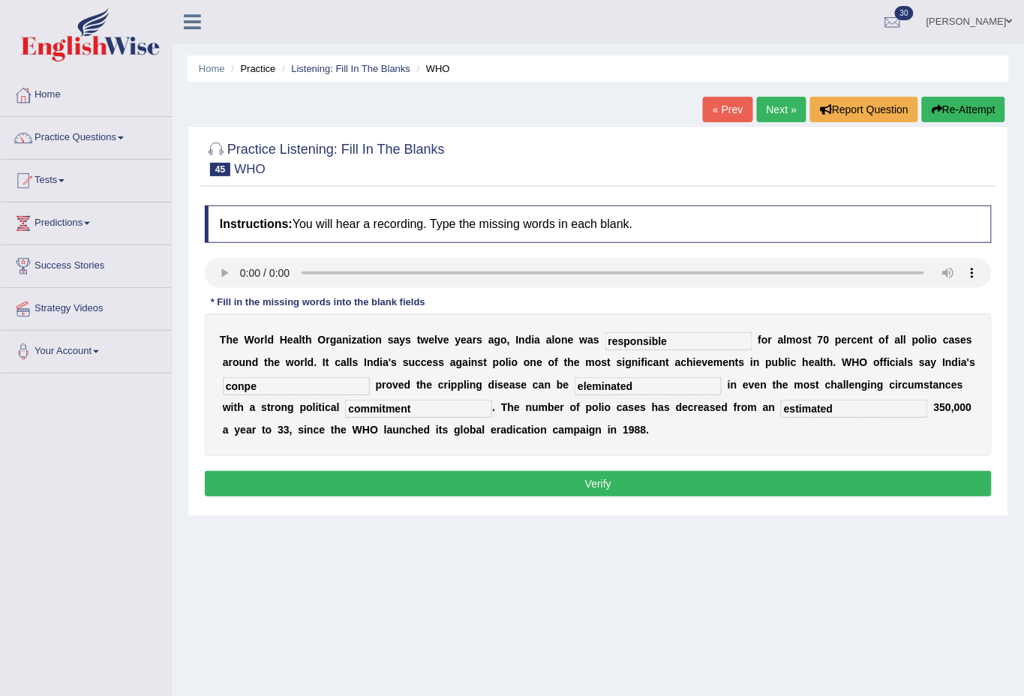
click at [559, 485] on button "Verify" at bounding box center [598, 484] width 787 height 26
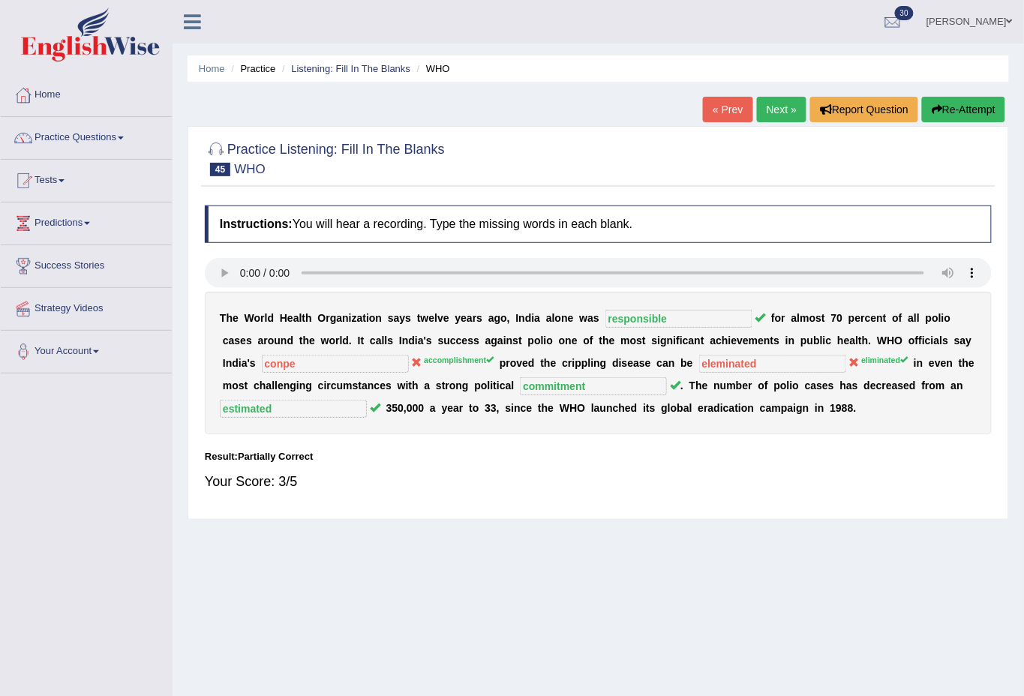
click at [775, 115] on link "Next »" at bounding box center [782, 110] width 50 height 26
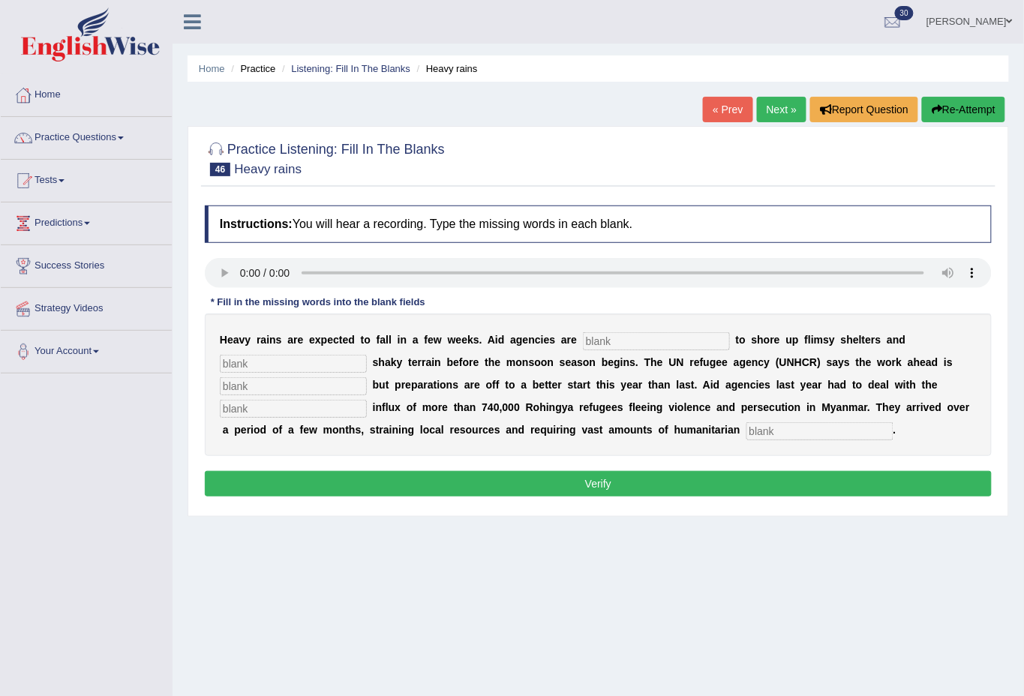
click at [633, 342] on input "text" at bounding box center [656, 341] width 147 height 18
type input "raising"
click at [311, 362] on input "text" at bounding box center [293, 364] width 147 height 18
type input "stablize"
click at [317, 384] on input "text" at bounding box center [293, 386] width 147 height 18
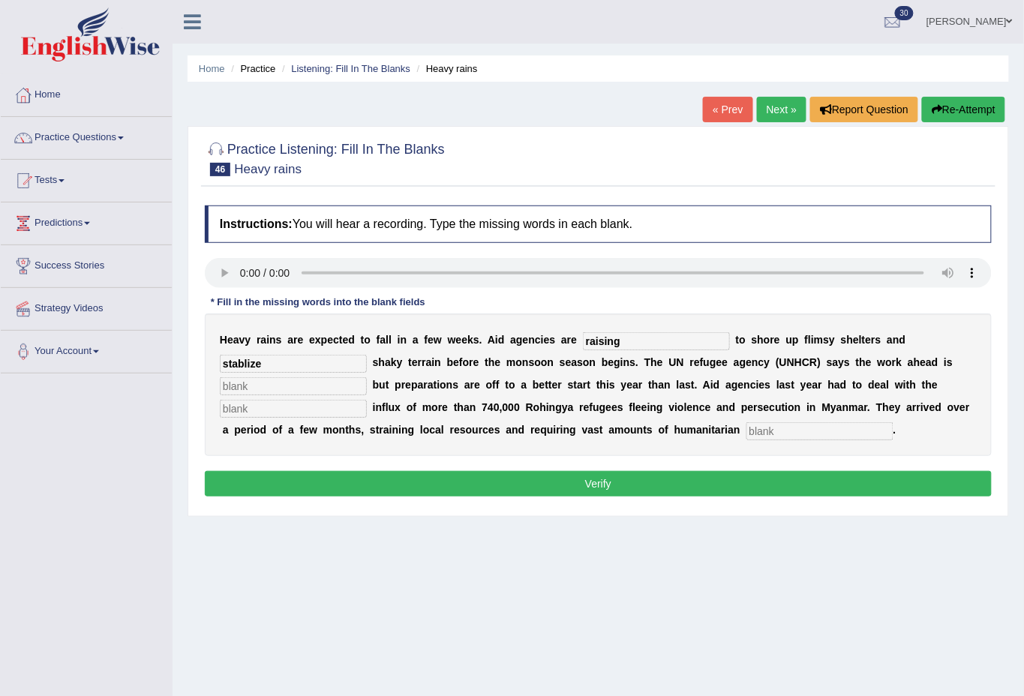
type input ","
type input "o"
type input "monumental"
click at [310, 410] on input "text" at bounding box center [293, 409] width 147 height 18
type input "massive"
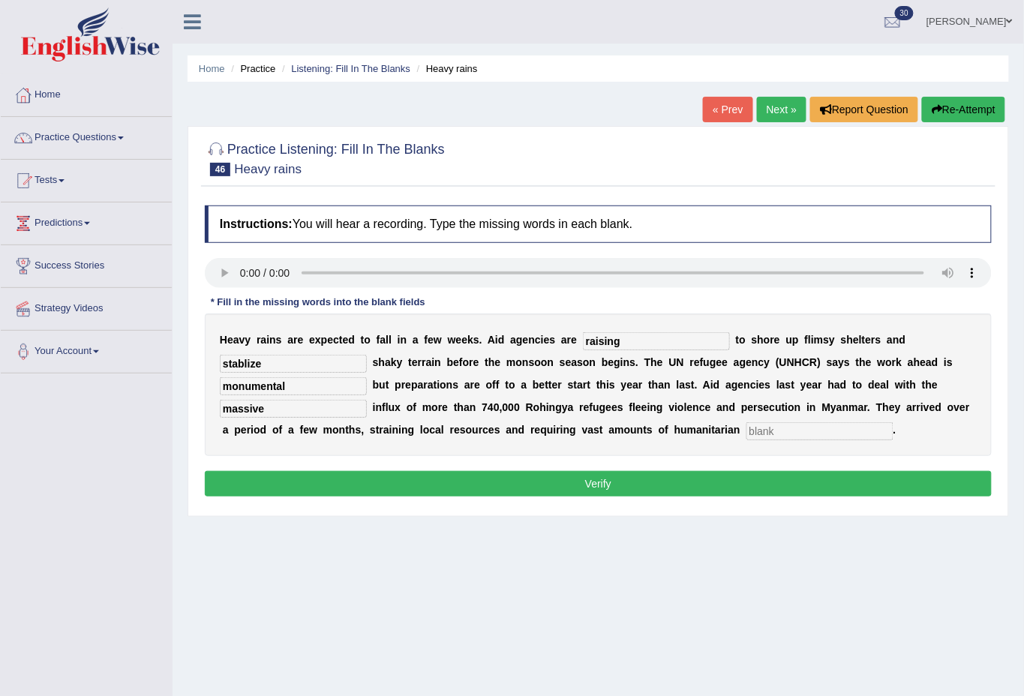
click at [831, 434] on input "text" at bounding box center [820, 431] width 147 height 18
type input "assistance"
click at [595, 485] on button "Verify" at bounding box center [598, 484] width 787 height 26
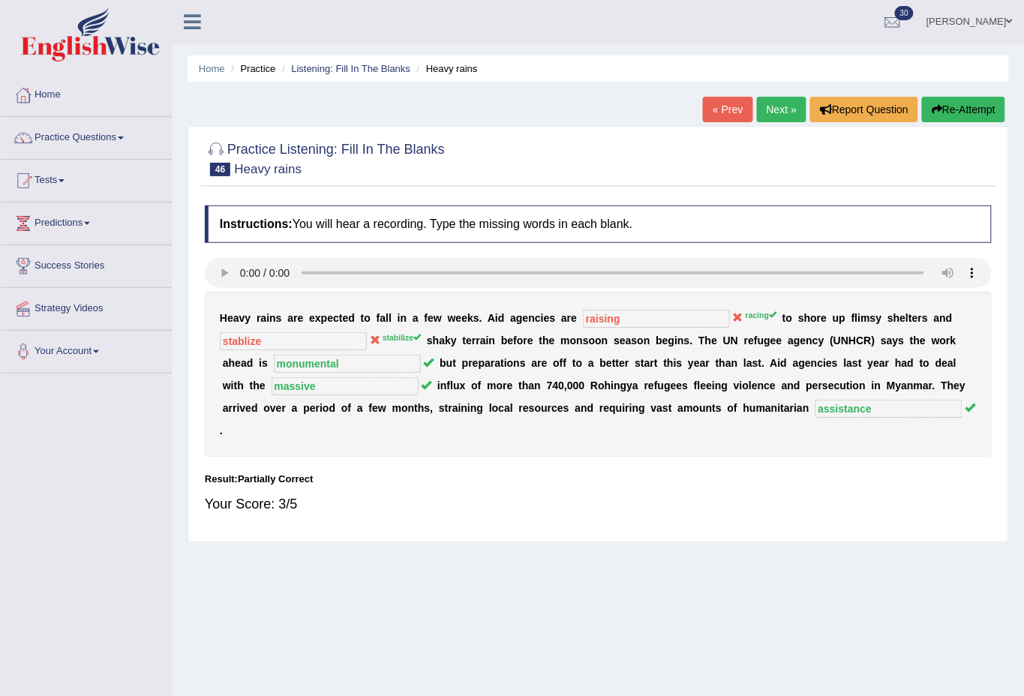
click at [787, 102] on link "Next »" at bounding box center [782, 110] width 50 height 26
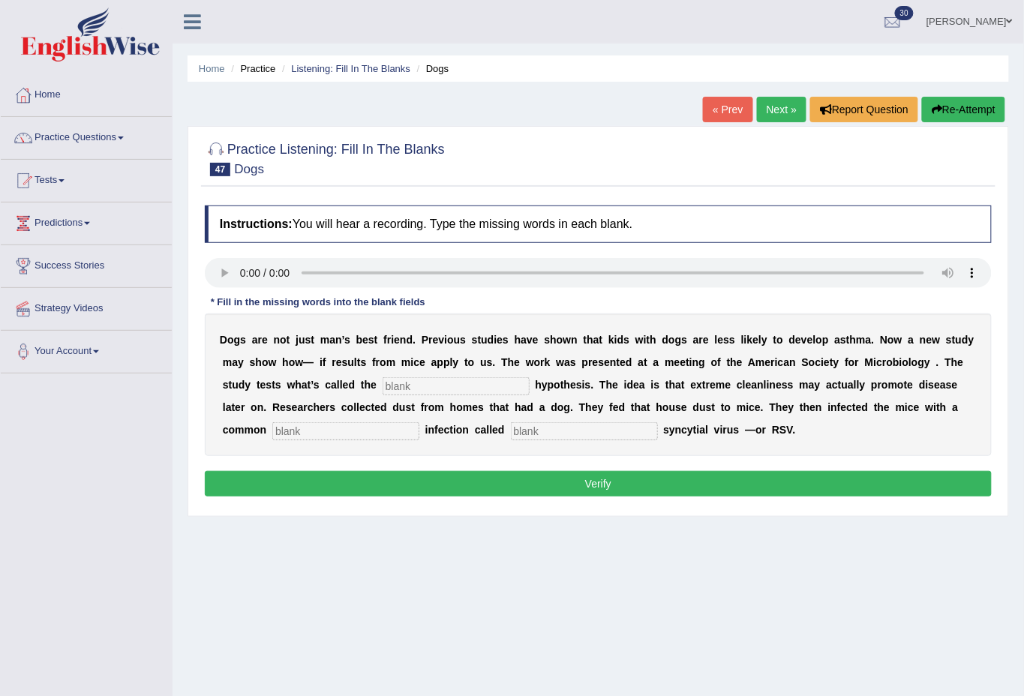
click at [428, 380] on input "text" at bounding box center [456, 386] width 147 height 18
type input "highgen"
click at [386, 425] on input "text" at bounding box center [345, 431] width 147 height 18
type input "child"
click at [591, 433] on input "text" at bounding box center [584, 431] width 147 height 18
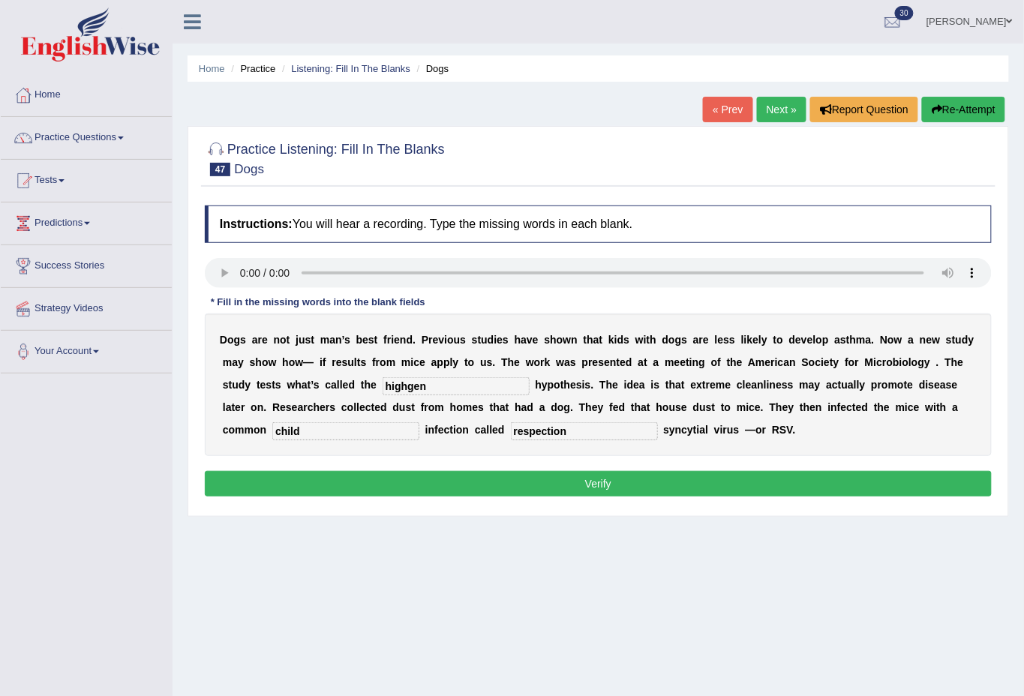
type input "respection"
click at [645, 488] on button "Verify" at bounding box center [598, 484] width 787 height 26
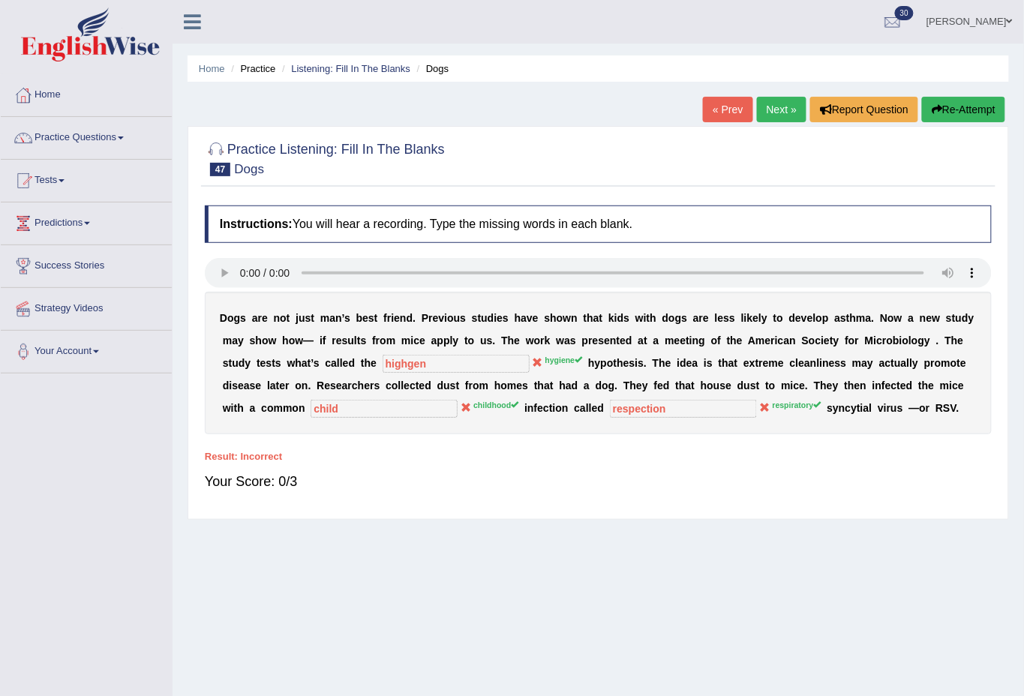
click at [785, 113] on link "Next »" at bounding box center [782, 110] width 50 height 26
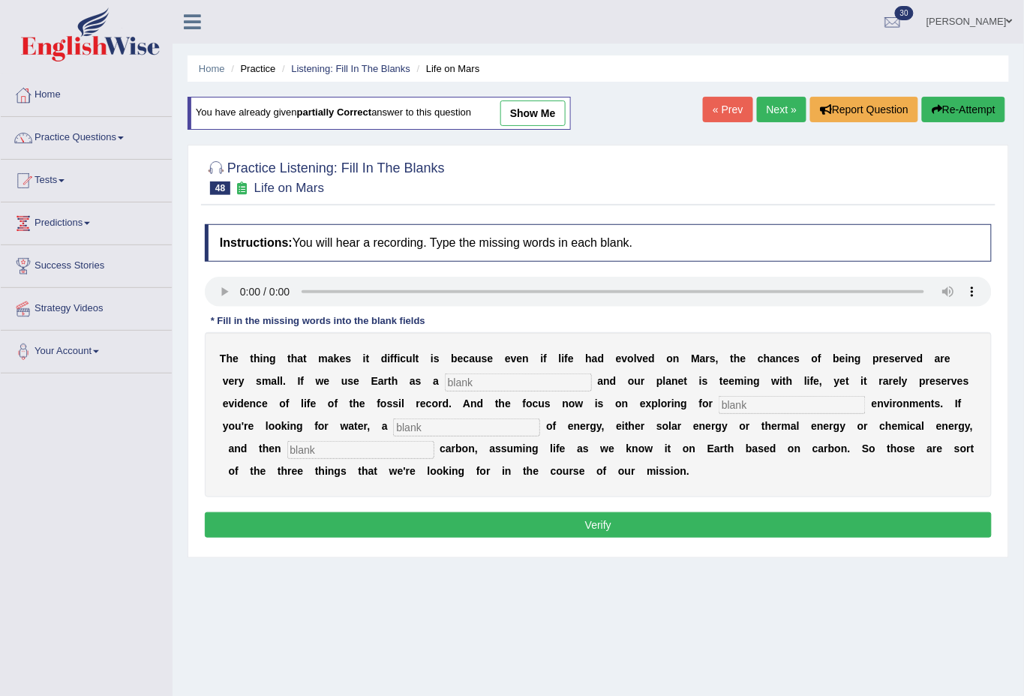
click at [517, 378] on input "text" at bounding box center [518, 383] width 147 height 18
type input "reference"
click at [730, 404] on input "text" at bounding box center [792, 405] width 147 height 18
type input "habitat"
click at [433, 431] on input "text" at bounding box center [466, 428] width 147 height 18
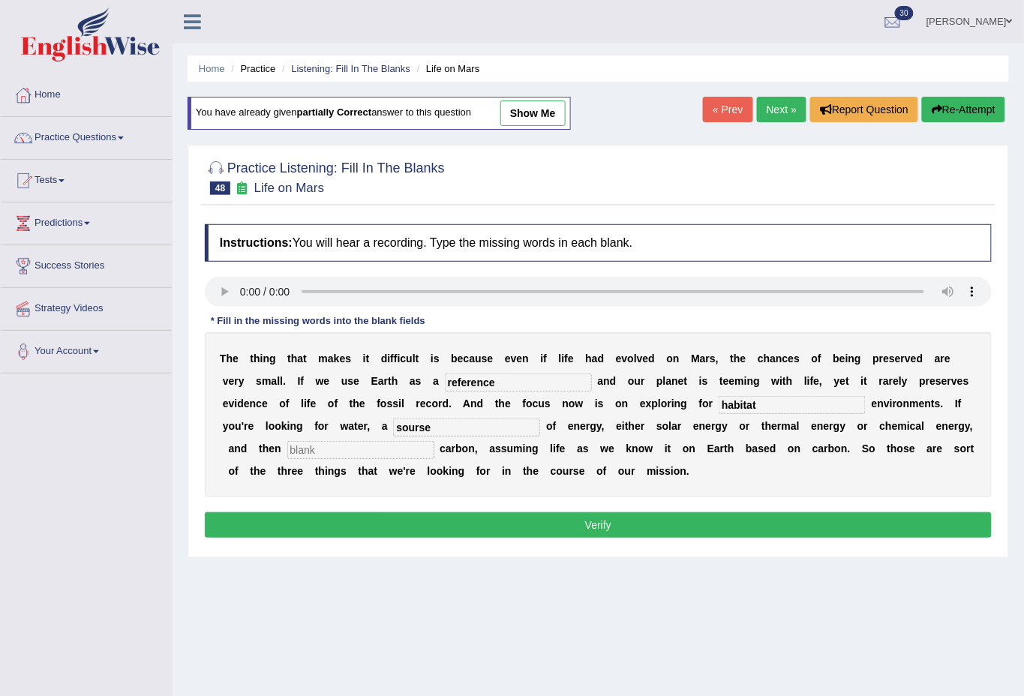
type input "sourse"
click at [352, 446] on input "text" at bounding box center [360, 450] width 147 height 18
type input "organic"
click at [620, 530] on button "Verify" at bounding box center [598, 525] width 787 height 26
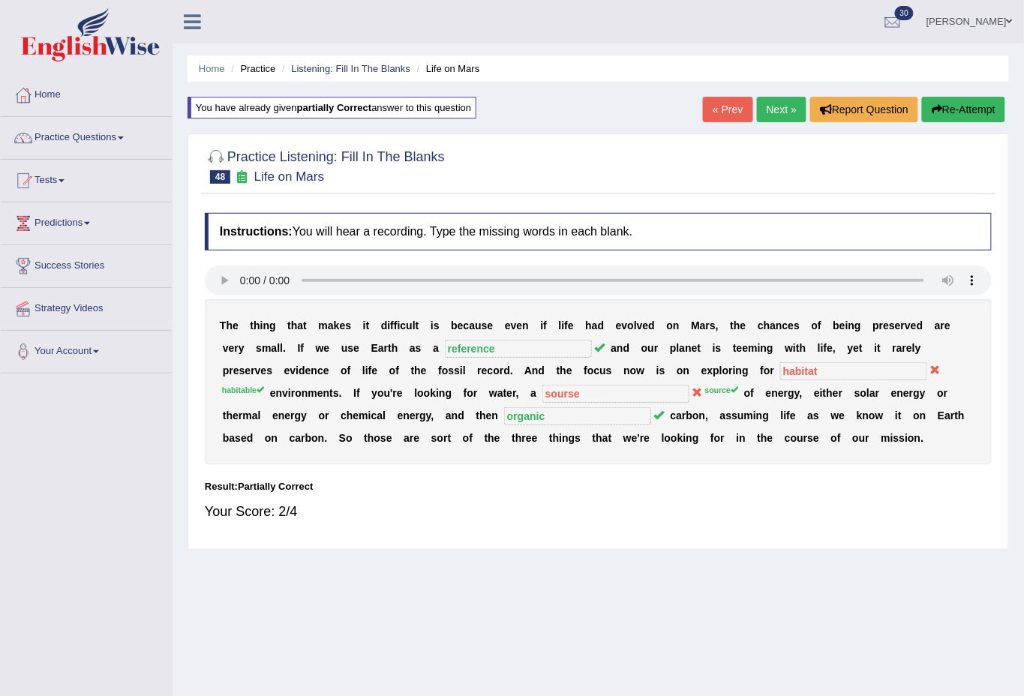
click at [779, 97] on link "Next »" at bounding box center [782, 110] width 50 height 26
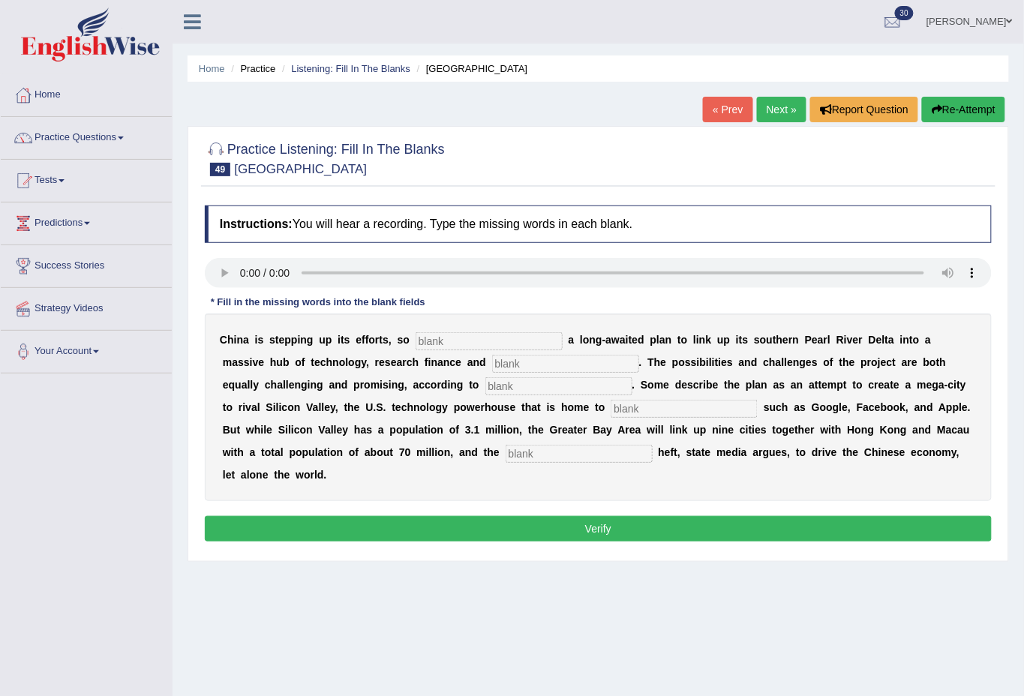
click at [479, 332] on input "text" at bounding box center [489, 341] width 147 height 18
type input "announcing"
click at [492, 362] on input "text" at bounding box center [565, 364] width 147 height 18
type input "innovation"
click at [485, 383] on input "text" at bounding box center [558, 386] width 147 height 18
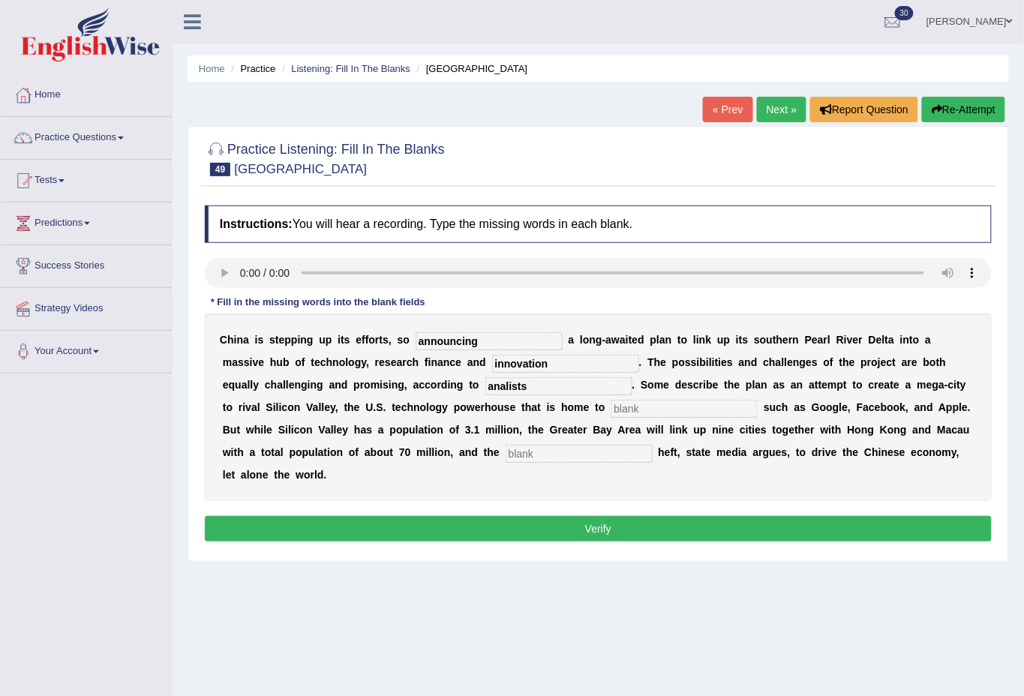
type input "analists"
click at [628, 410] on input "text" at bounding box center [684, 409] width 147 height 18
type input "company"
click at [567, 451] on input "text" at bounding box center [579, 454] width 147 height 18
type input "economic"
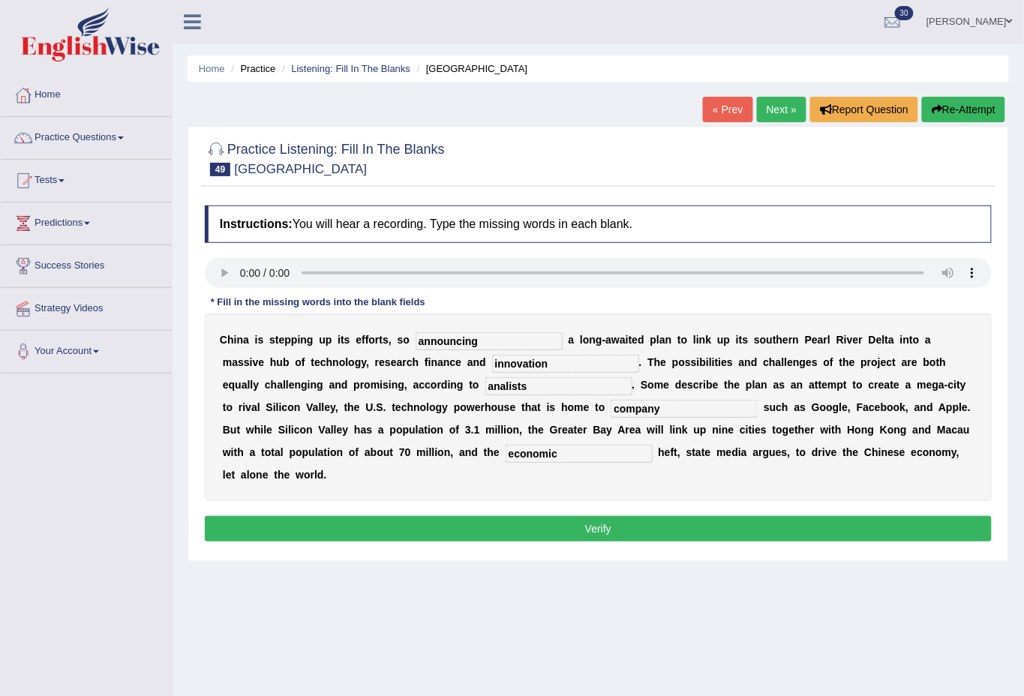
click at [615, 526] on button "Verify" at bounding box center [598, 529] width 787 height 26
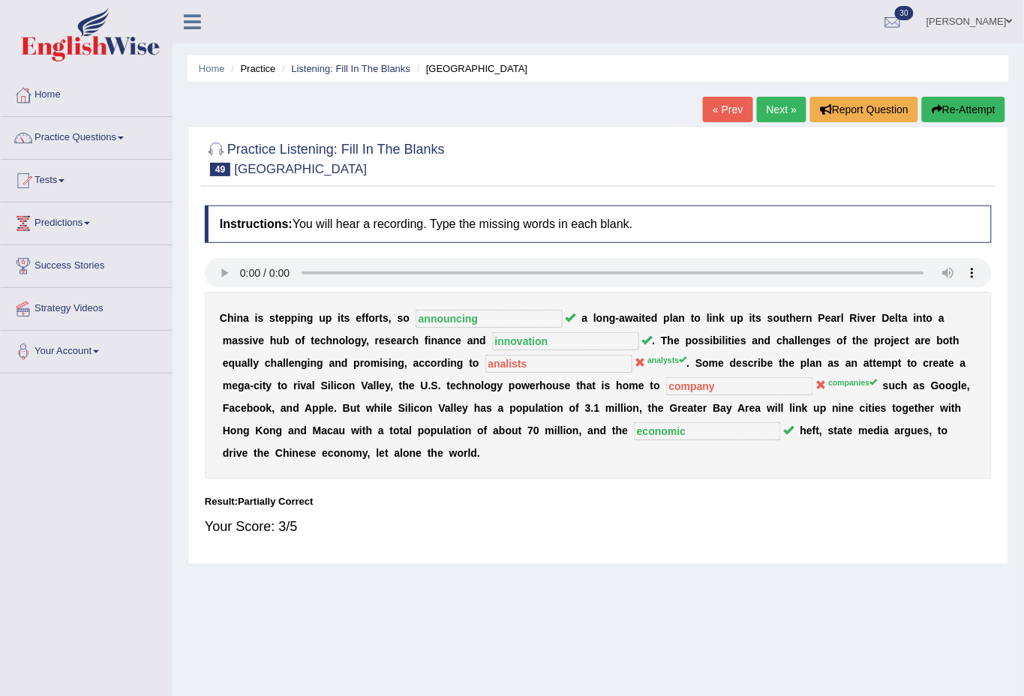
click at [774, 100] on link "Next »" at bounding box center [782, 110] width 50 height 26
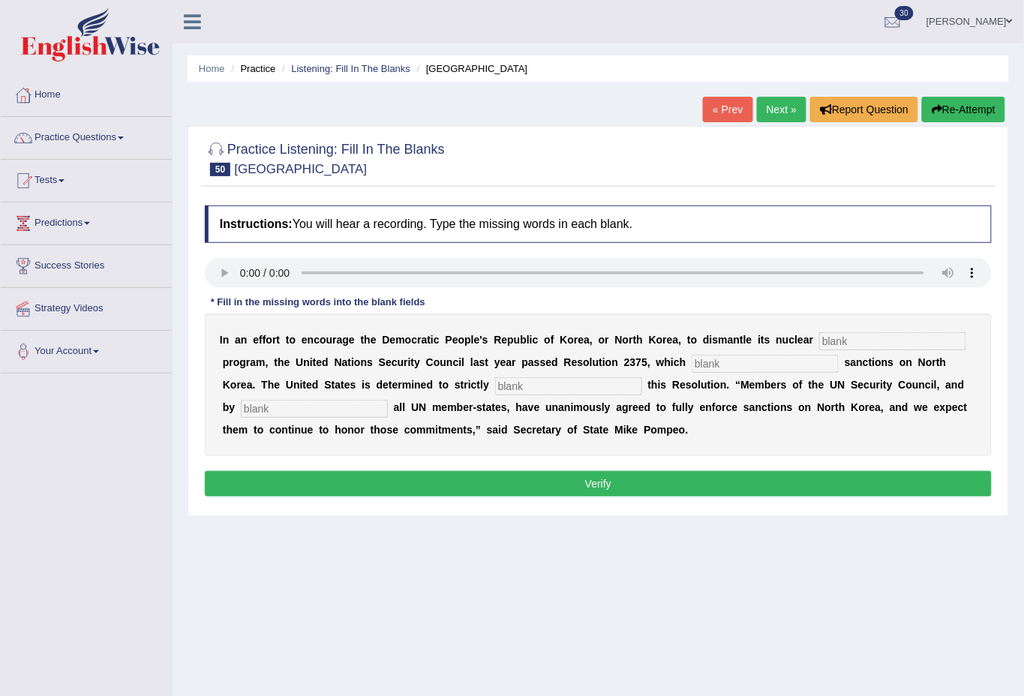
click at [866, 338] on input "text" at bounding box center [892, 341] width 147 height 18
type input "weapons"
click at [767, 365] on input "text" at bounding box center [765, 364] width 147 height 18
type input "imposes"
click at [556, 386] on input "text" at bounding box center [568, 386] width 147 height 18
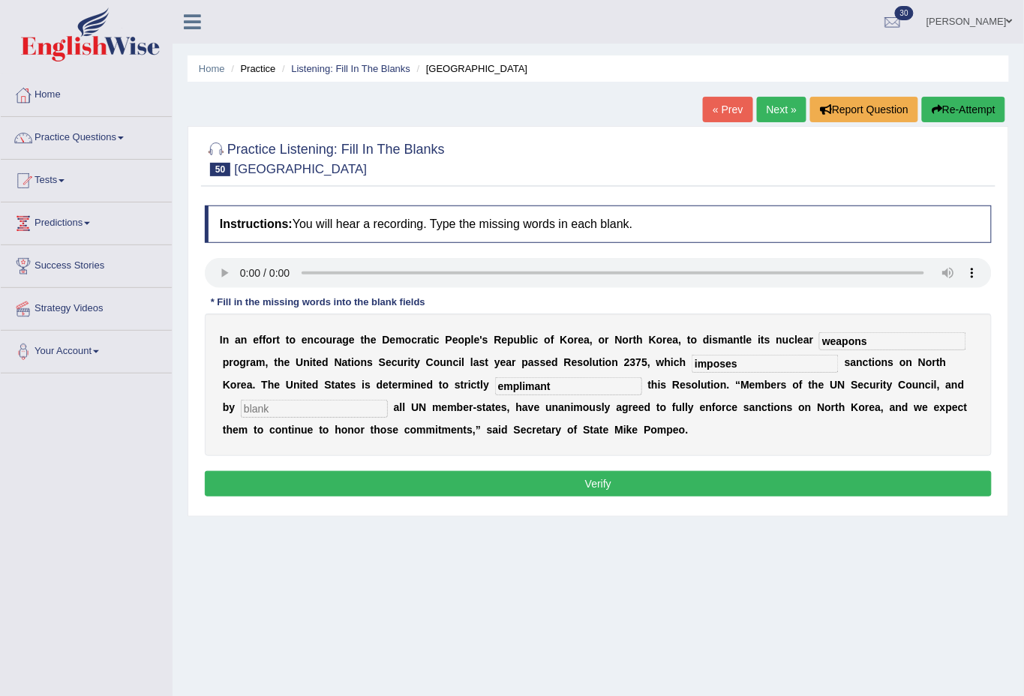
type input "emplimant"
click at [269, 410] on input "text" at bounding box center [314, 409] width 147 height 18
type input "extention"
click at [618, 483] on button "Verify" at bounding box center [598, 484] width 787 height 26
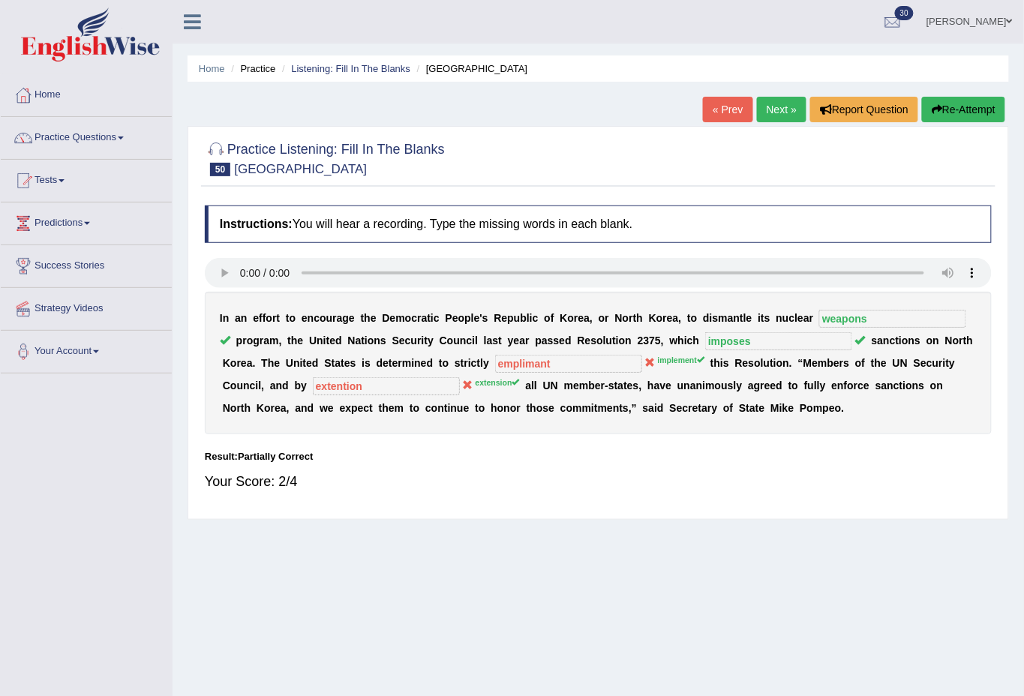
click at [768, 107] on link "Next »" at bounding box center [782, 110] width 50 height 26
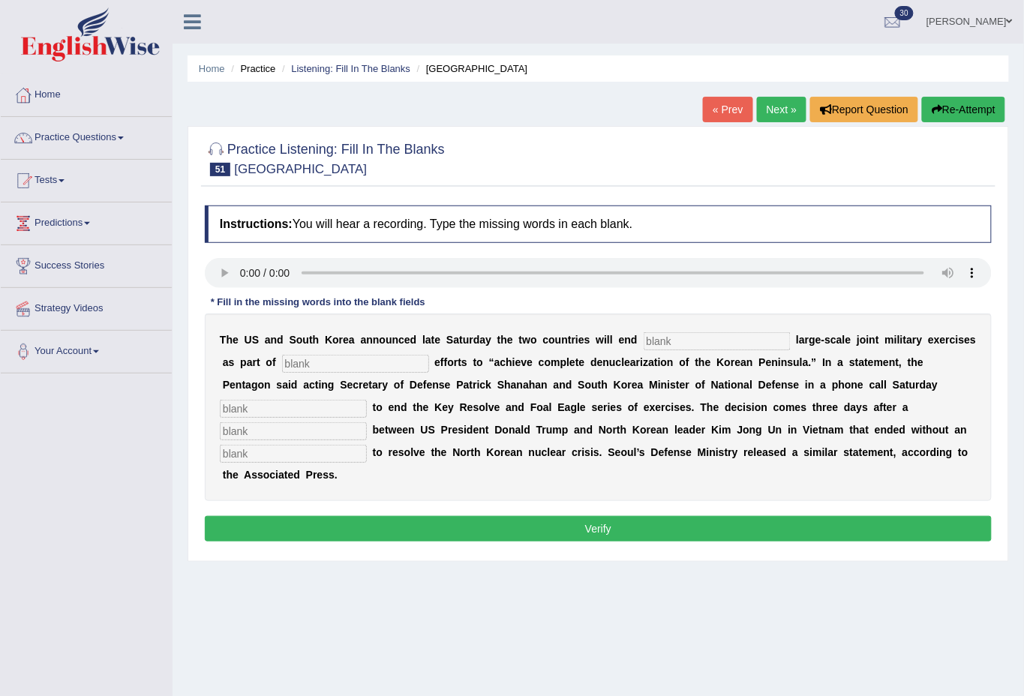
click at [710, 346] on input "text" at bounding box center [717, 341] width 147 height 18
type input "annual"
click at [338, 361] on input "text" at bounding box center [355, 364] width 147 height 18
type input "diplomatic"
click at [303, 410] on input "text" at bounding box center [293, 409] width 147 height 18
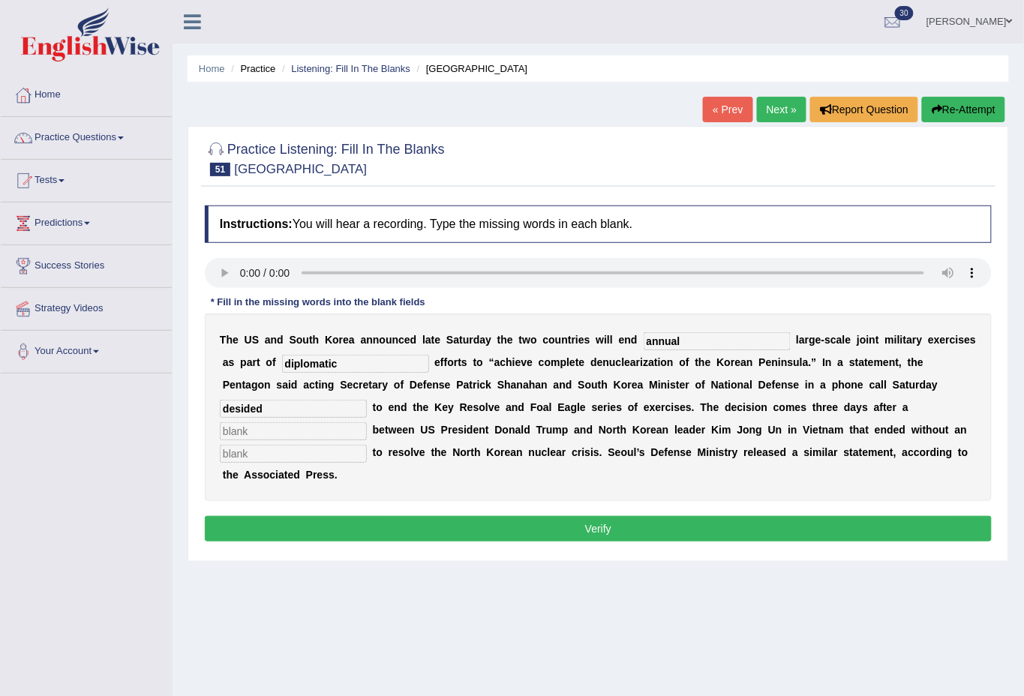
click at [241, 407] on input "desided" at bounding box center [293, 409] width 147 height 18
type input "decided"
click at [272, 430] on input "text" at bounding box center [293, 431] width 147 height 18
type input "reference"
click at [272, 461] on input "text" at bounding box center [293, 454] width 147 height 18
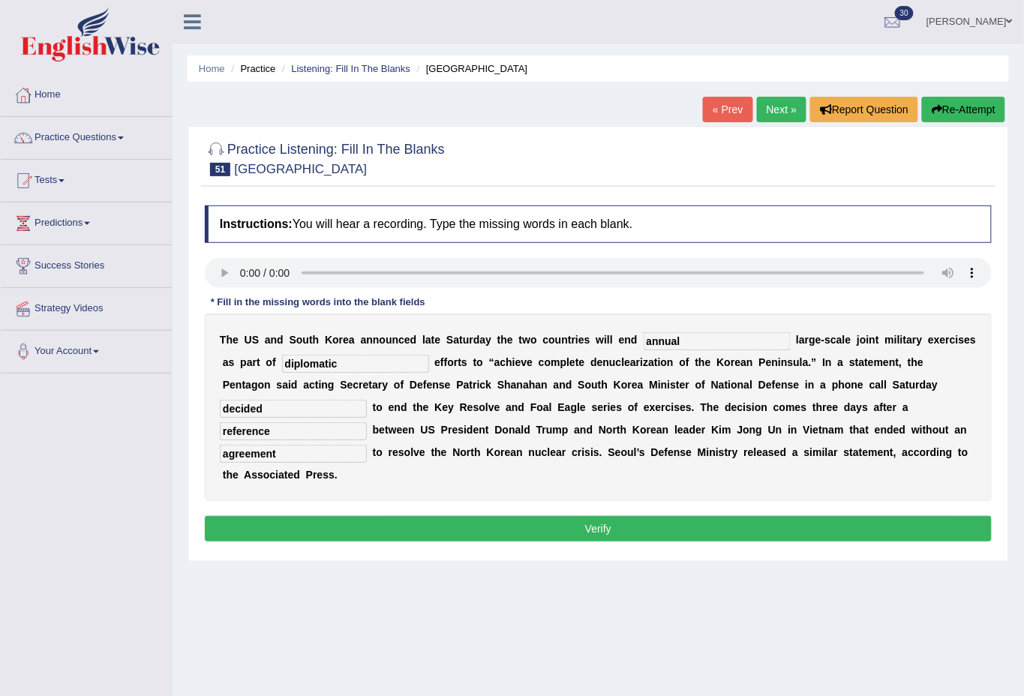
type input "agreement"
click at [597, 521] on button "Verify" at bounding box center [598, 529] width 787 height 26
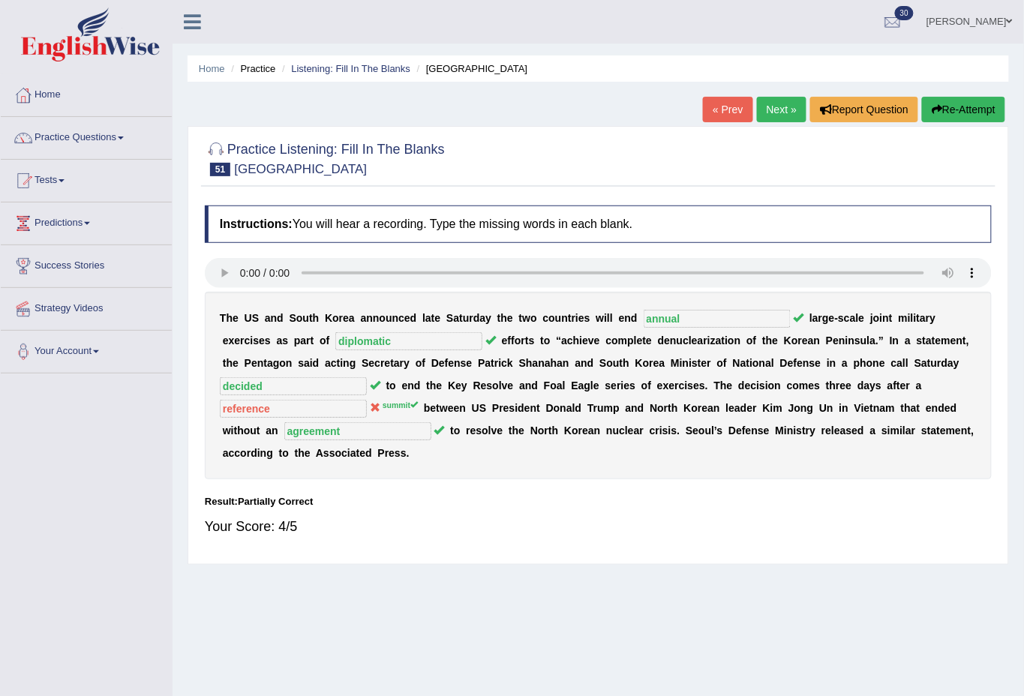
click at [777, 98] on link "Next »" at bounding box center [782, 110] width 50 height 26
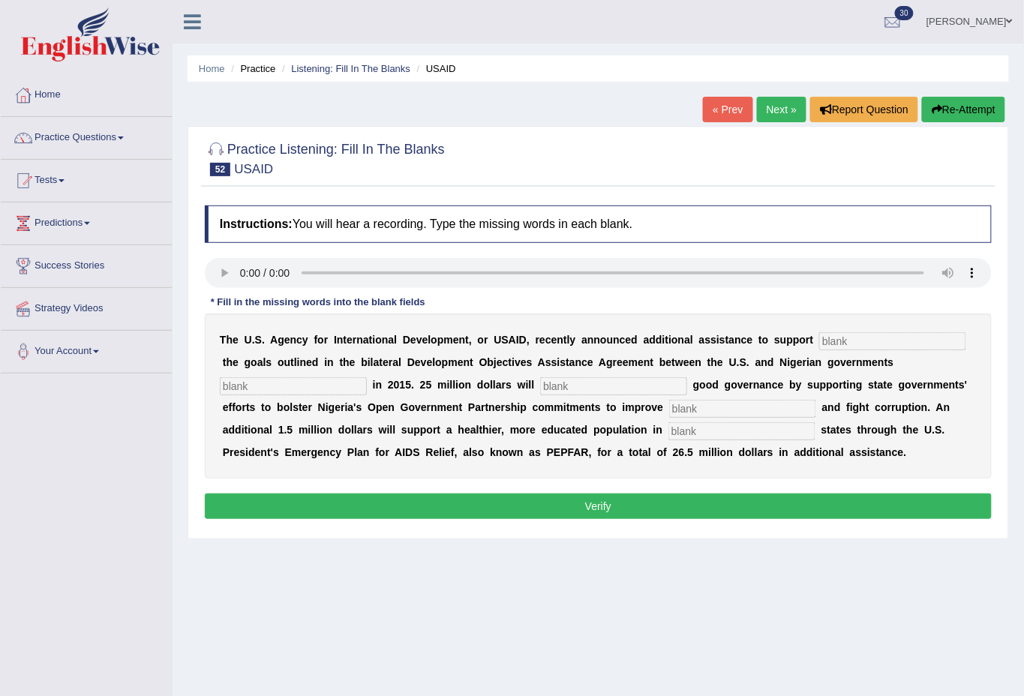
click at [885, 344] on input "text" at bounding box center [892, 341] width 147 height 18
type input "achieving"
click at [340, 382] on input "text" at bounding box center [293, 386] width 147 height 18
type input "signed"
click at [575, 377] on input "text" at bounding box center [613, 386] width 147 height 18
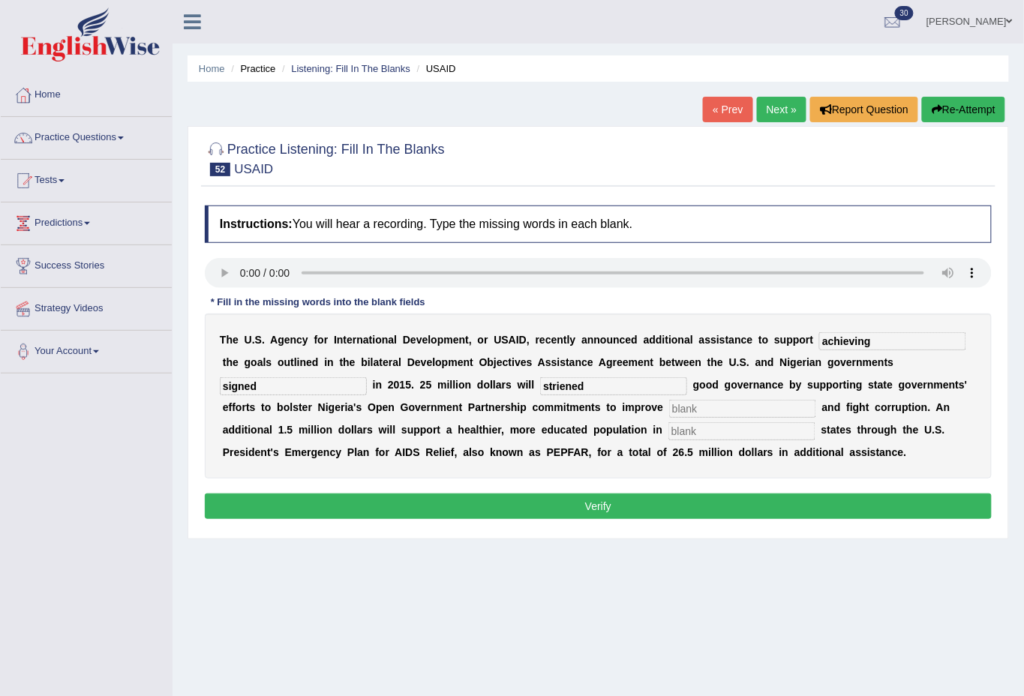
type input "striened"
click at [737, 405] on input "text" at bounding box center [742, 409] width 147 height 18
type input "transparinting"
click at [722, 439] on input "text" at bounding box center [742, 431] width 147 height 18
type input "targeted"
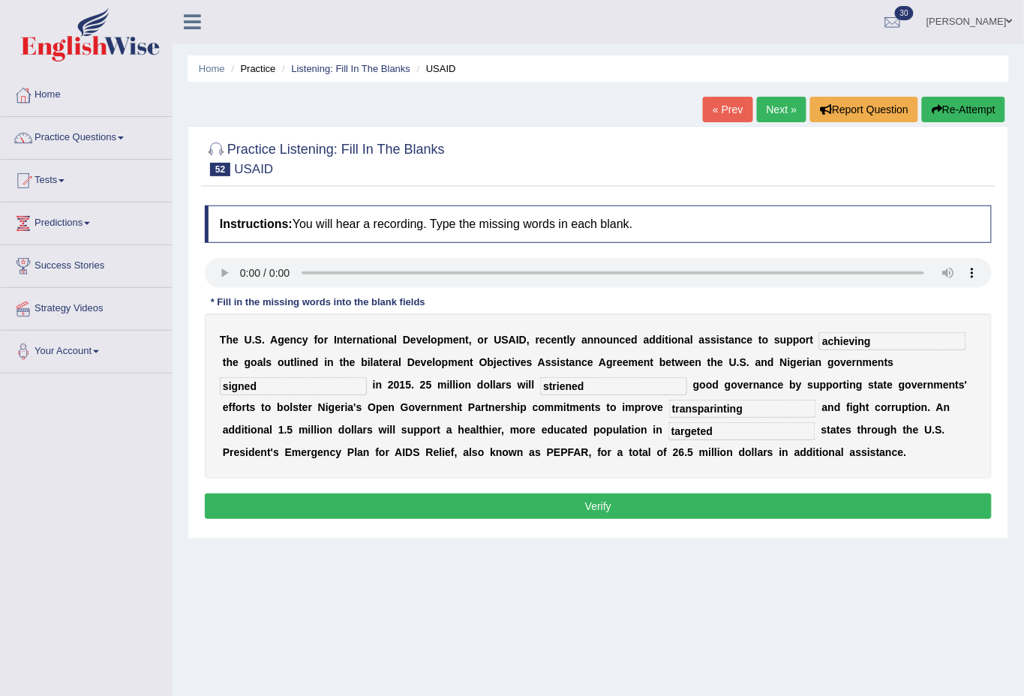
click at [629, 509] on button "Verify" at bounding box center [598, 507] width 787 height 26
